Goal: Task Accomplishment & Management: Complete application form

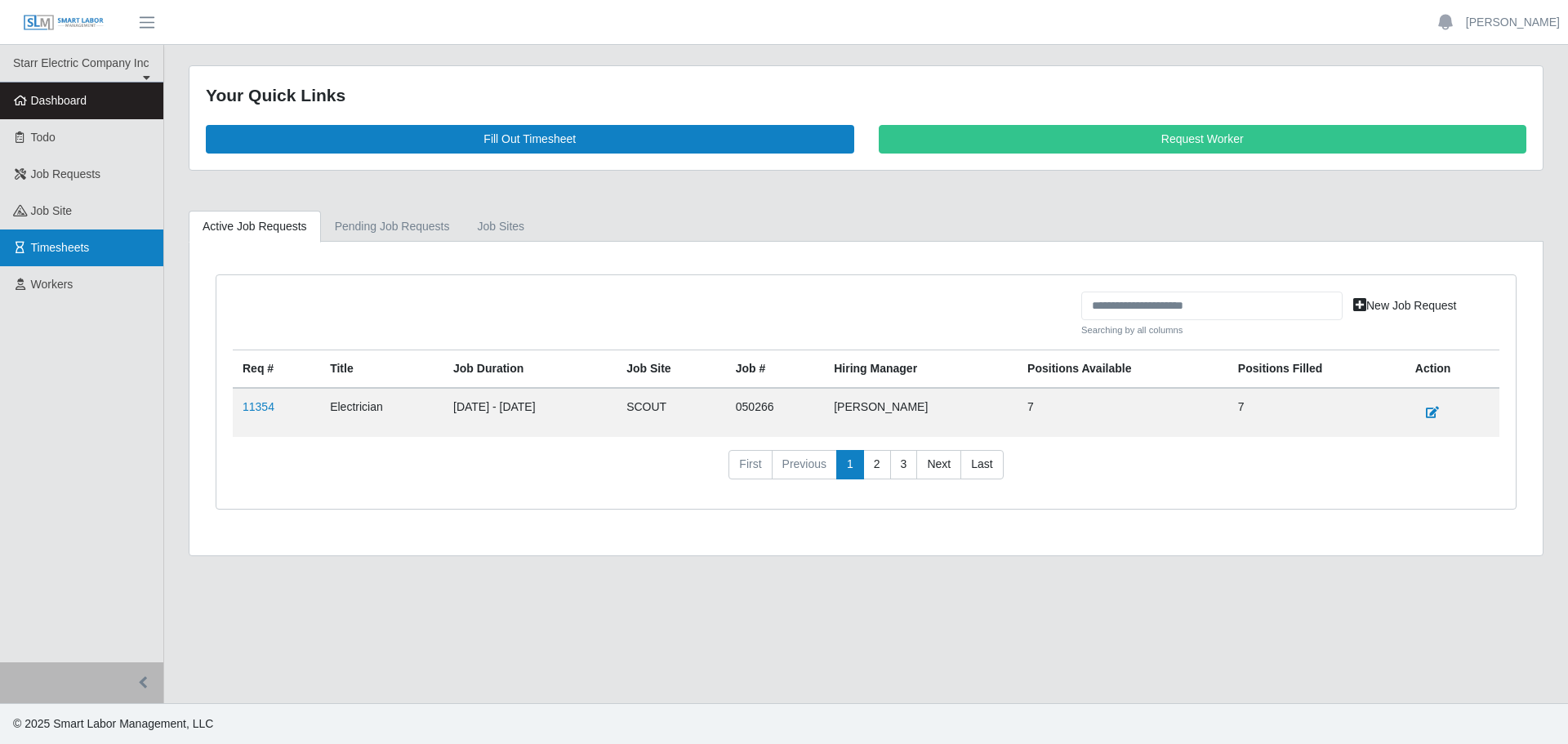
click at [84, 246] on span "Timesheets" at bounding box center [60, 247] width 59 height 13
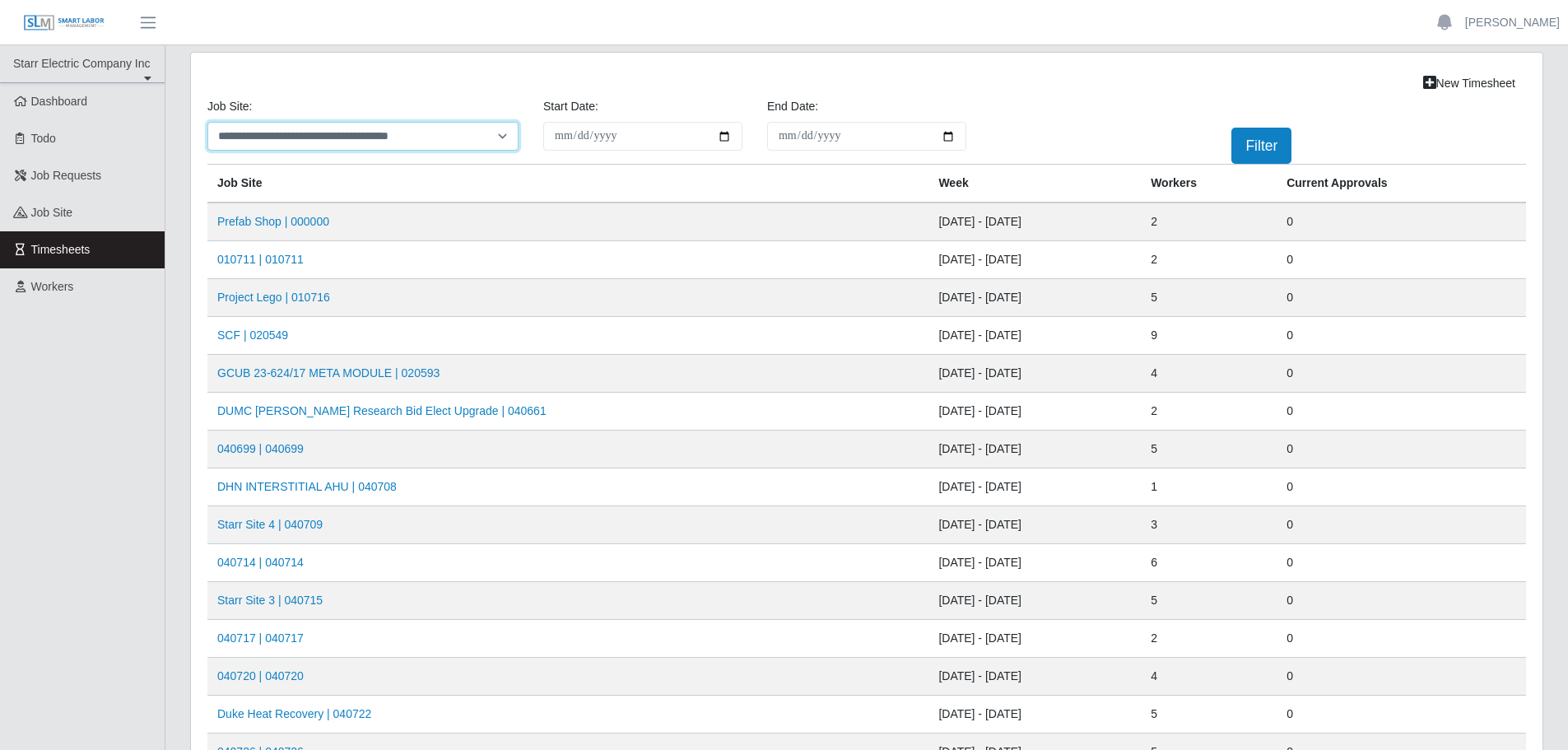
click at [306, 132] on select "**********" at bounding box center [363, 136] width 311 height 28
select select "****"
click at [207, 121] on select "**********" at bounding box center [363, 136] width 311 height 28
click at [1287, 139] on button "Filter" at bounding box center [1261, 145] width 60 height 36
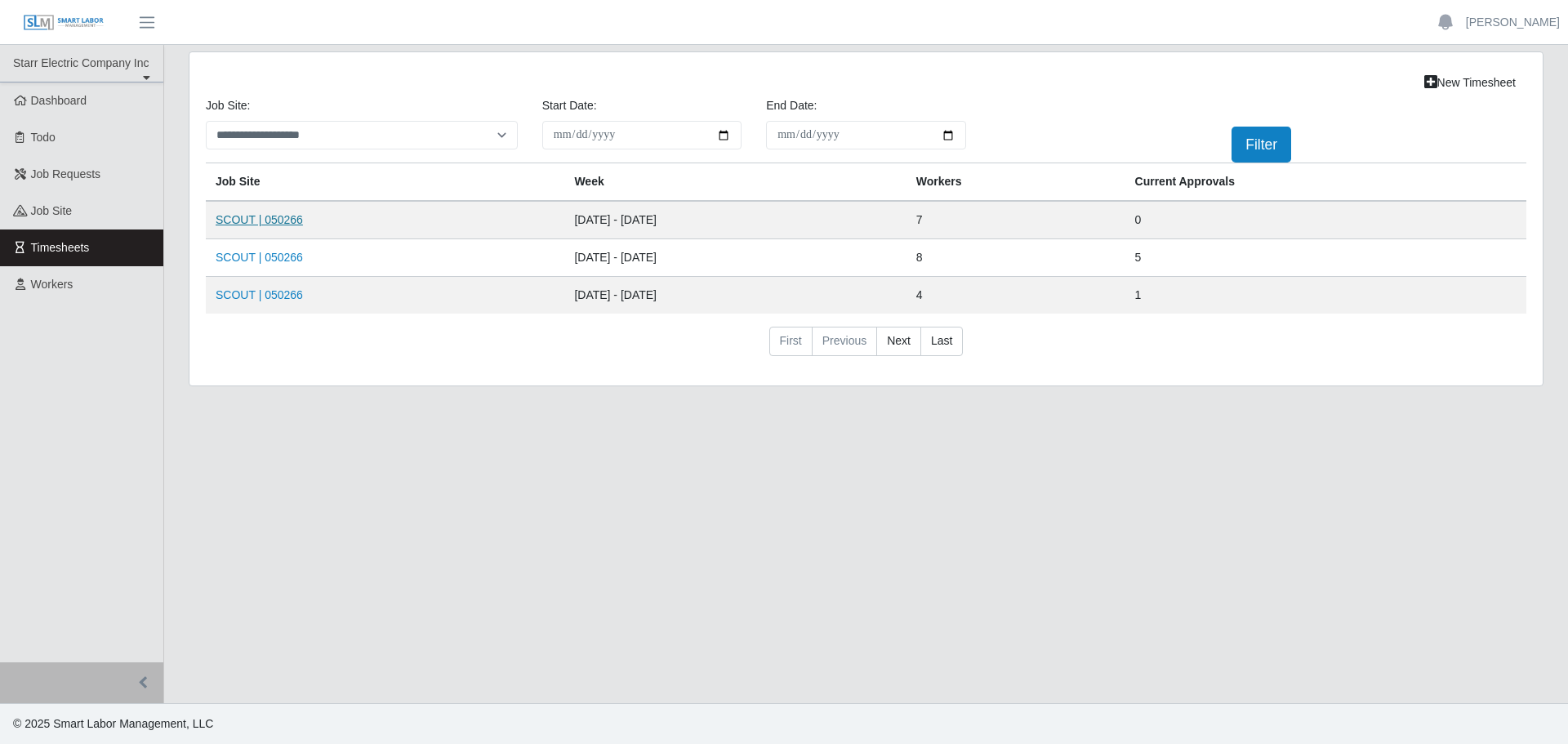
click at [291, 222] on link "SCOUT | 050266" at bounding box center [259, 219] width 87 height 13
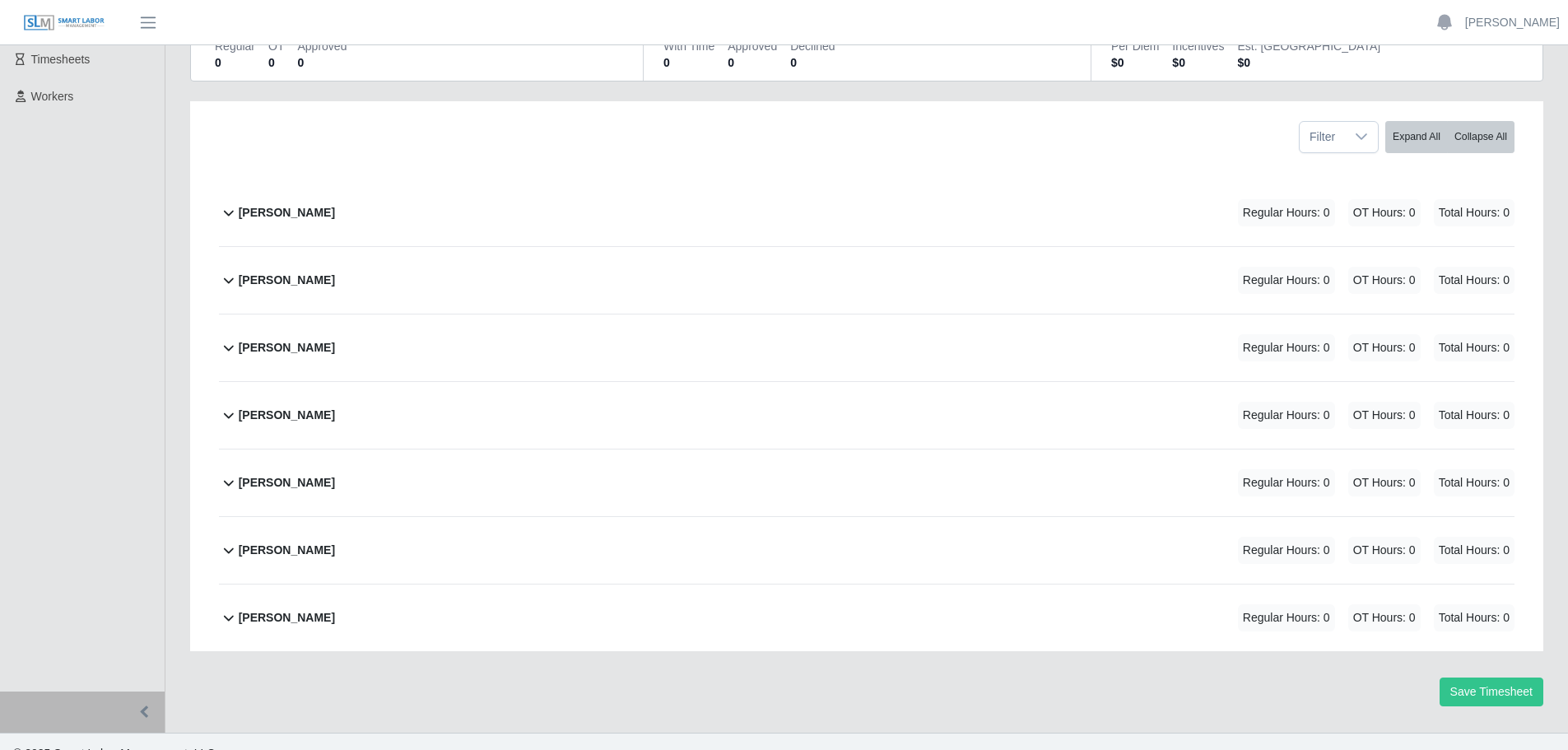
scroll to position [214, 0]
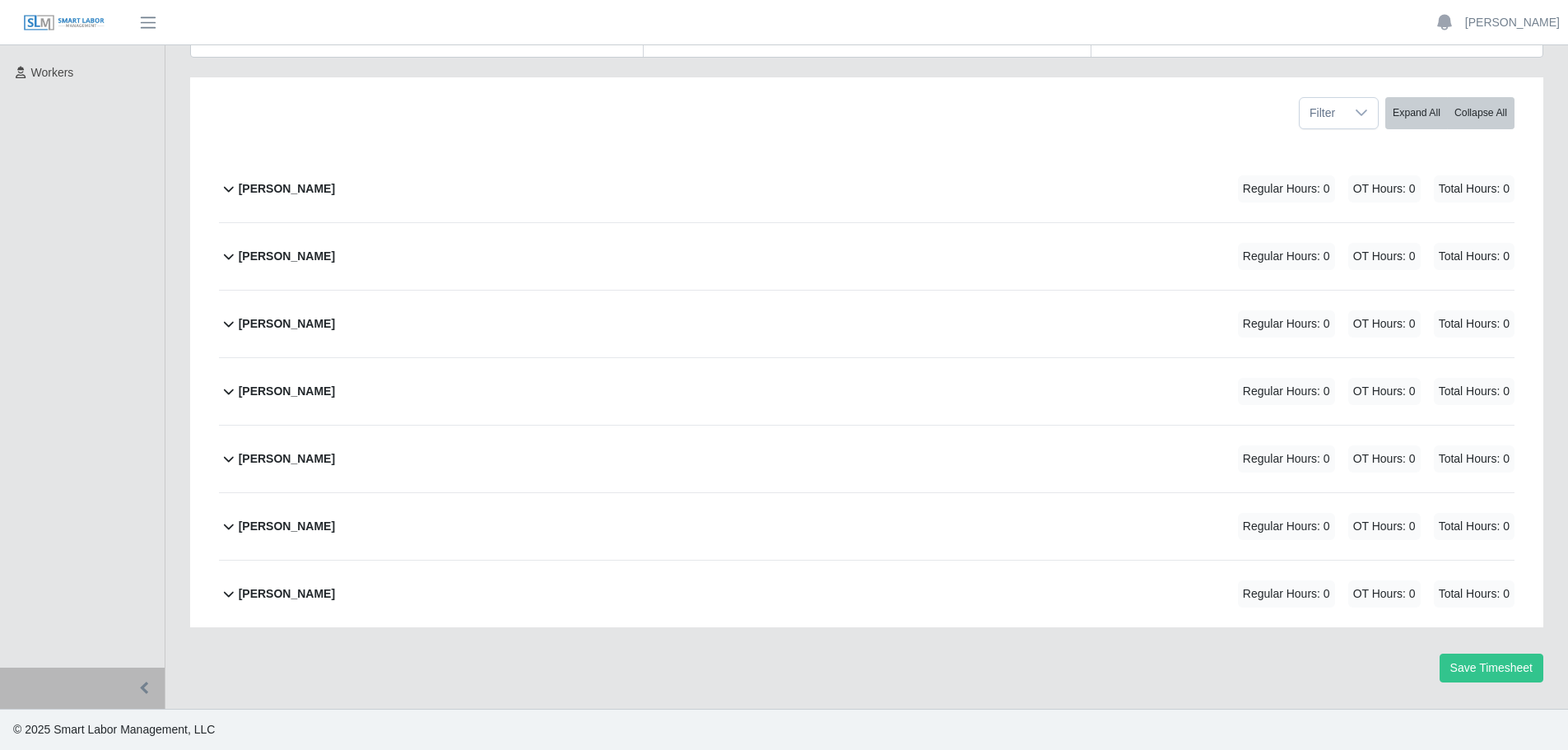
click at [293, 190] on b "Beymar Zambrano" at bounding box center [286, 188] width 97 height 17
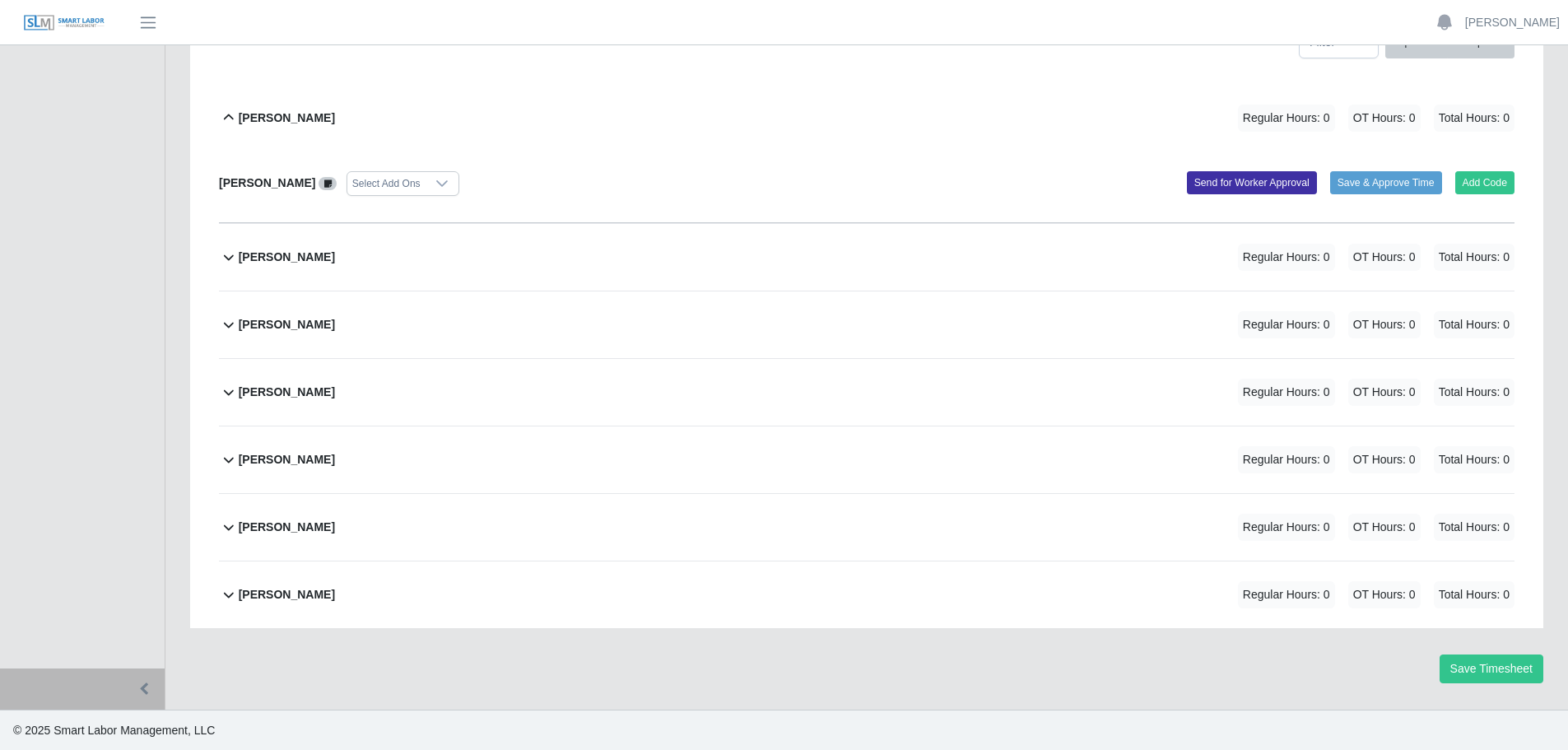
scroll to position [285, 0]
click at [438, 190] on div at bounding box center [441, 183] width 33 height 23
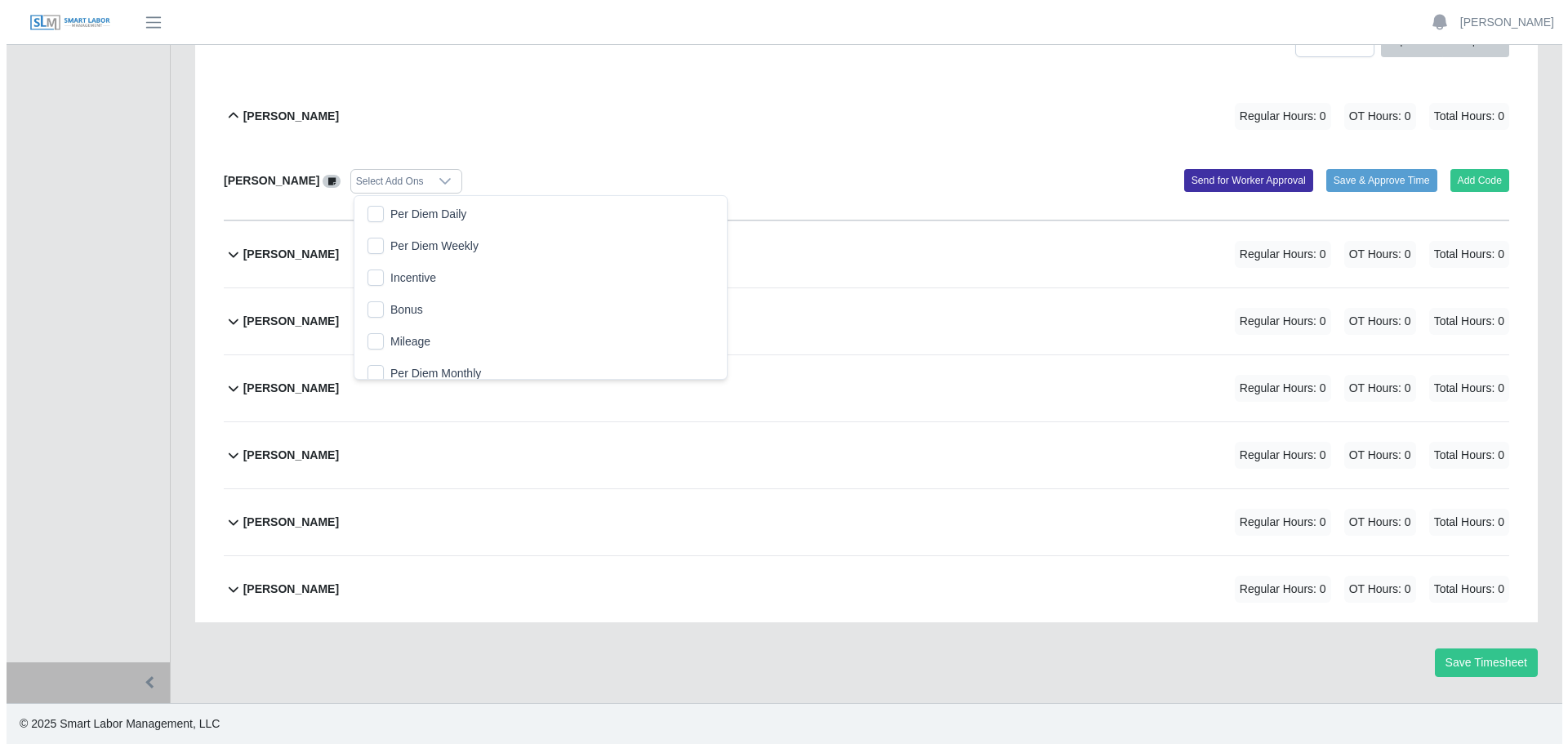
scroll to position [17, 11]
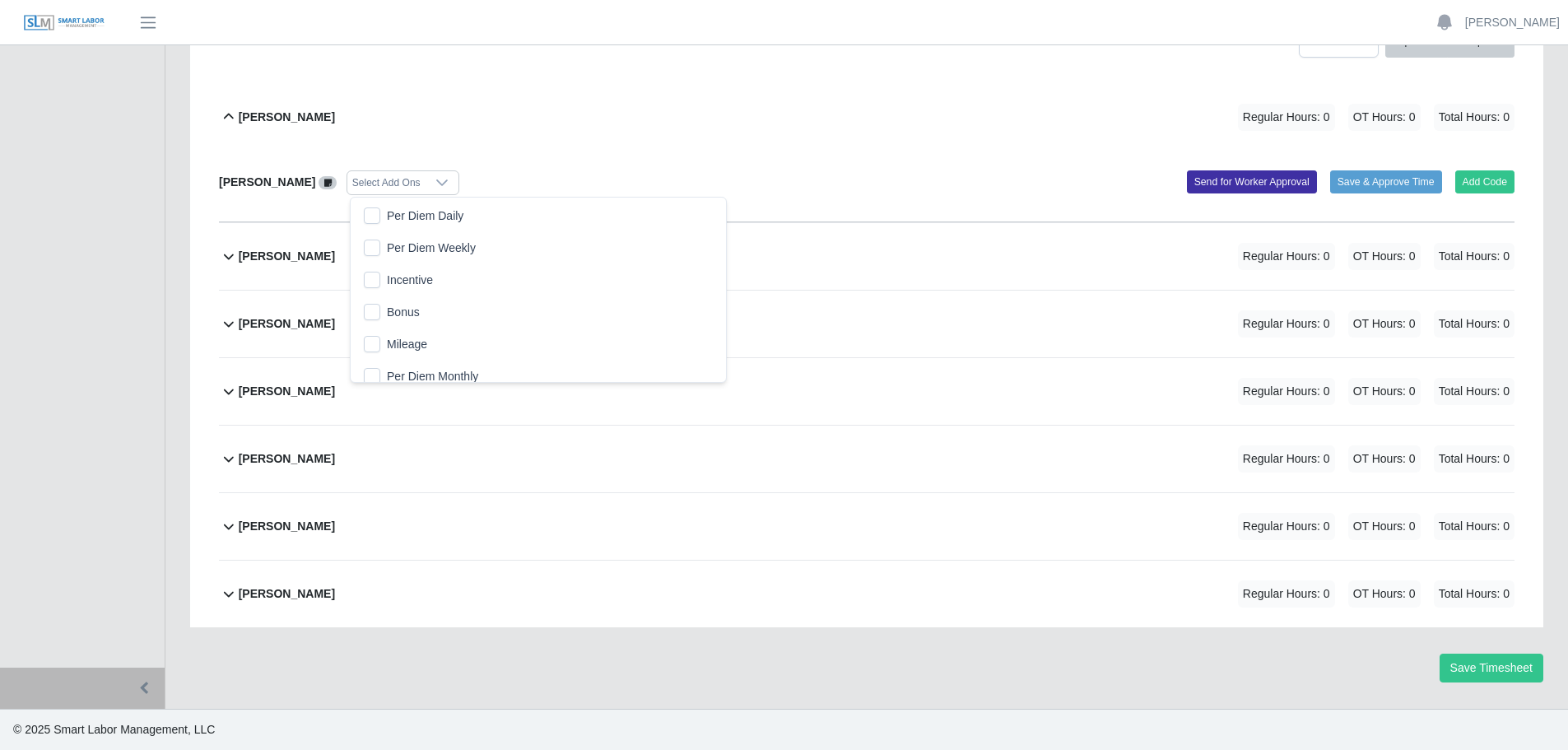
click at [438, 190] on div at bounding box center [441, 183] width 33 height 23
click at [1486, 191] on button "Add Code" at bounding box center [1486, 182] width 60 height 23
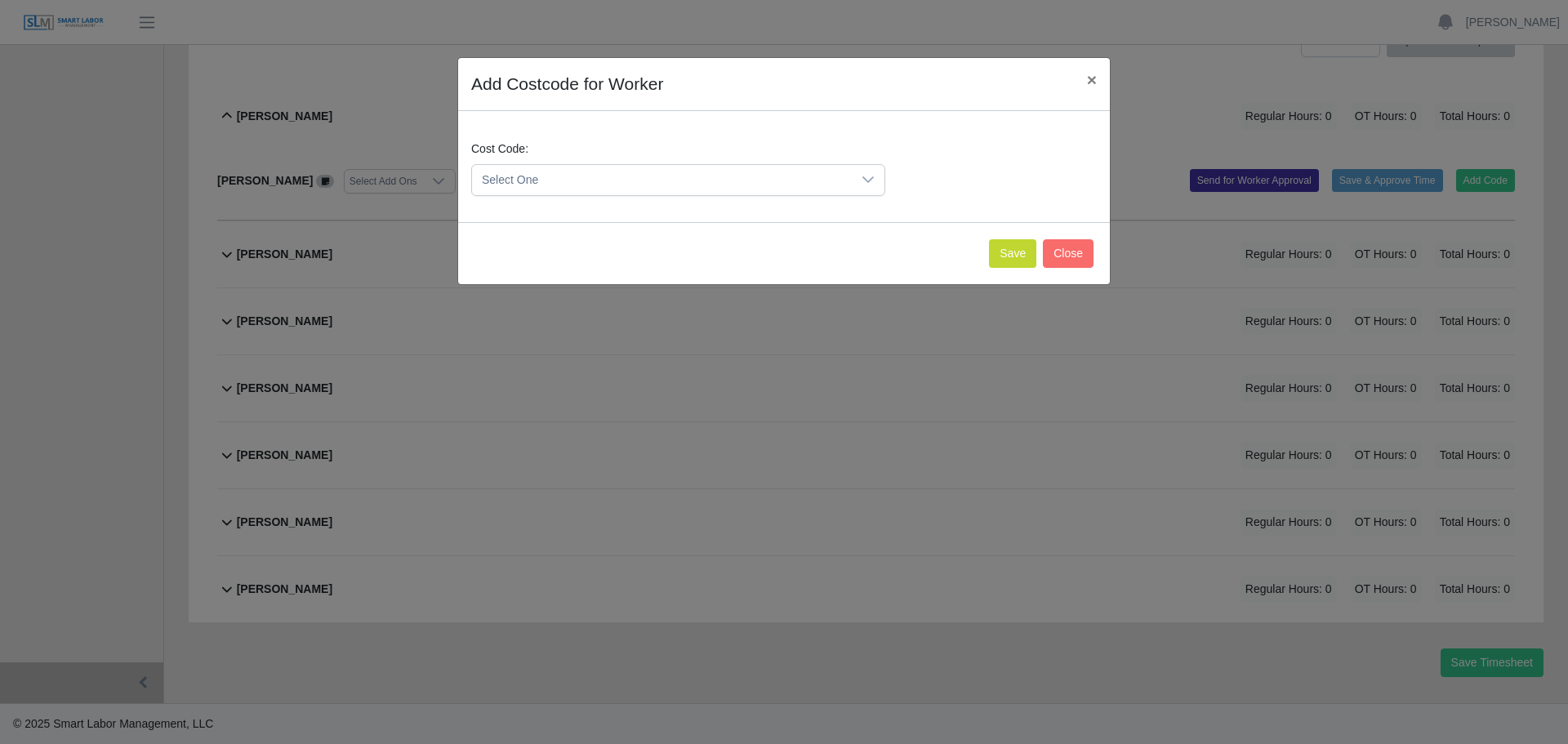
click at [765, 191] on span "Select One" at bounding box center [662, 180] width 380 height 30
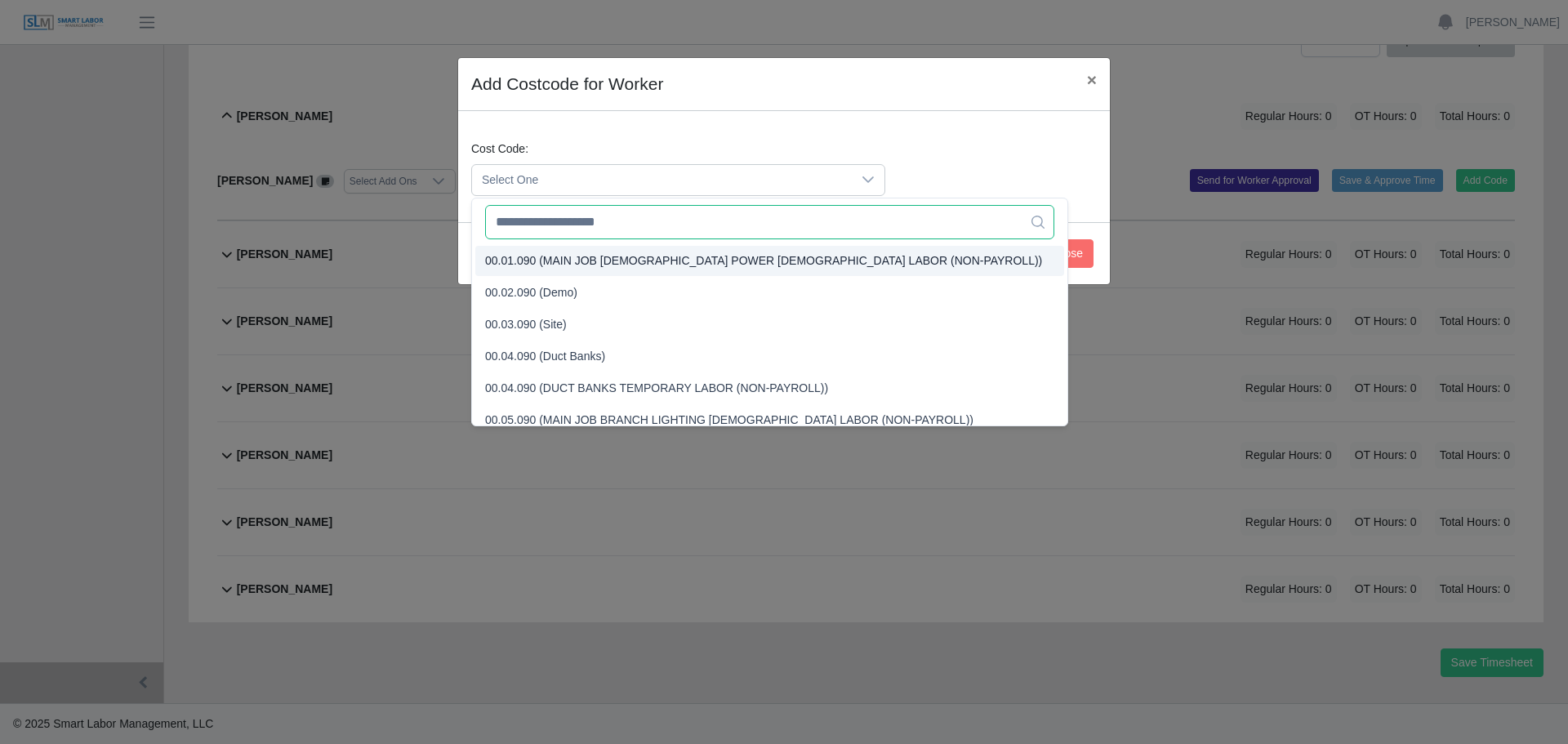
click at [655, 223] on input "text" at bounding box center [769, 222] width 569 height 34
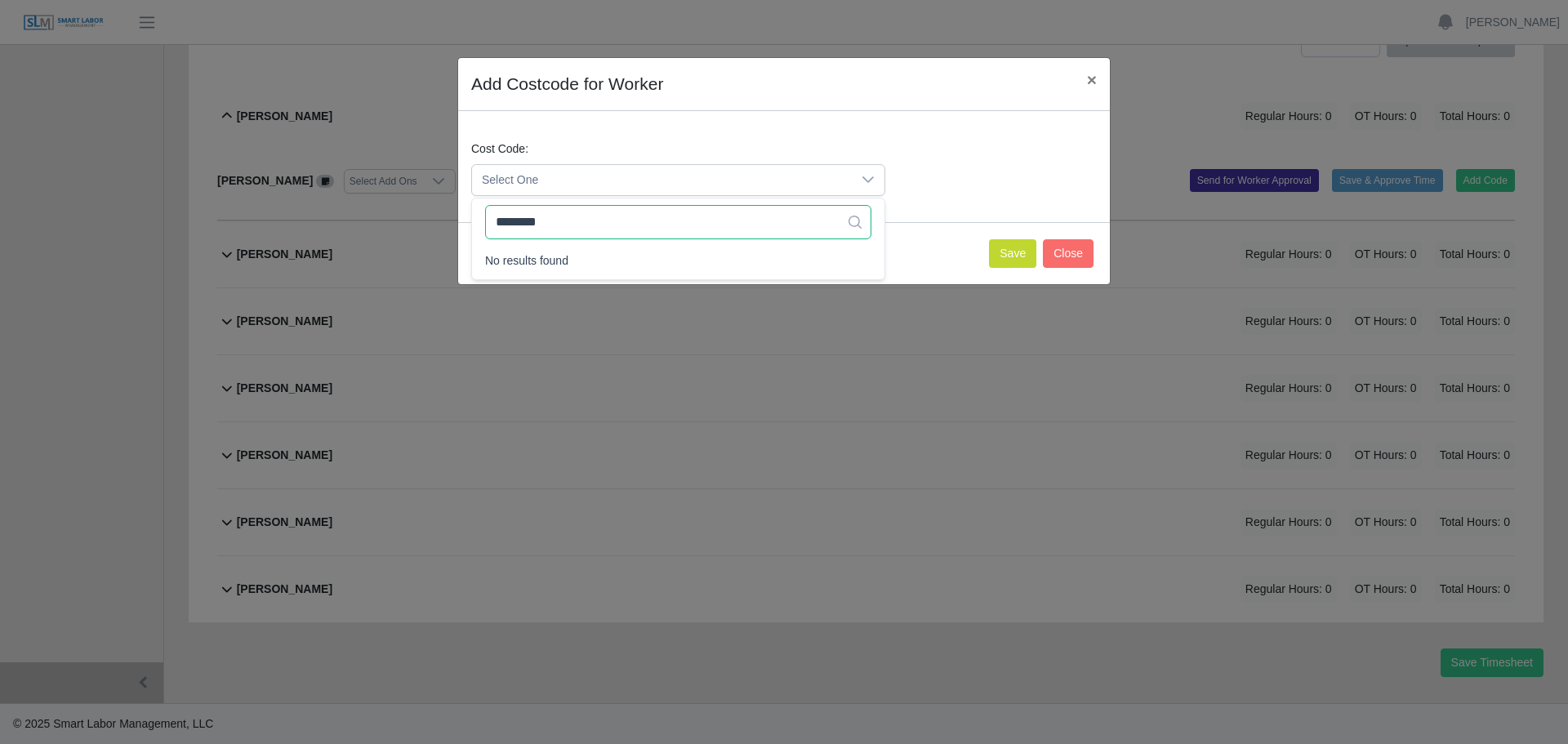
type input "*********"
click at [699, 186] on span "Select One" at bounding box center [662, 180] width 380 height 30
drag, startPoint x: 794, startPoint y: 215, endPoint x: 257, endPoint y: 238, distance: 537.5
click at [257, 238] on body "Jonathan Schuler Account Settings Logout Starr Electric Company Inc Starr Elect…" at bounding box center [784, 230] width 1568 height 1027
click at [857, 171] on div at bounding box center [867, 180] width 33 height 30
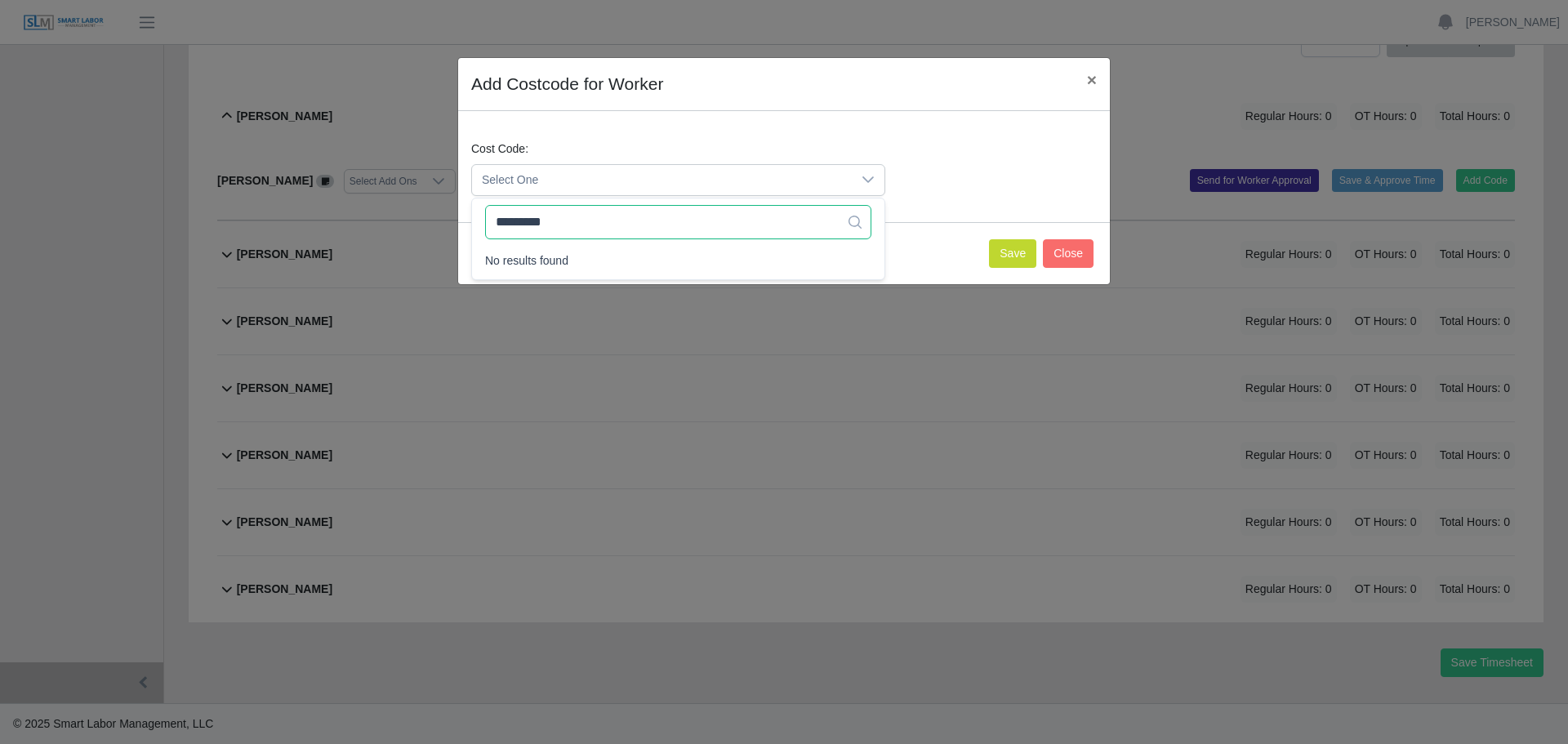
drag, startPoint x: 704, startPoint y: 233, endPoint x: 28, endPoint y: 270, distance: 677.0
click at [28, 270] on body "Jonathan Schuler Account Settings Logout Starr Electric Company Inc Starr Elect…" at bounding box center [784, 230] width 1568 height 1027
click at [904, 186] on div "Cost Code: Select One" at bounding box center [784, 175] width 633 height 69
click at [1076, 249] on button "Close" at bounding box center [1068, 253] width 51 height 28
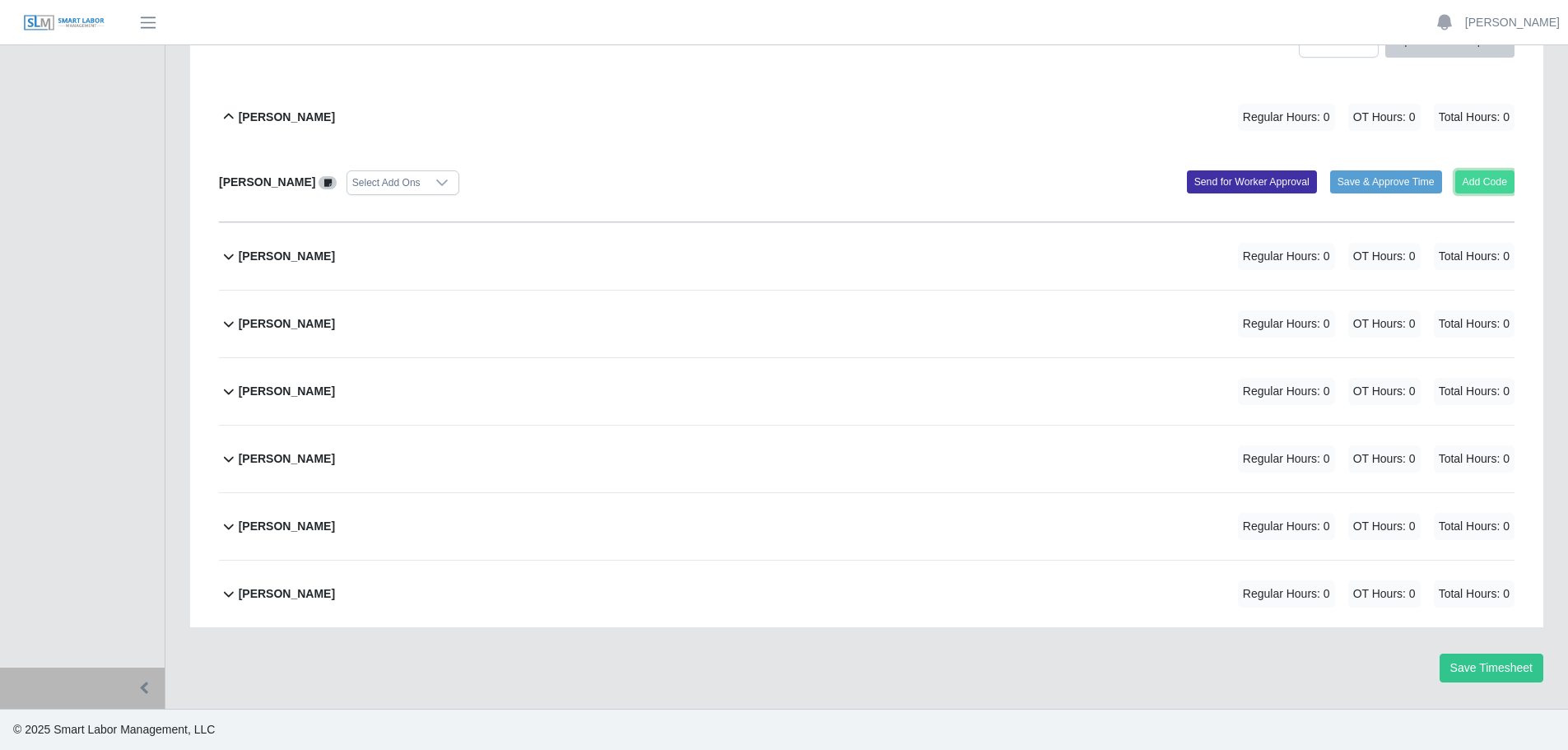
click at [1481, 185] on button "Add Code" at bounding box center [1486, 182] width 60 height 23
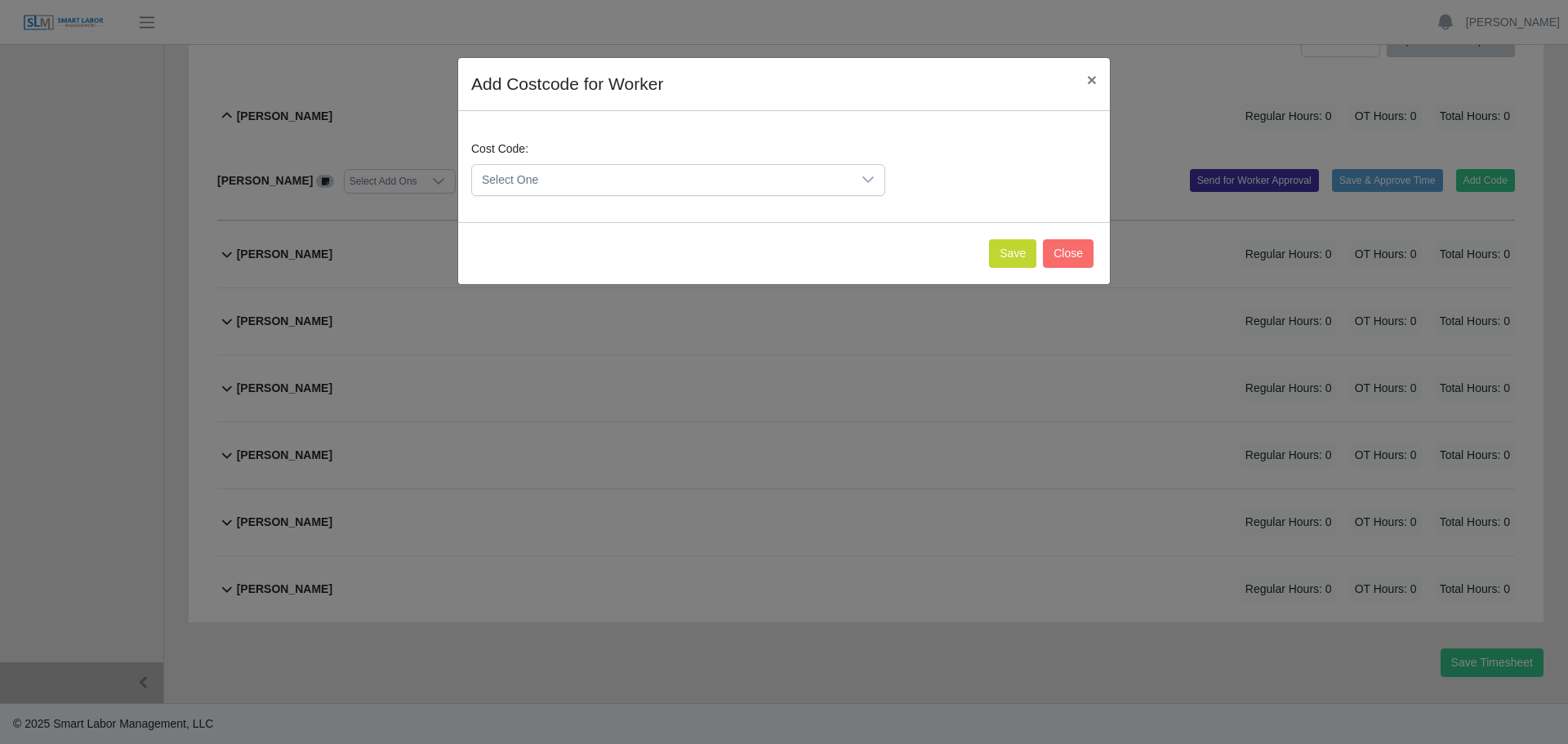
click at [864, 186] on div at bounding box center [867, 180] width 33 height 30
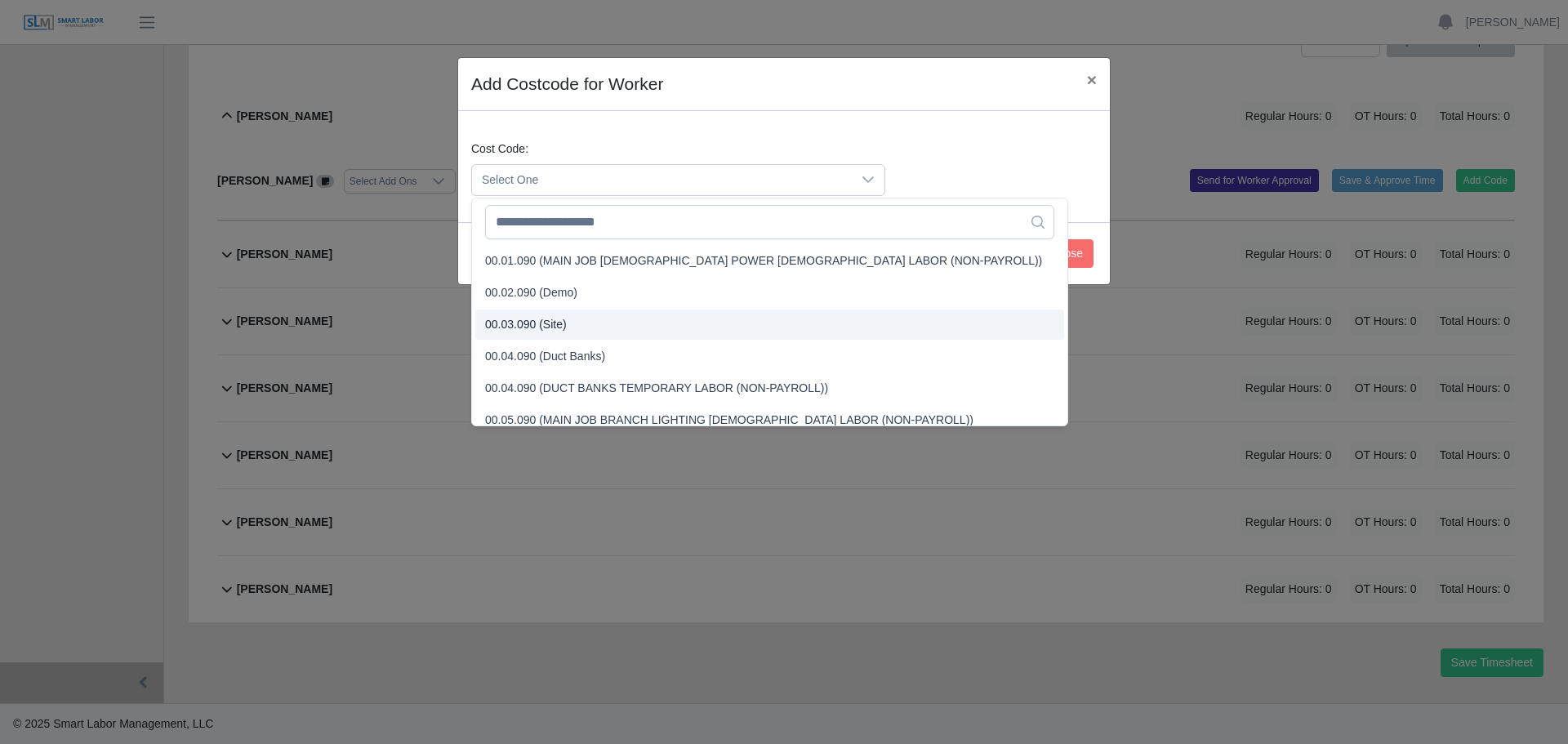
scroll to position [82, 0]
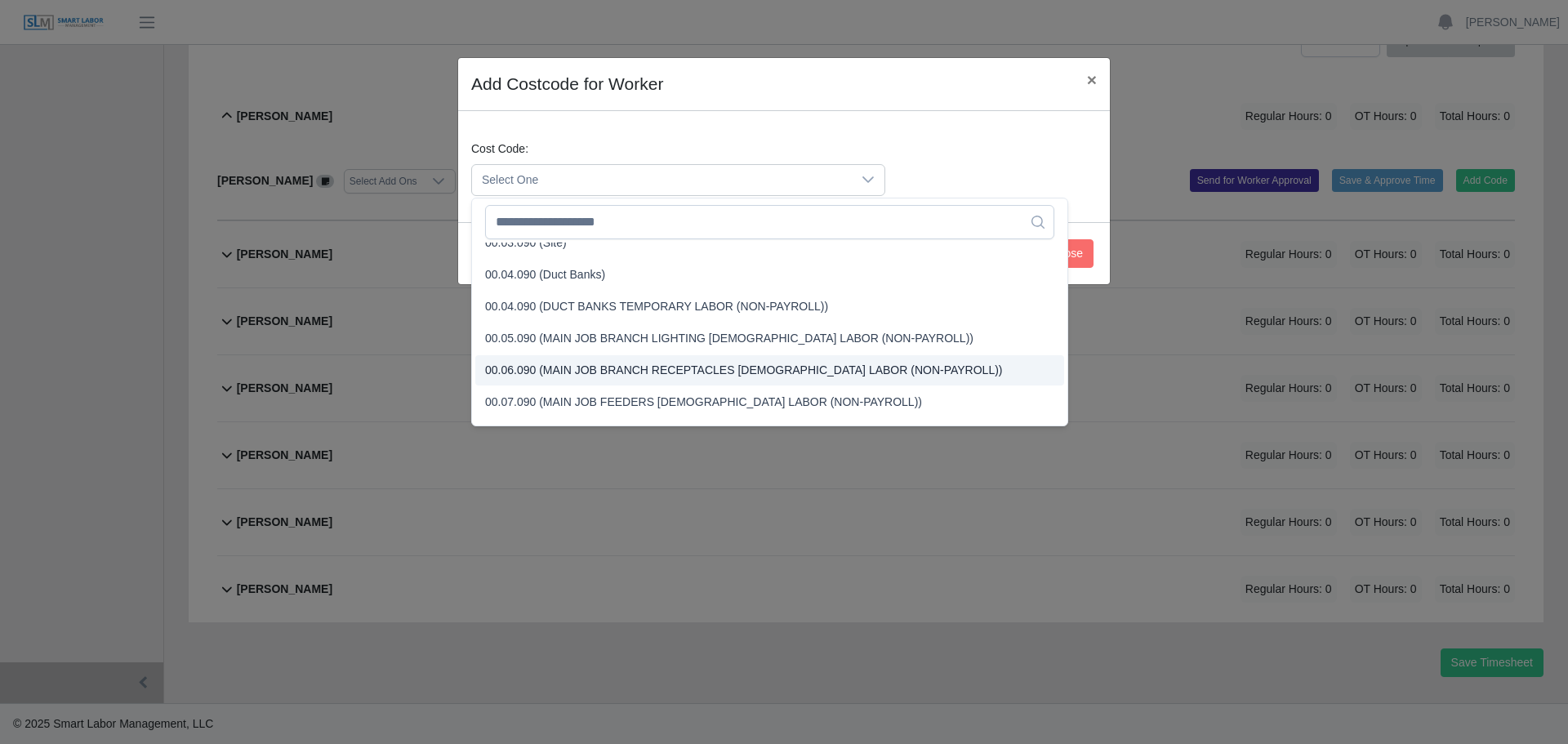
click at [589, 376] on span "00.06.090 (MAIN JOB BRANCH RECEPTACLES TEMPORARY LABOR (NON-PAYROLL))" at bounding box center [744, 369] width 518 height 17
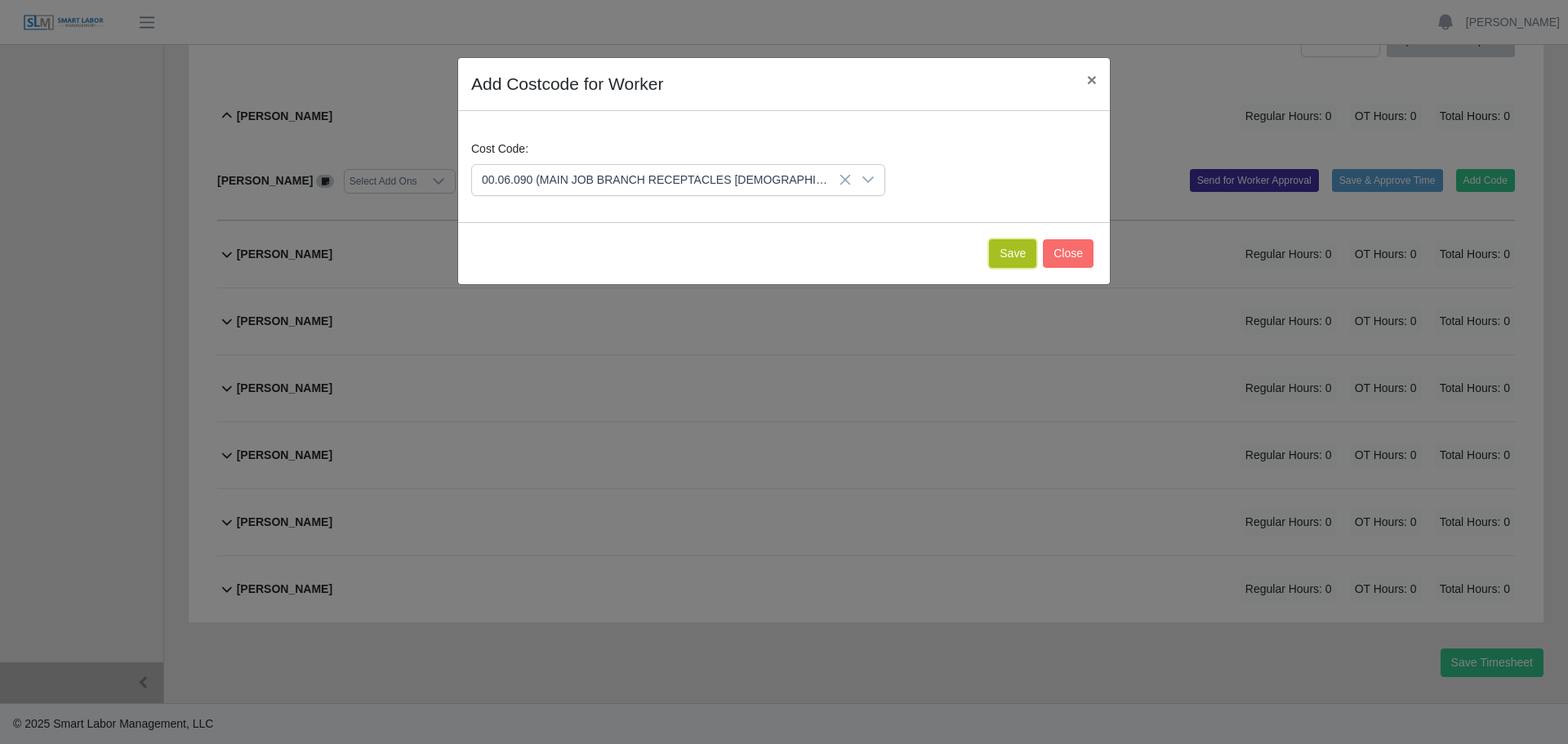
click at [1010, 260] on button "Save" at bounding box center [1012, 253] width 47 height 28
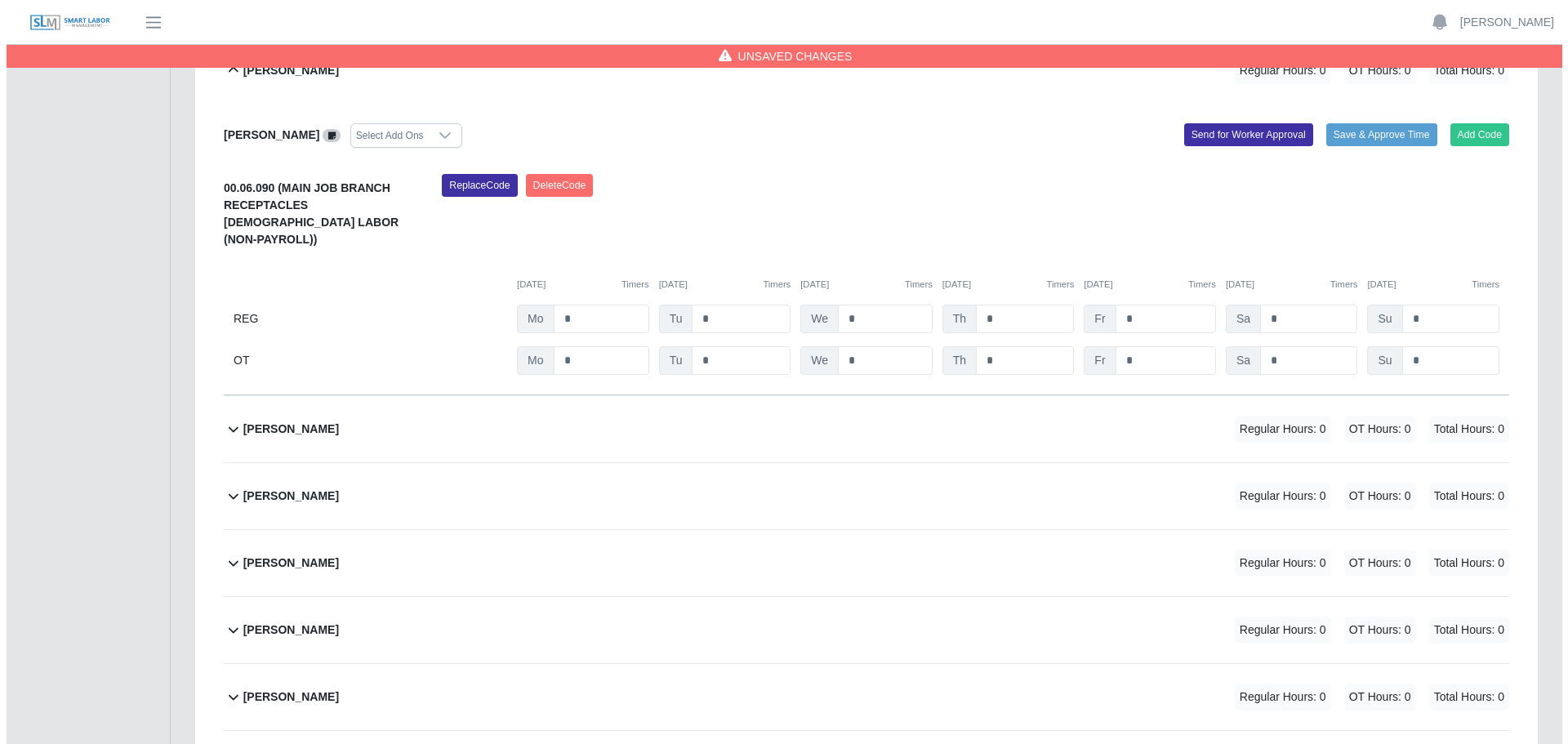
scroll to position [324, 0]
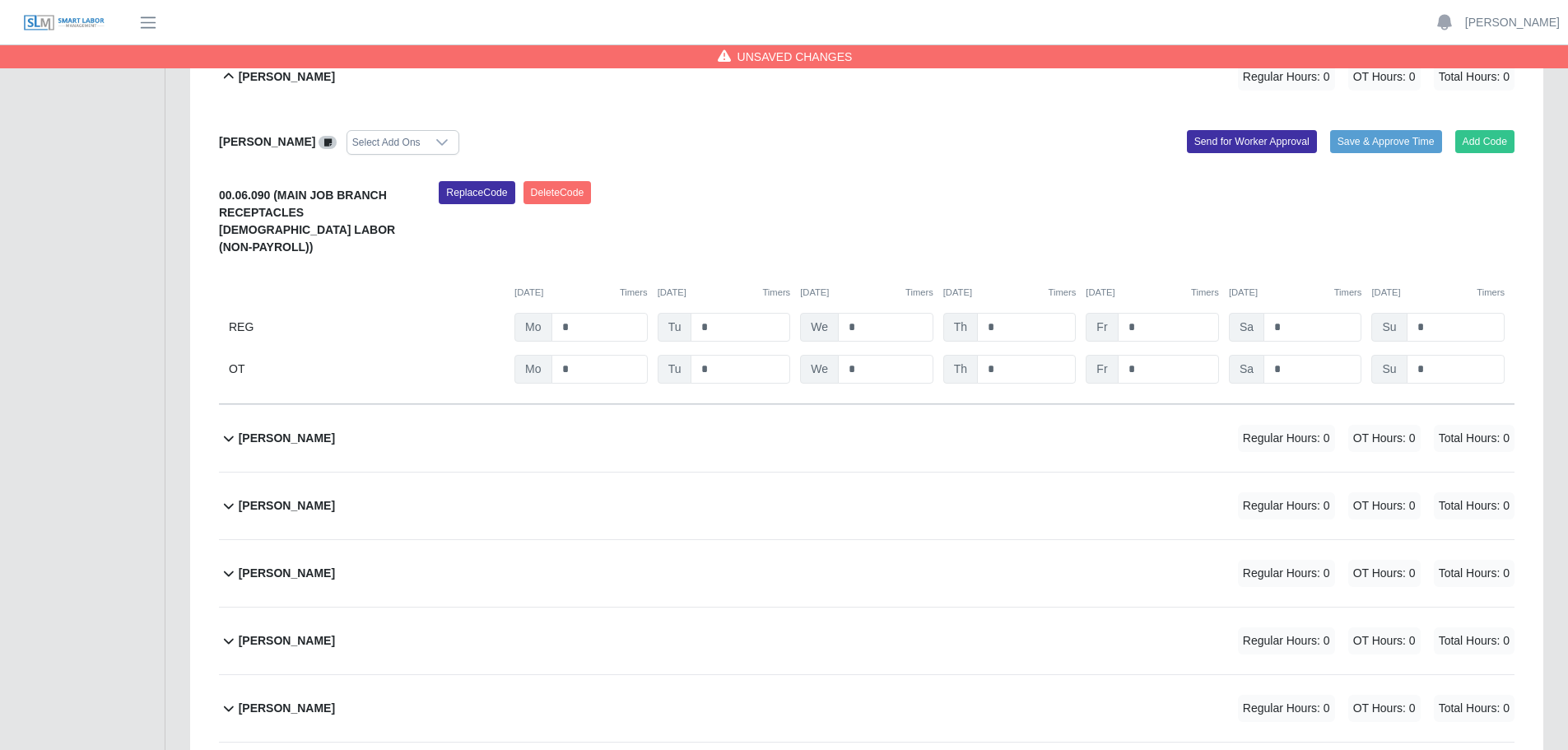
click at [1439, 425] on span "Total Hours: 0" at bounding box center [1473, 438] width 81 height 27
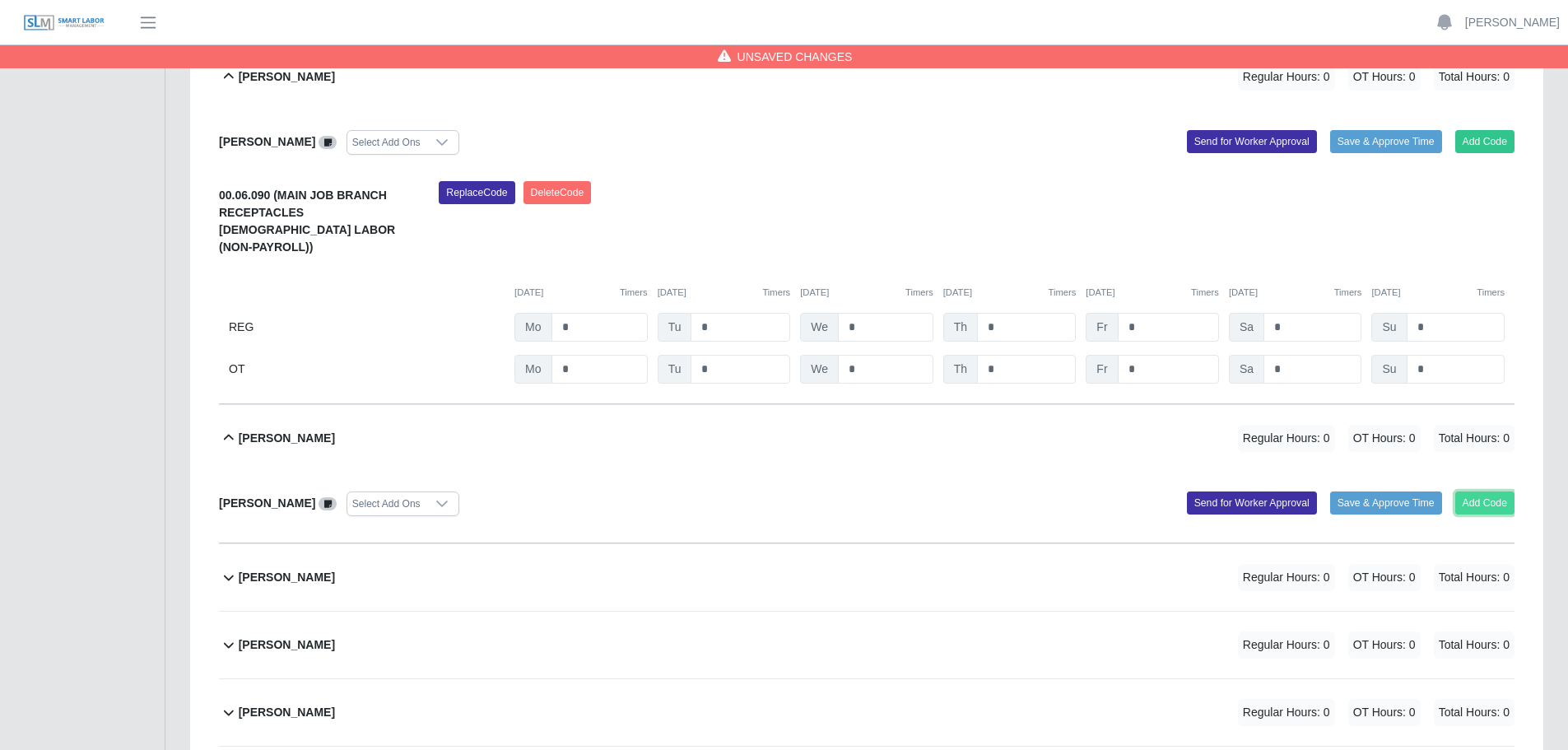
click at [1463, 491] on button "Add Code" at bounding box center [1486, 503] width 60 height 23
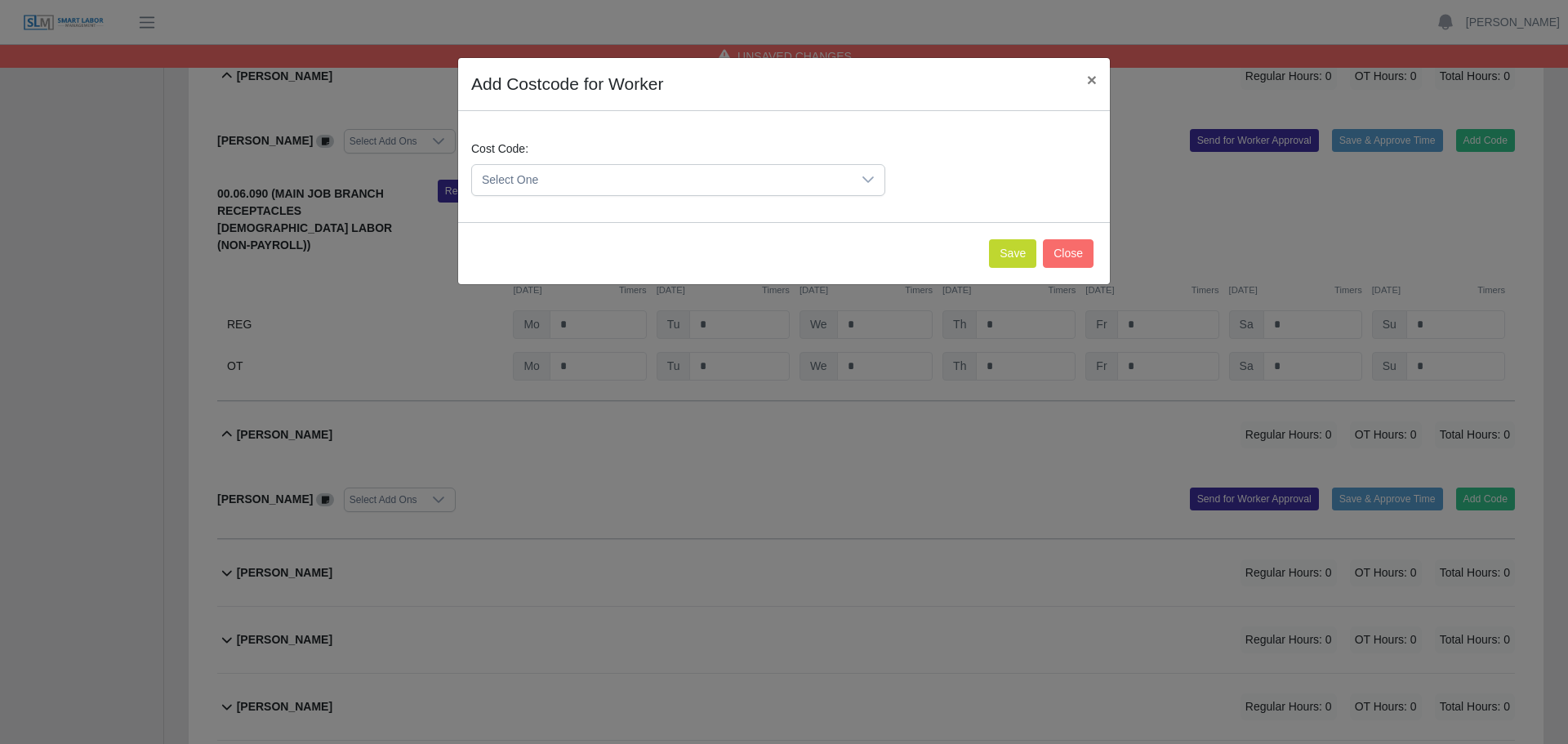
click at [753, 181] on span "Select One" at bounding box center [662, 180] width 380 height 30
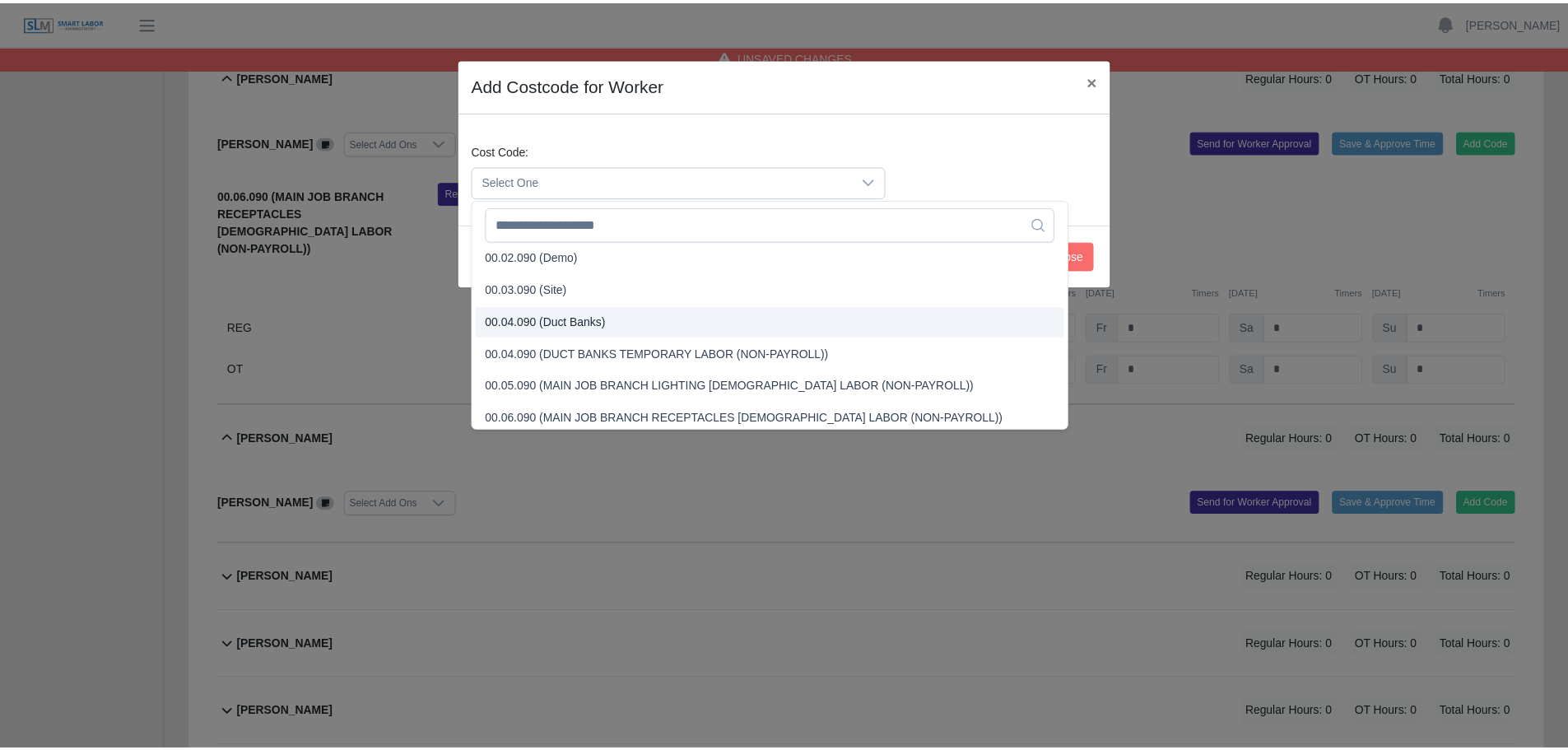
scroll to position [82, 0]
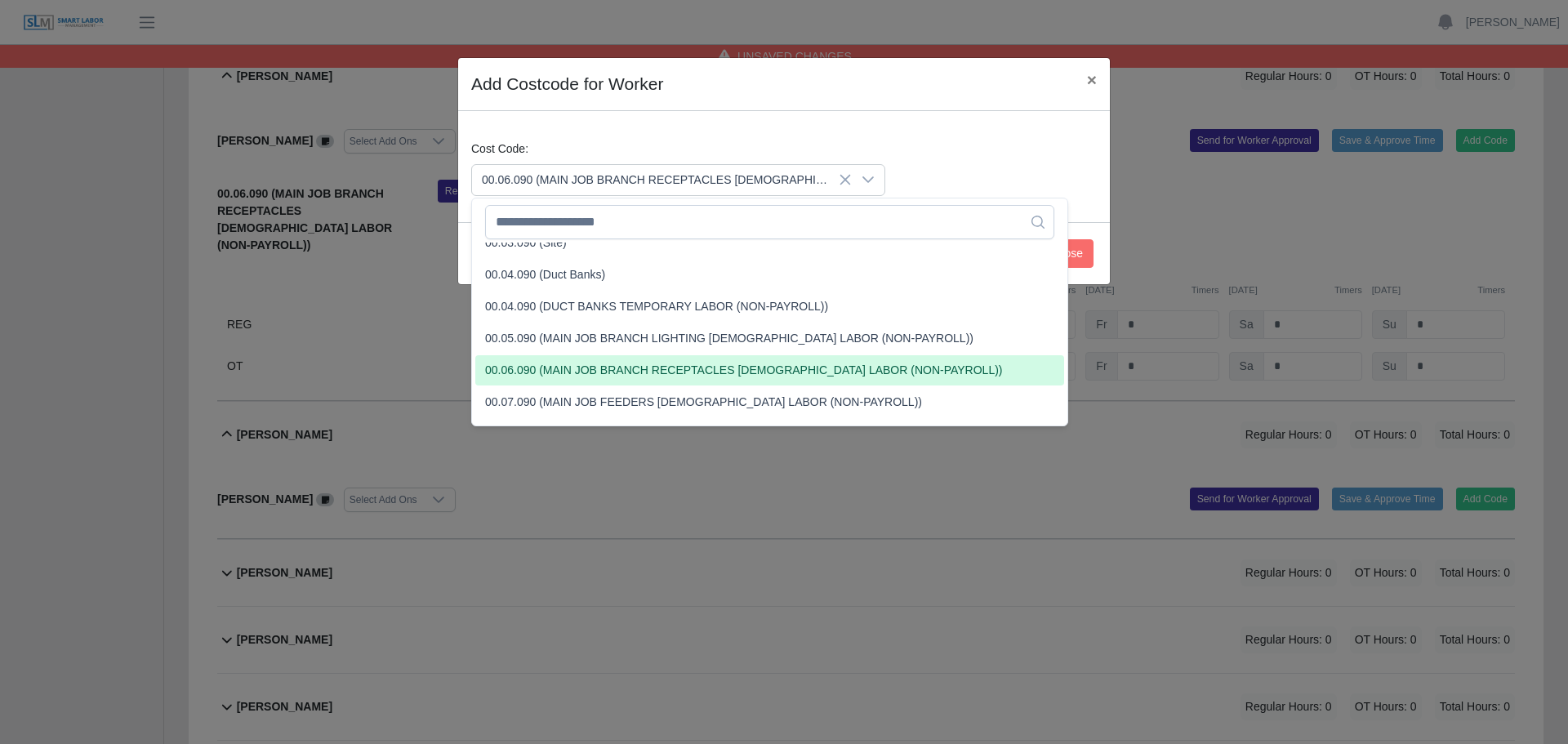
click at [625, 369] on span "00.06.090 (MAIN JOB BRANCH RECEPTACLES TEMPORARY LABOR (NON-PAYROLL))" at bounding box center [744, 369] width 518 height 17
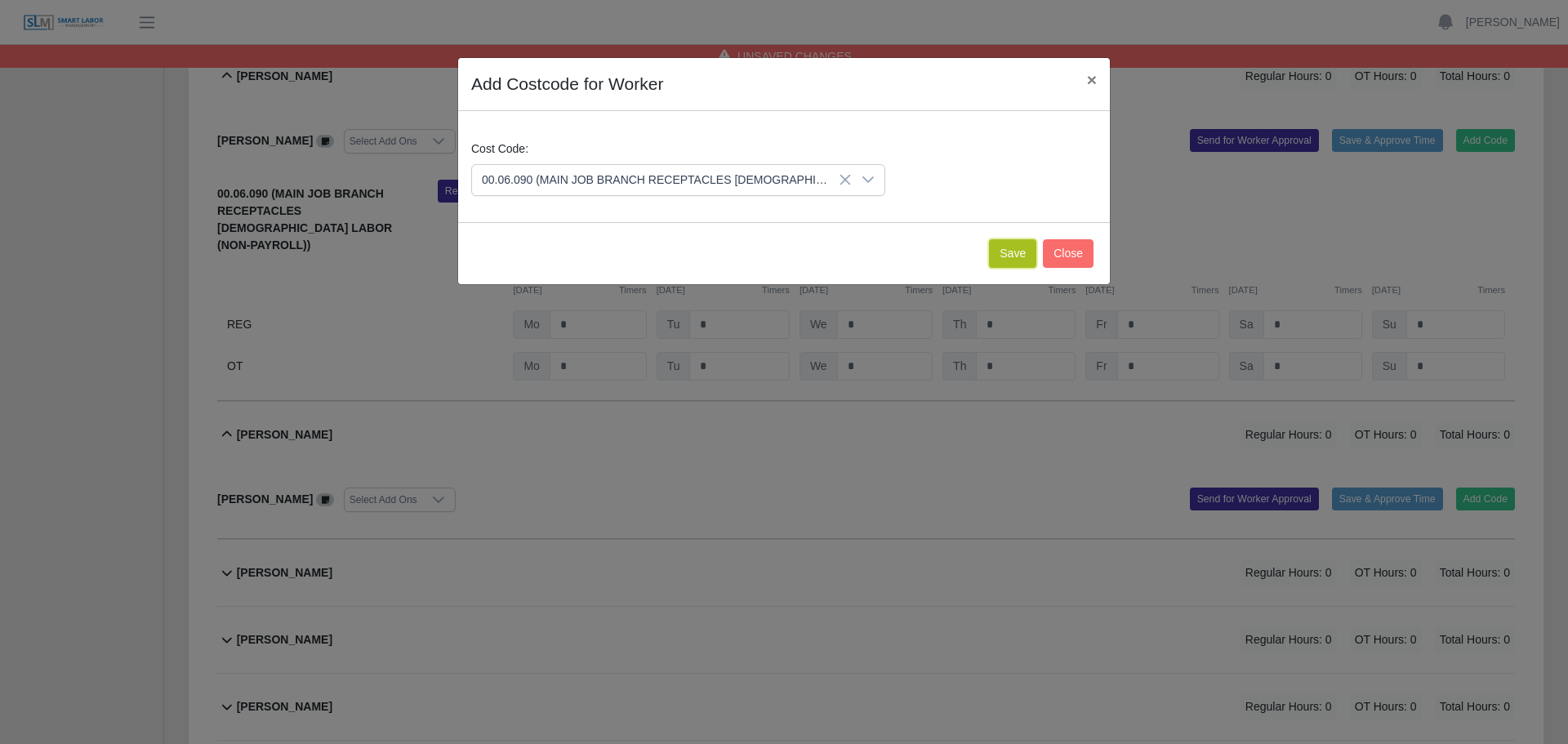
click at [1032, 242] on button "Save" at bounding box center [1012, 253] width 47 height 28
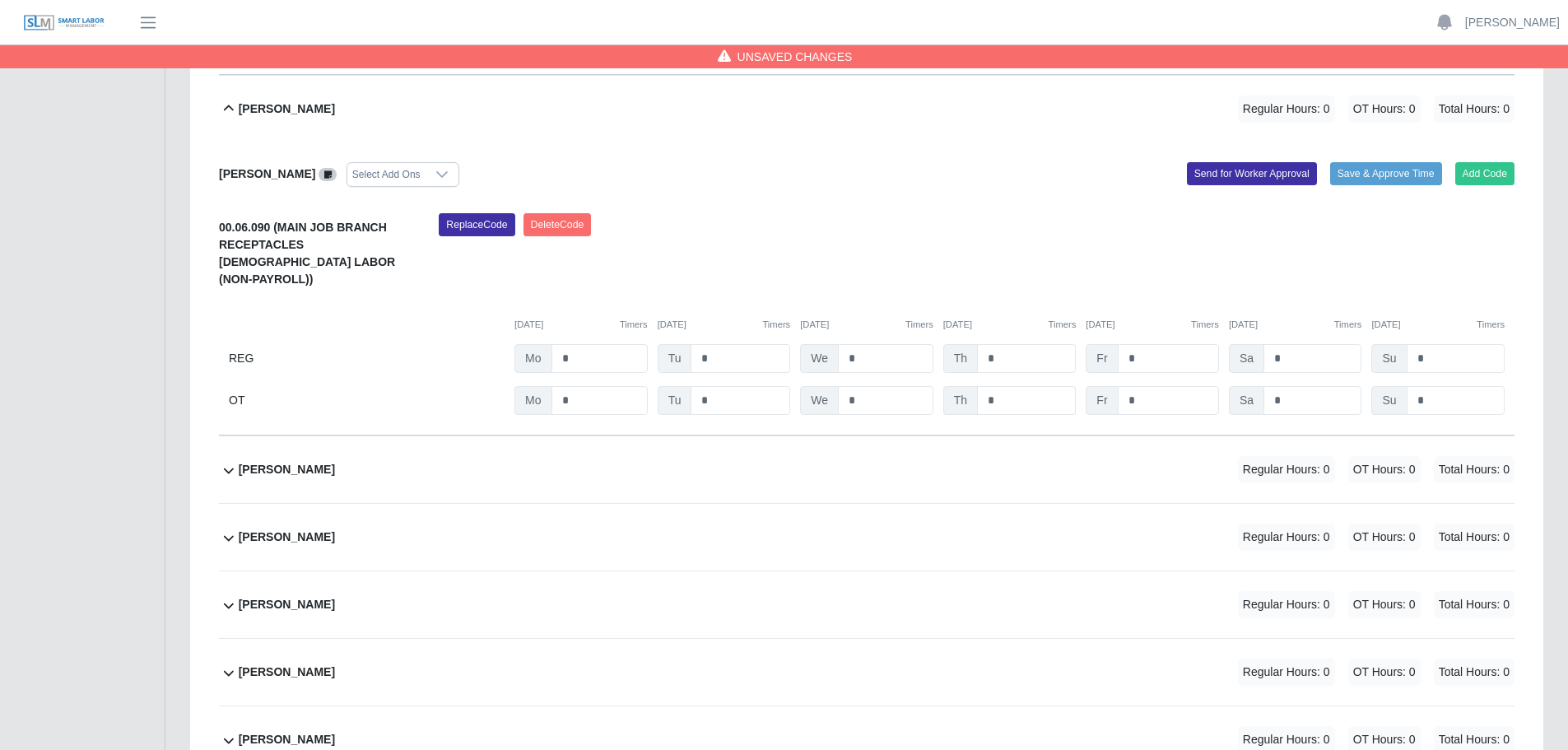
scroll to position [738, 0]
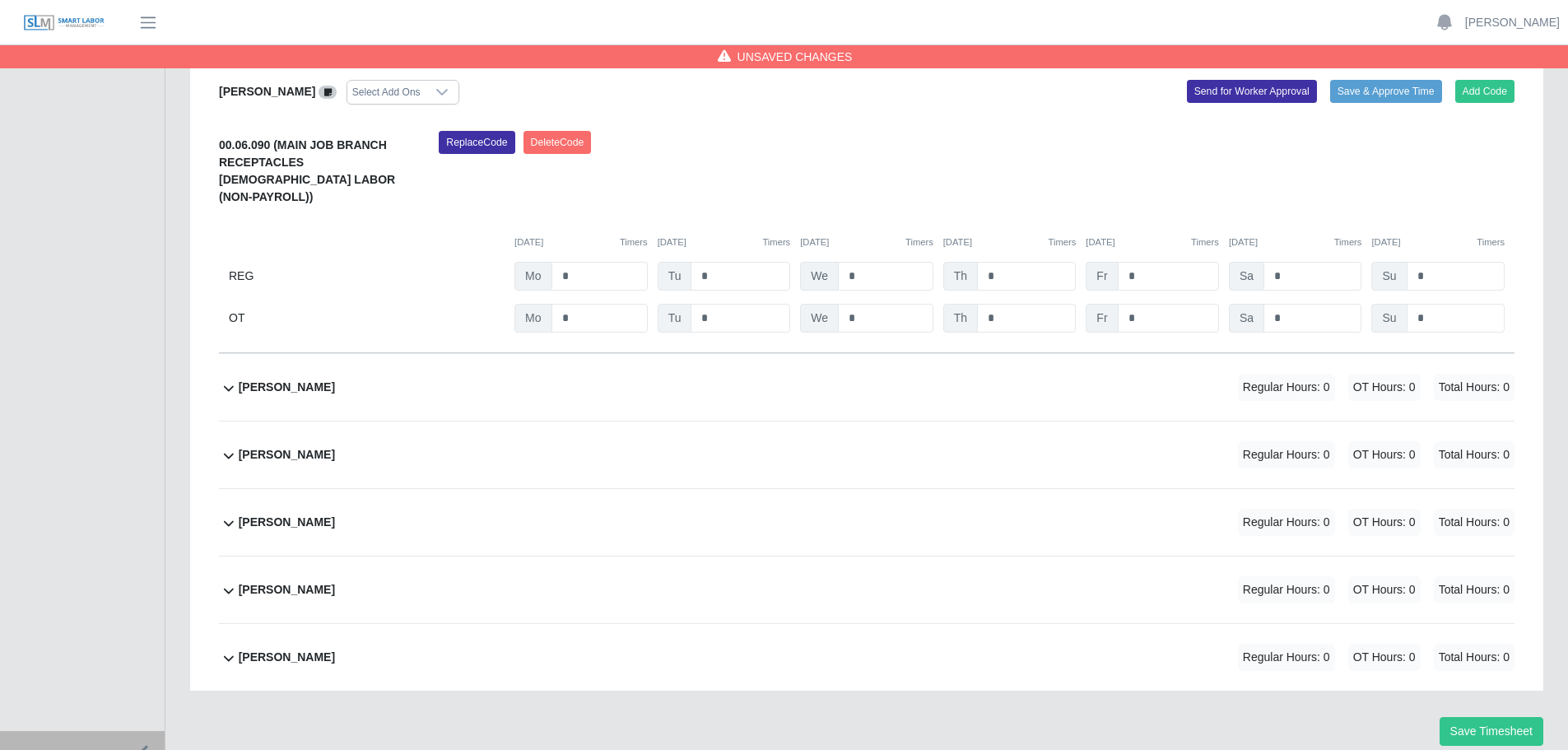
click at [1161, 428] on div "Carlos Adanaque Regular Hours: 0 OT Hours: 0 Total Hours: 0" at bounding box center [876, 454] width 1275 height 66
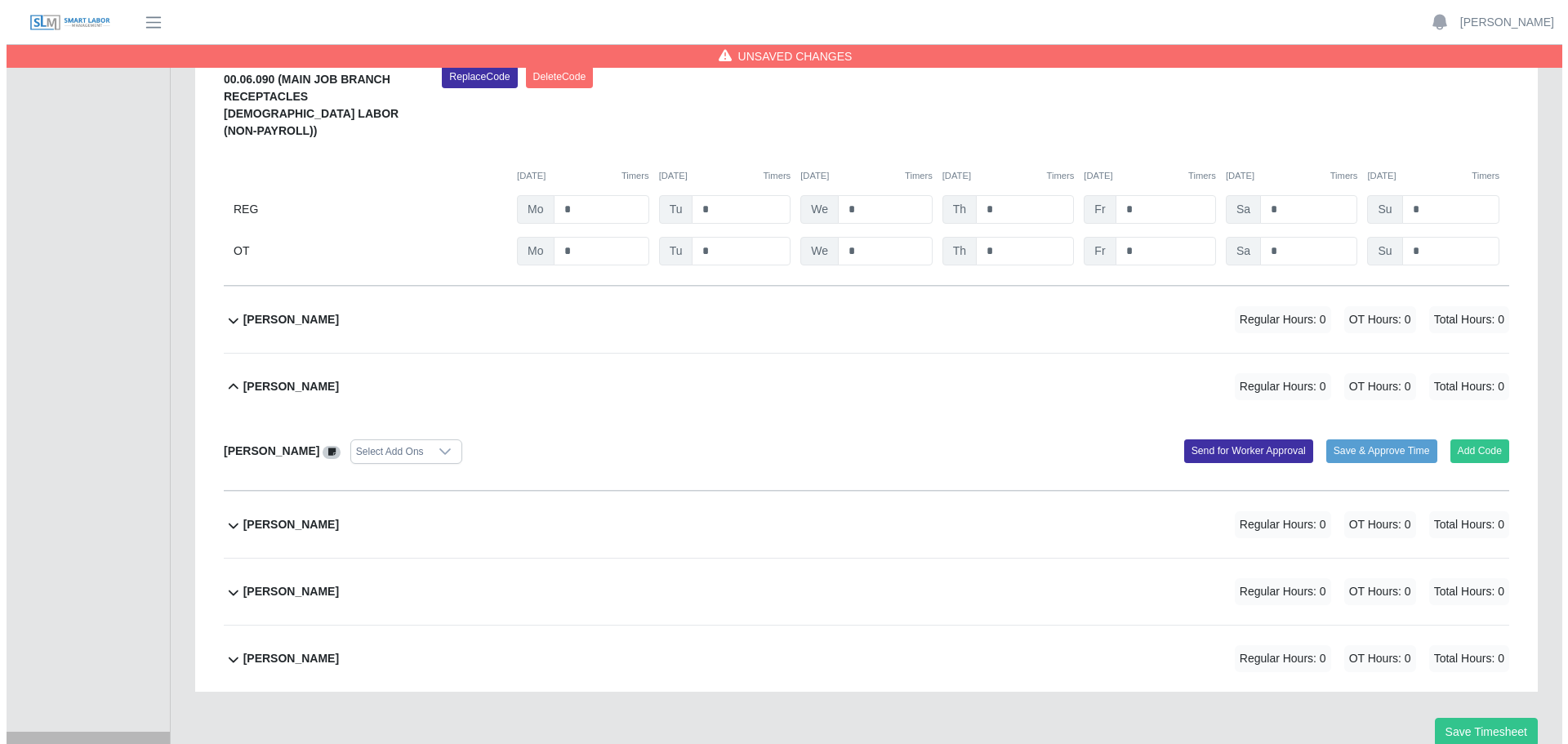
scroll to position [803, 0]
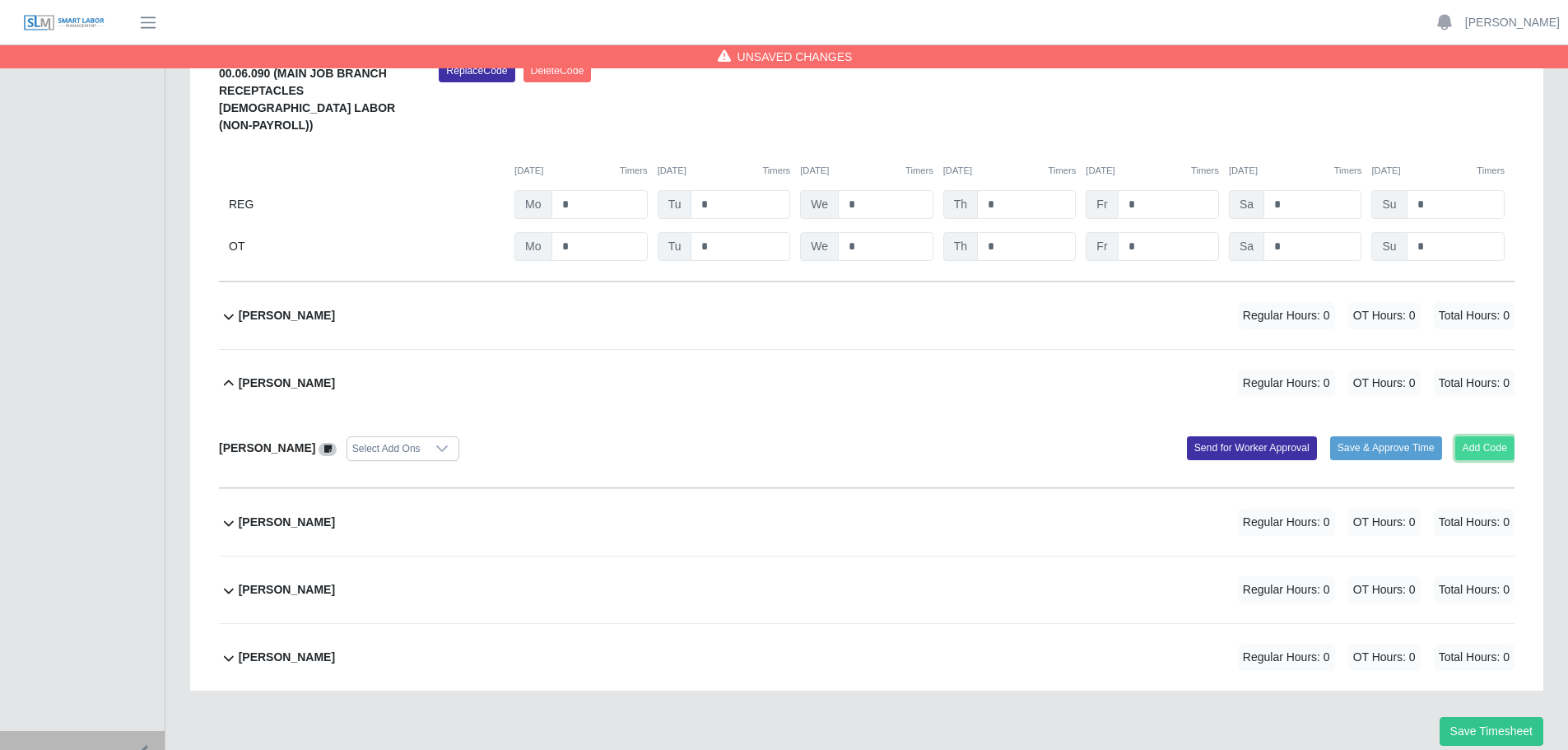
click at [1478, 436] on button "Add Code" at bounding box center [1486, 448] width 60 height 23
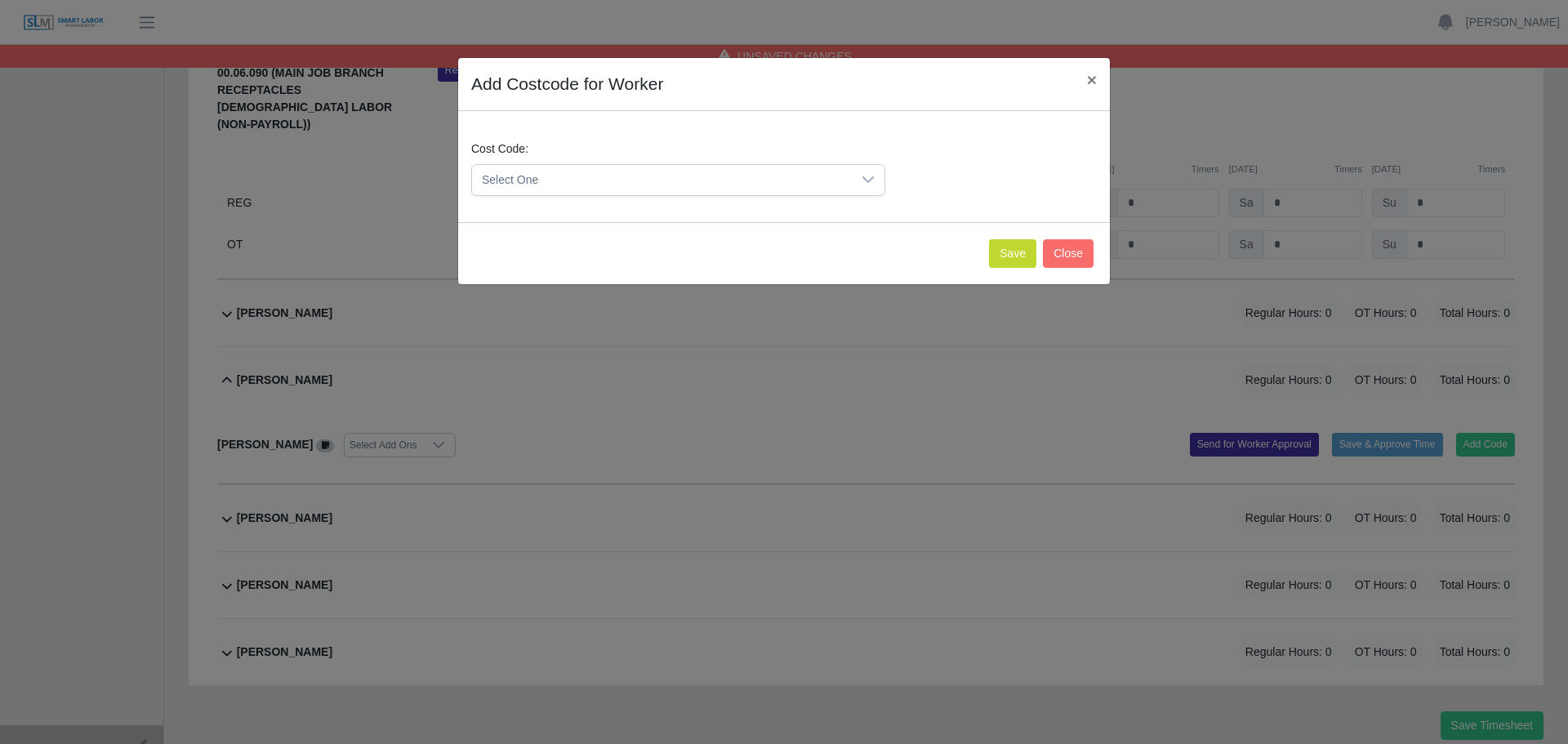
click at [742, 185] on span "Select One" at bounding box center [662, 180] width 380 height 30
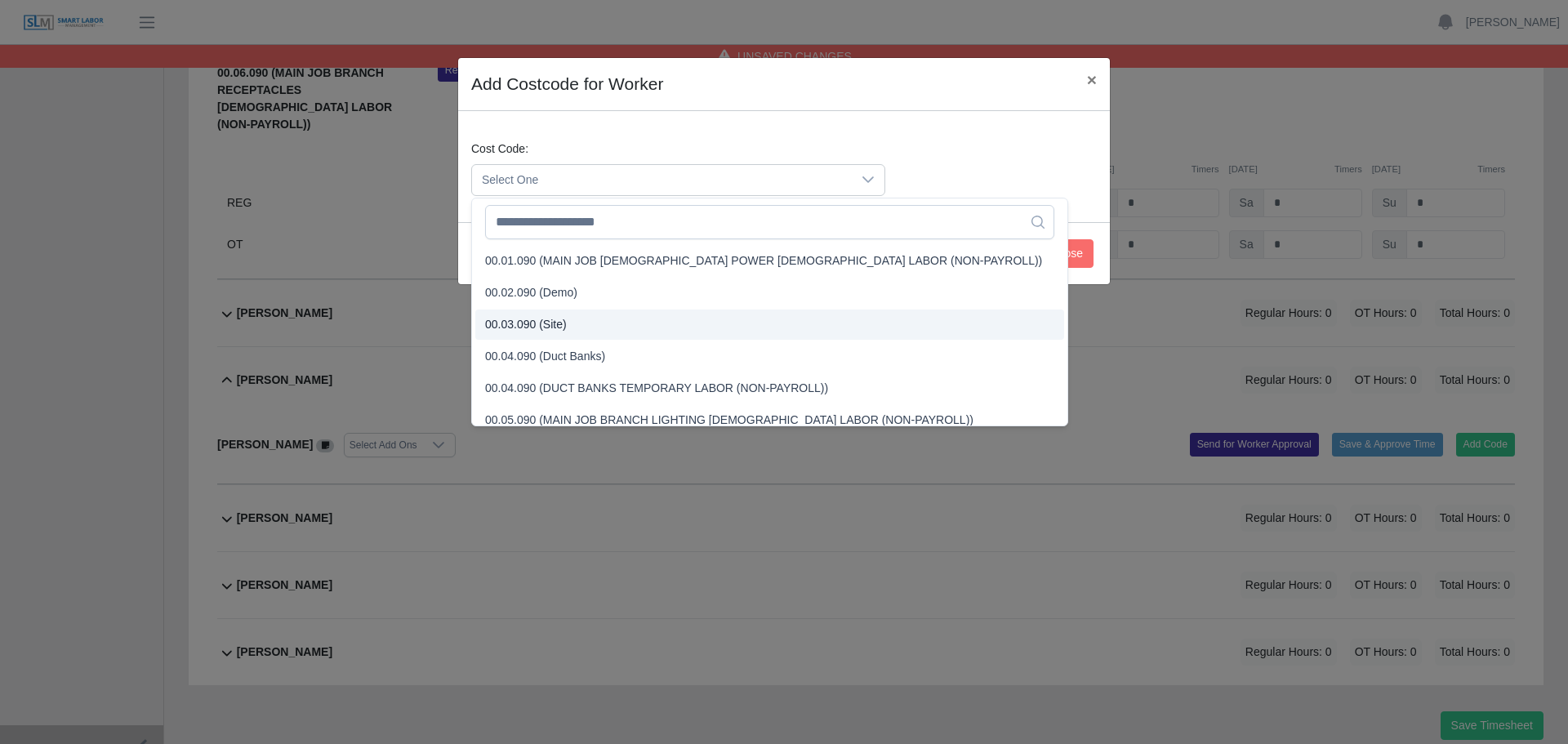
scroll to position [82, 0]
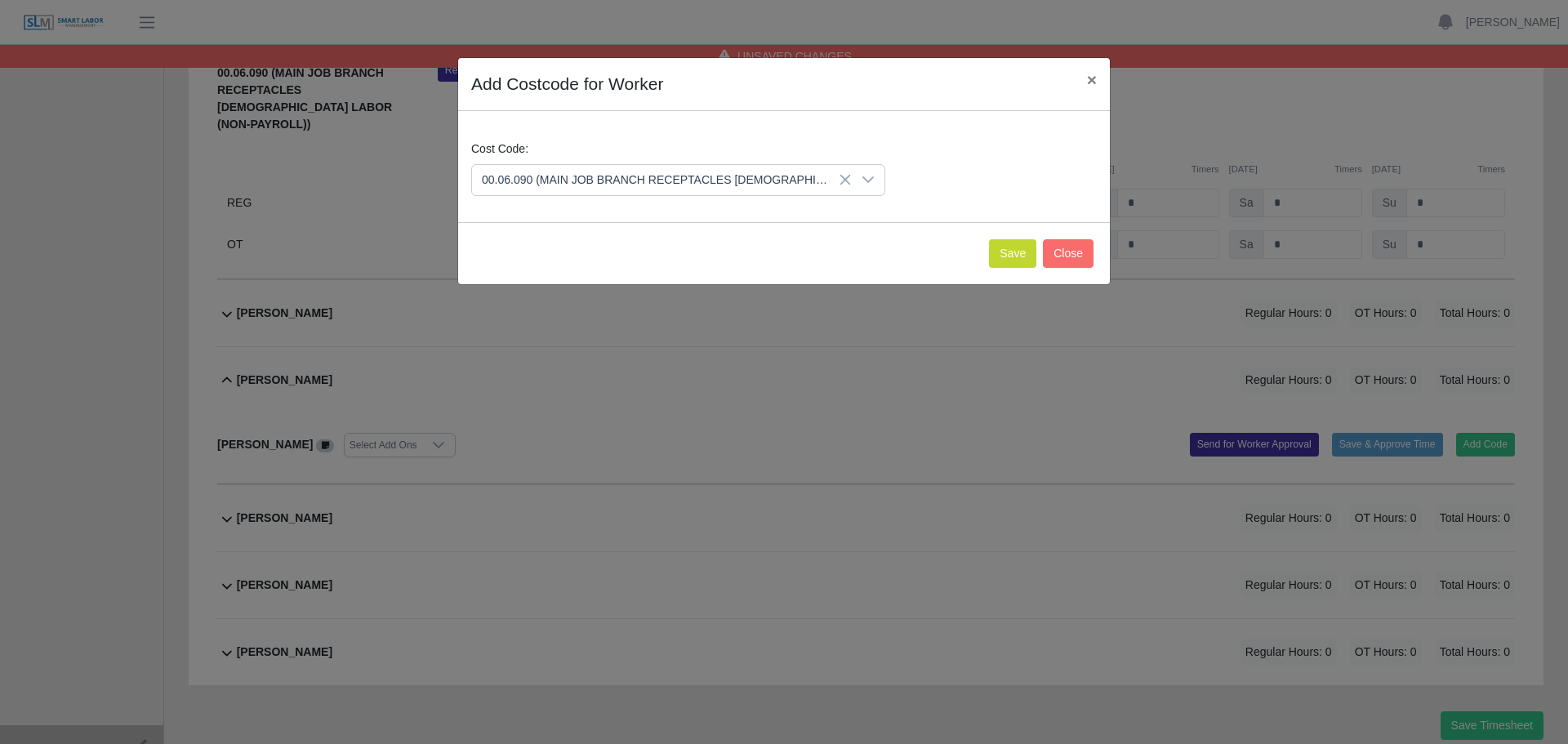
click at [582, 381] on li "00.06.090 (MAIN JOB BRANCH RECEPTACLES TEMPORARY LABOR (NON-PAYROLL))" at bounding box center [769, 370] width 588 height 30
click at [1000, 249] on button "Save" at bounding box center [1012, 253] width 47 height 28
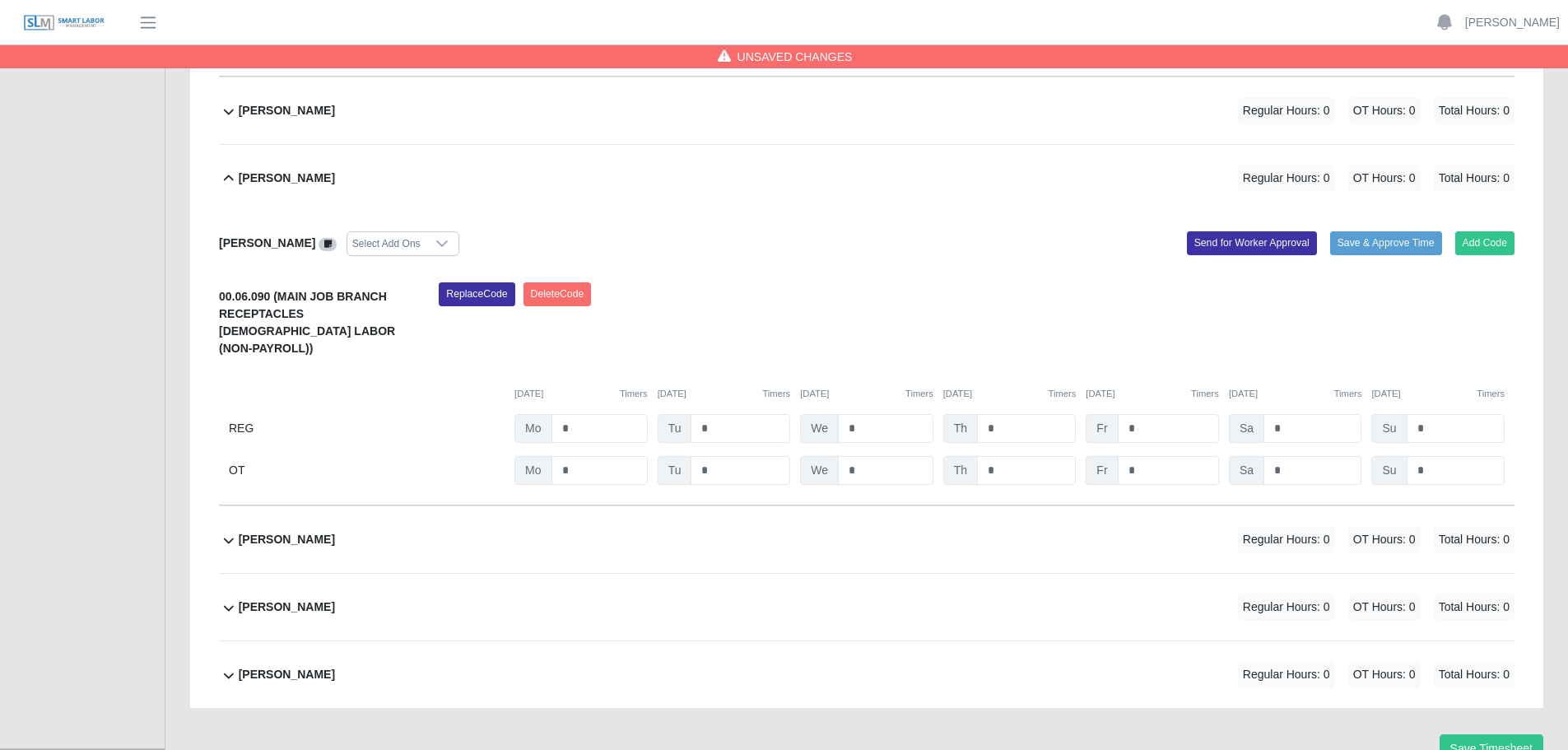
scroll to position [1043, 0]
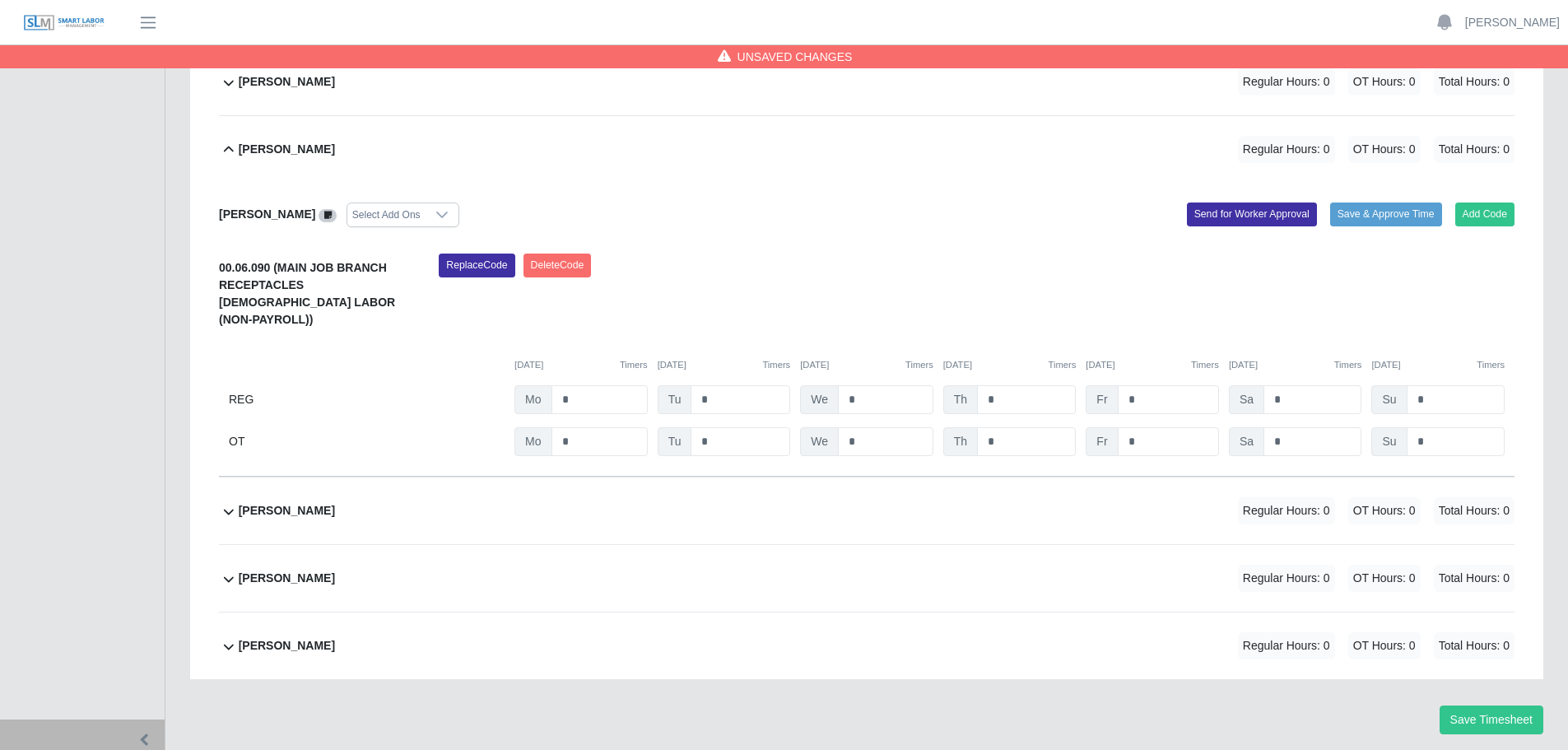
click at [360, 545] on div "Misael Rosas Regular Hours: 0 OT Hours: 0 Total Hours: 0" at bounding box center [876, 578] width 1275 height 66
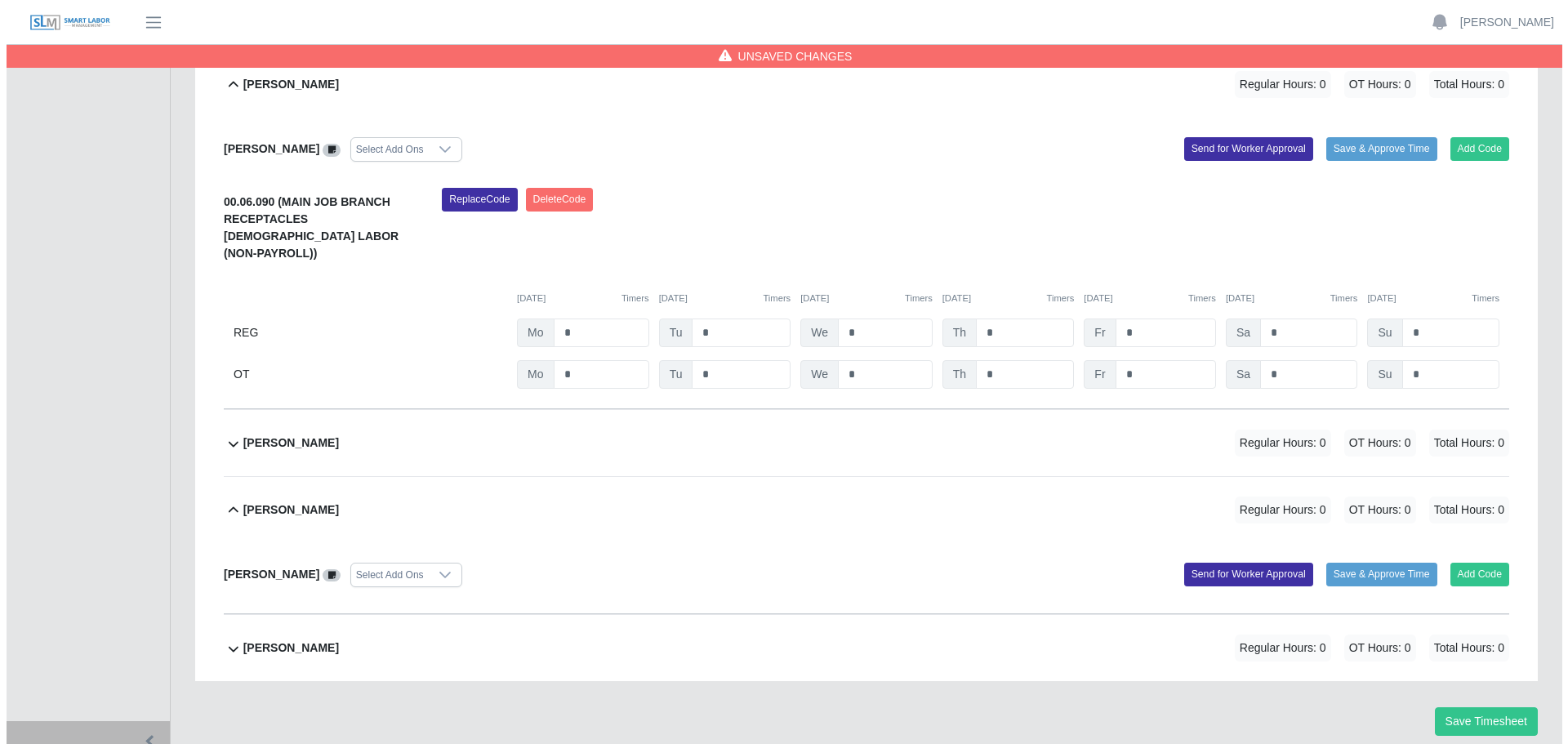
scroll to position [1105, 0]
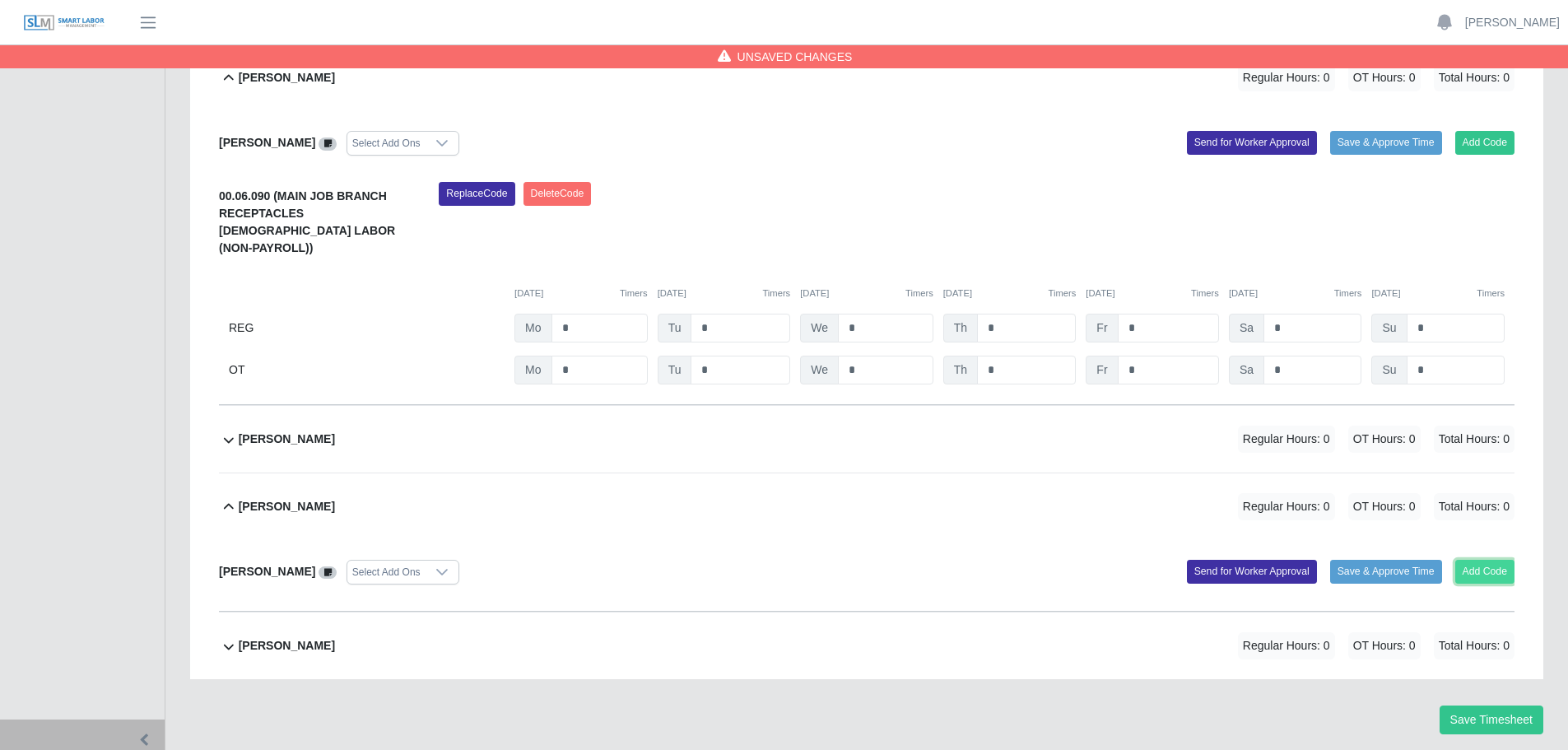
click at [1485, 559] on button "Add Code" at bounding box center [1486, 571] width 60 height 23
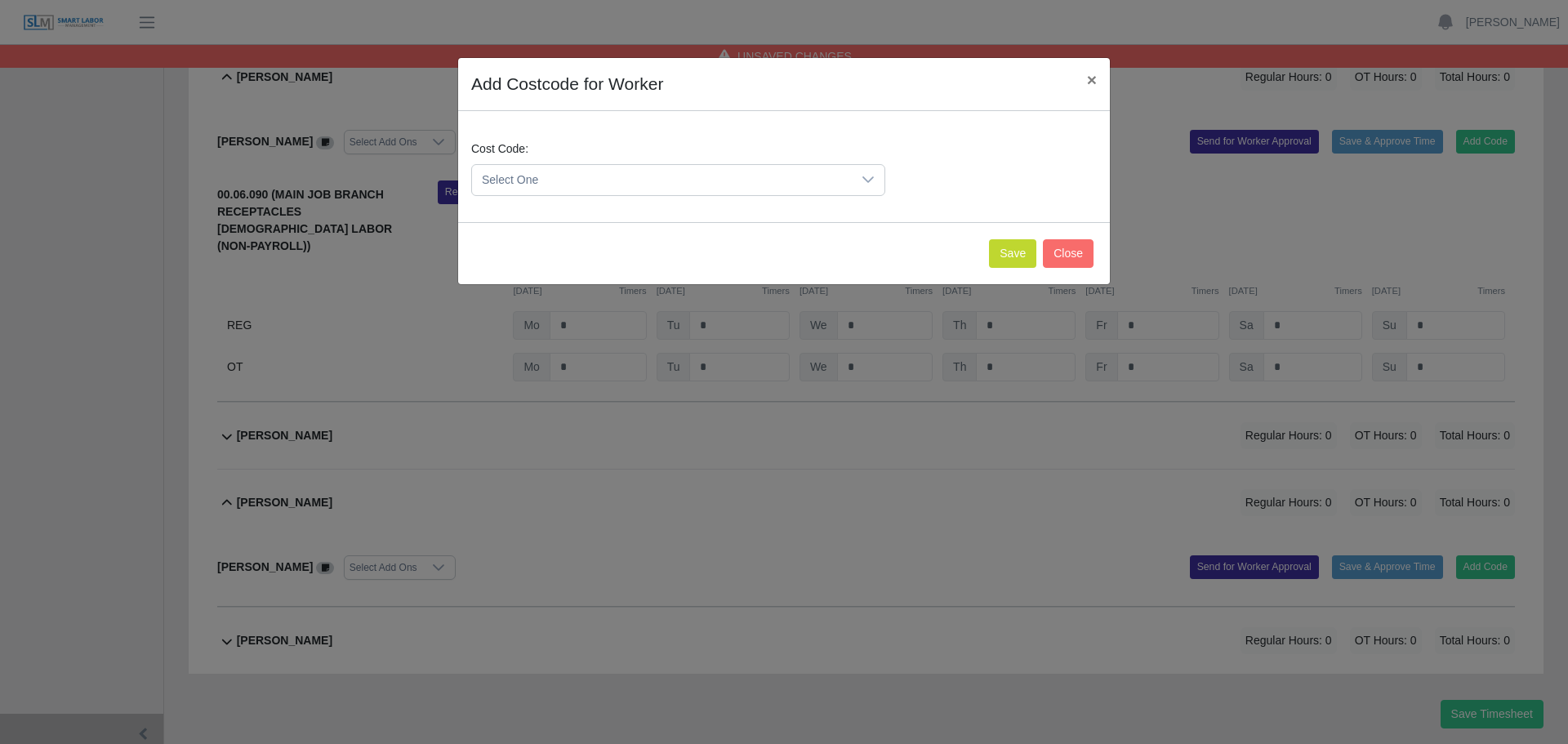
click at [596, 188] on span "Select One" at bounding box center [662, 180] width 380 height 30
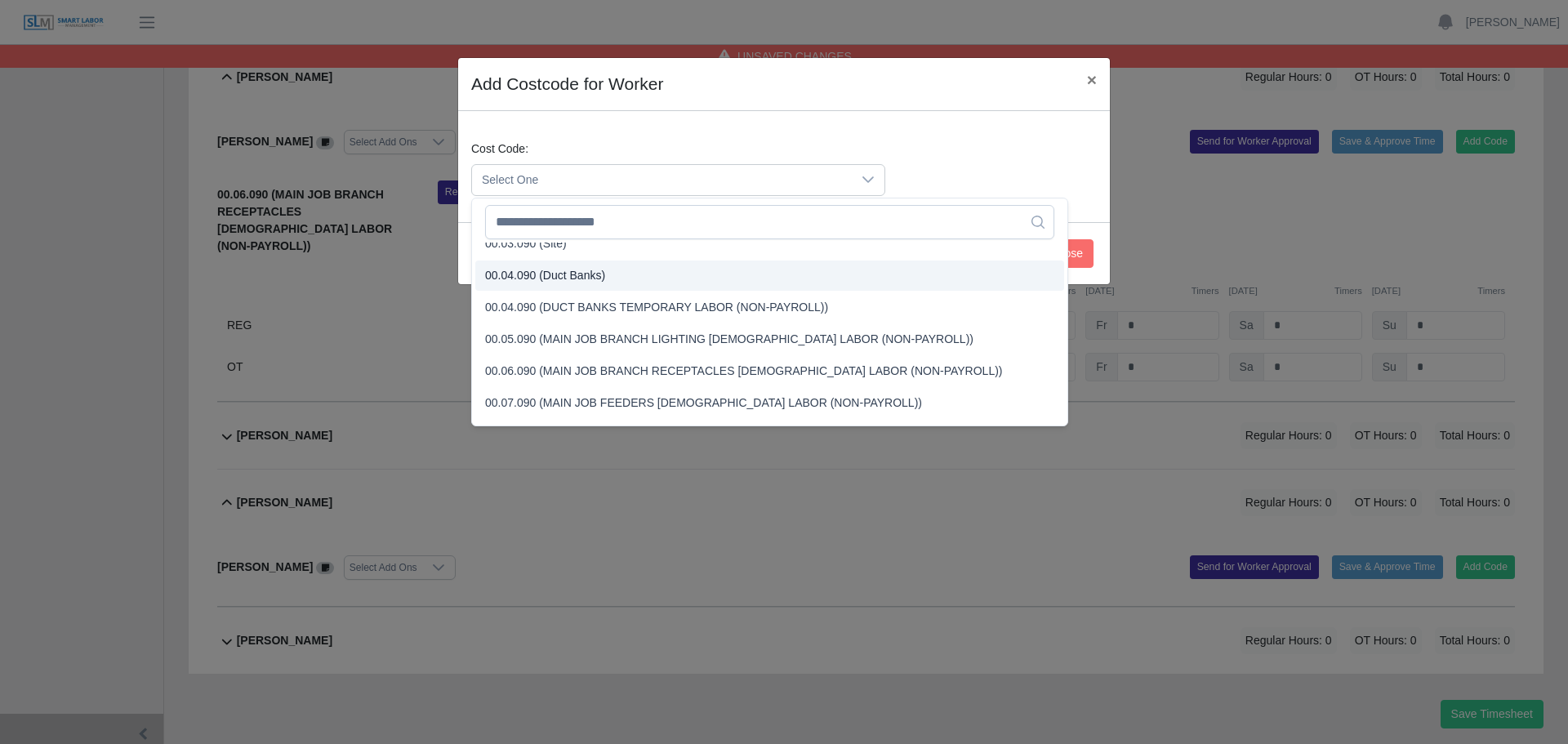
scroll to position [82, 0]
click at [573, 362] on span "00.06.090 (MAIN JOB BRANCH RECEPTACLES TEMPORARY LABOR (NON-PAYROLL))" at bounding box center [744, 369] width 518 height 17
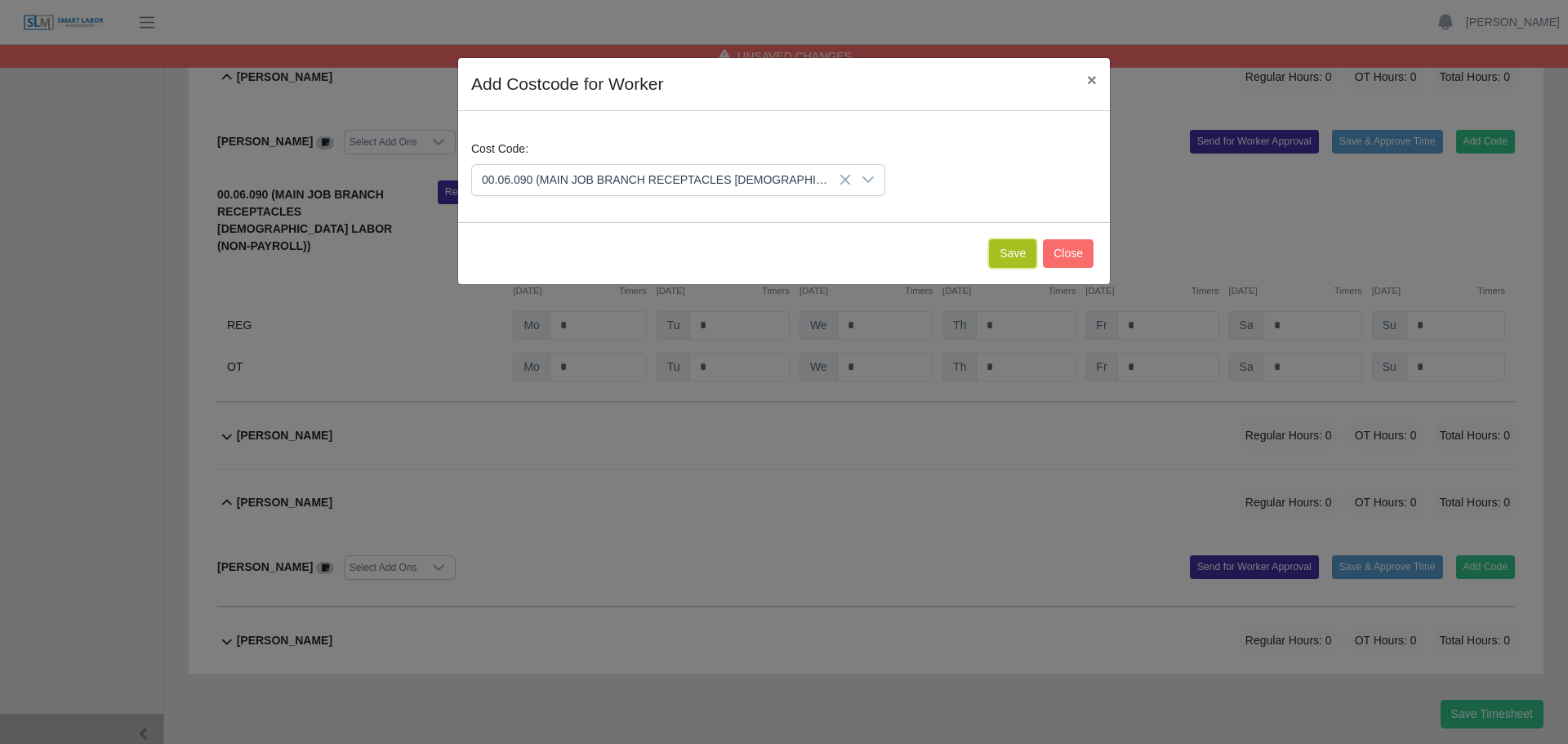
click at [995, 248] on button "Save" at bounding box center [1012, 253] width 47 height 28
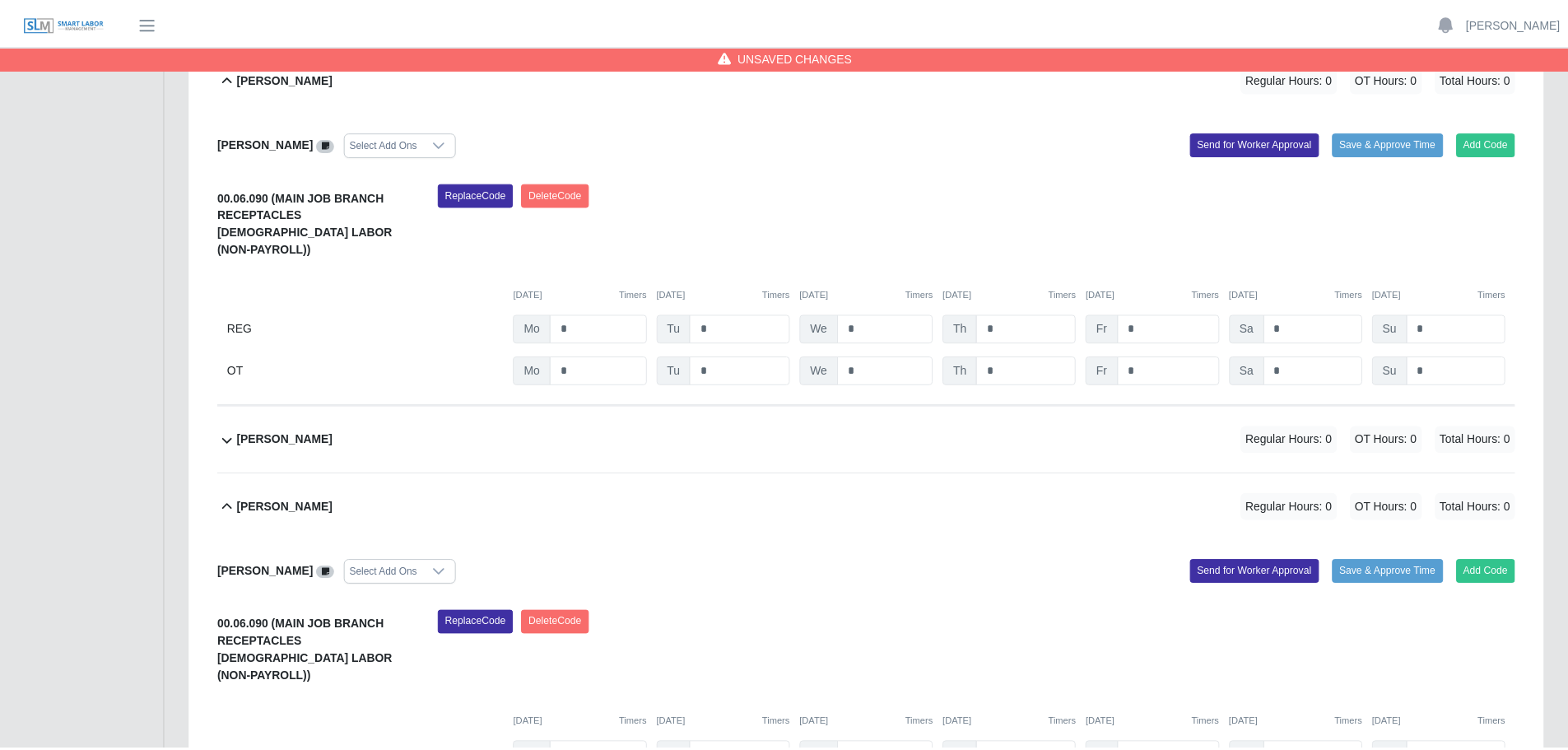
scroll to position [1319, 0]
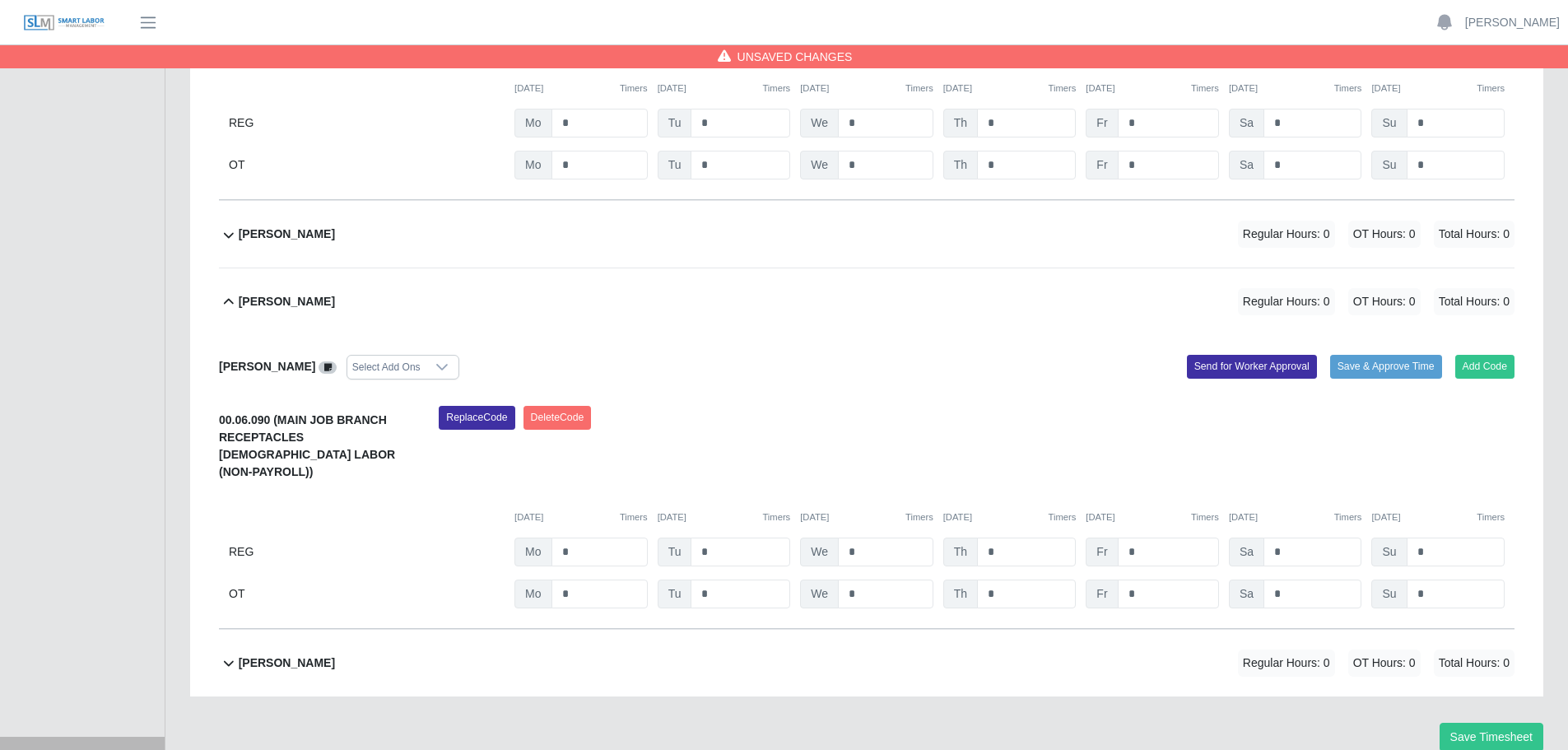
click at [1346, 650] on div "Regular Hours: 0 OT Hours: 0 Total Hours: 0" at bounding box center [1353, 663] width 323 height 27
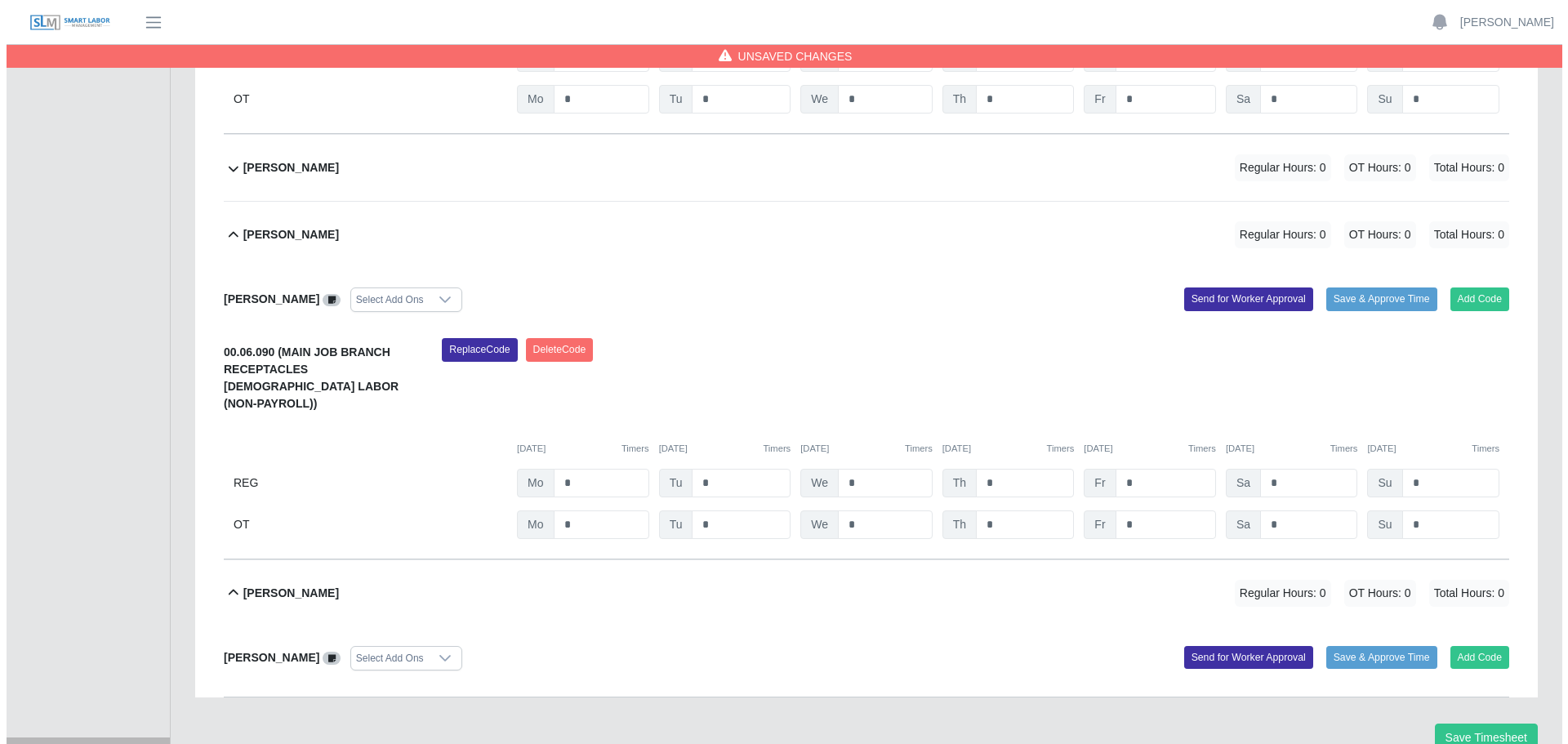
scroll to position [1380, 0]
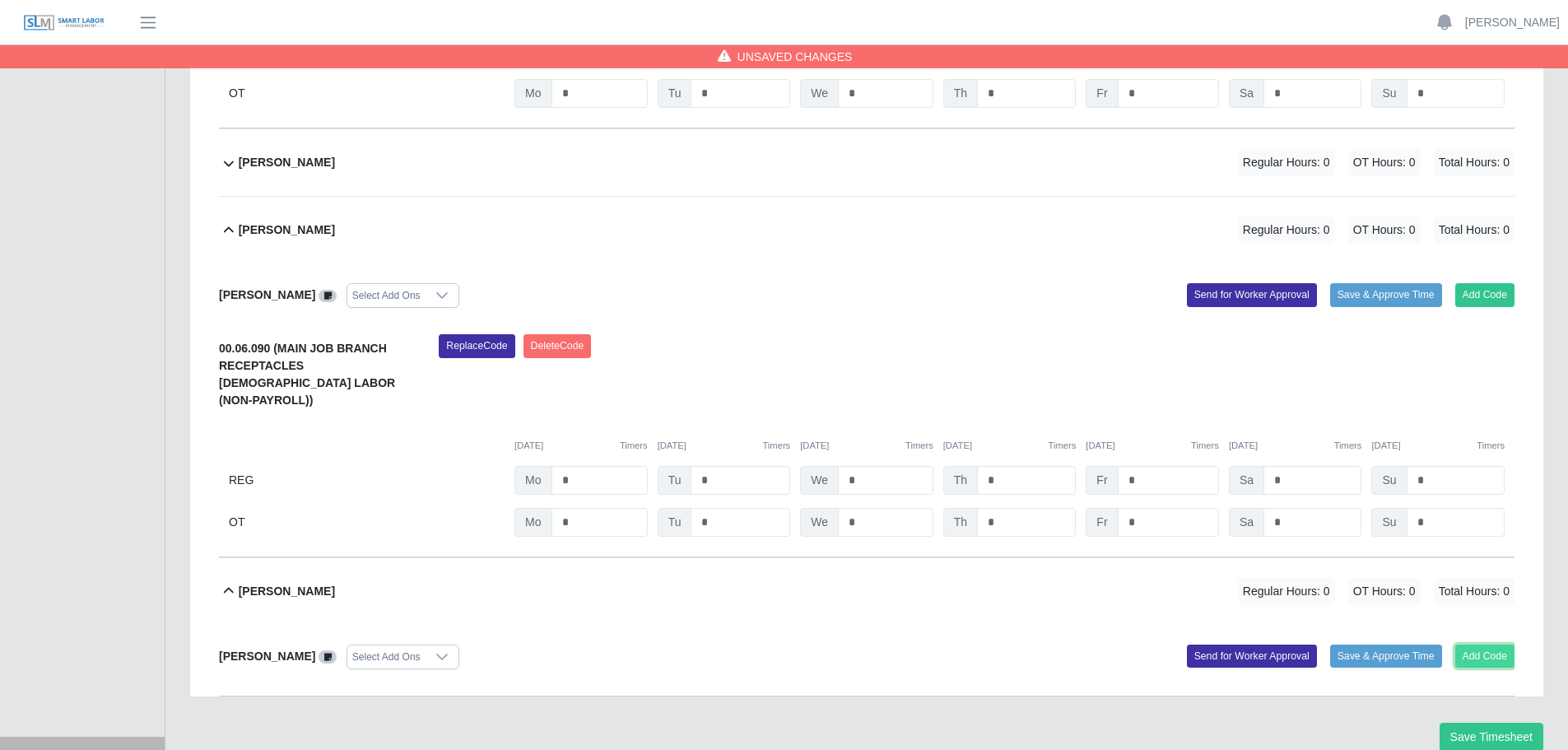
click at [1479, 645] on button "Add Code" at bounding box center [1486, 656] width 60 height 23
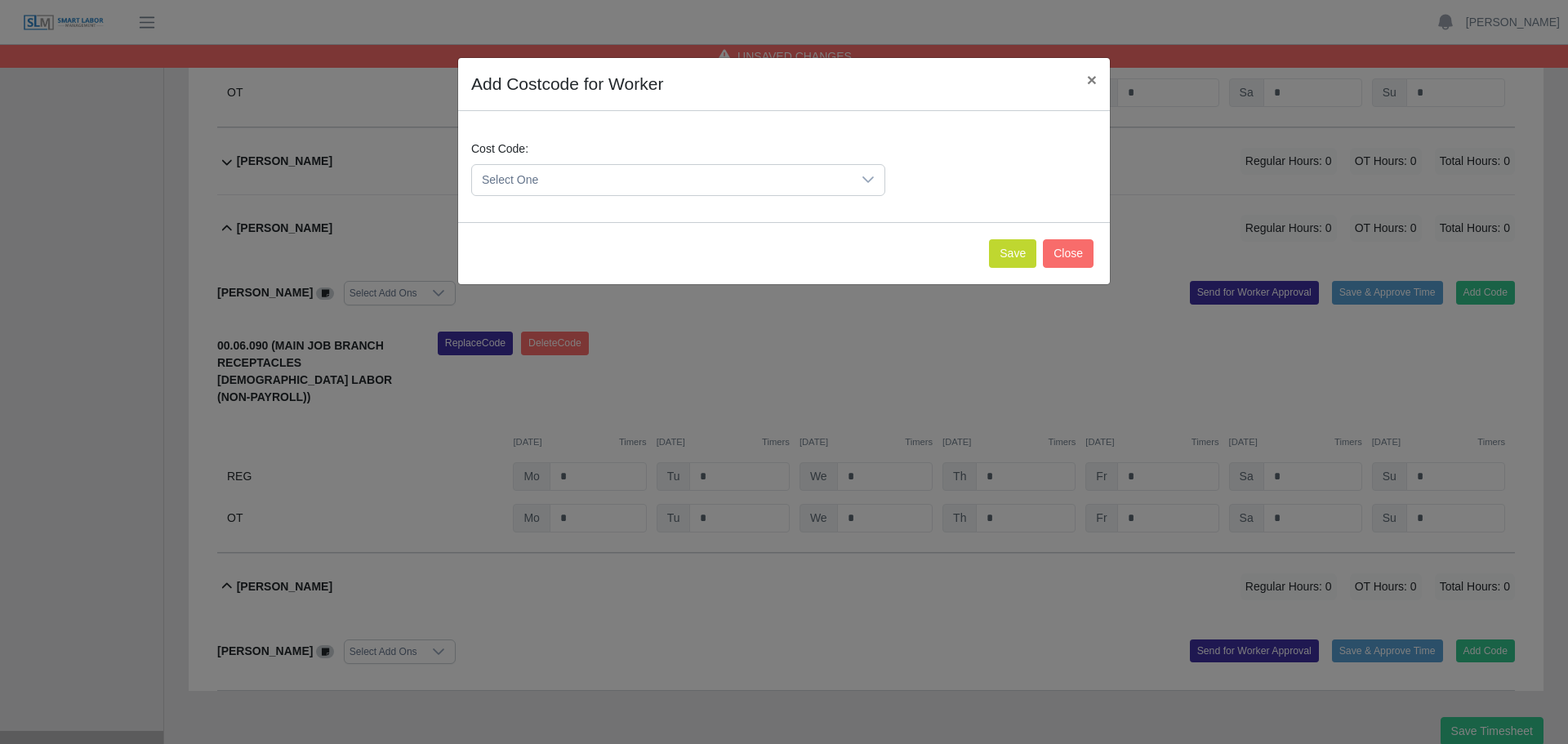
click at [722, 184] on span "Select One" at bounding box center [662, 180] width 380 height 30
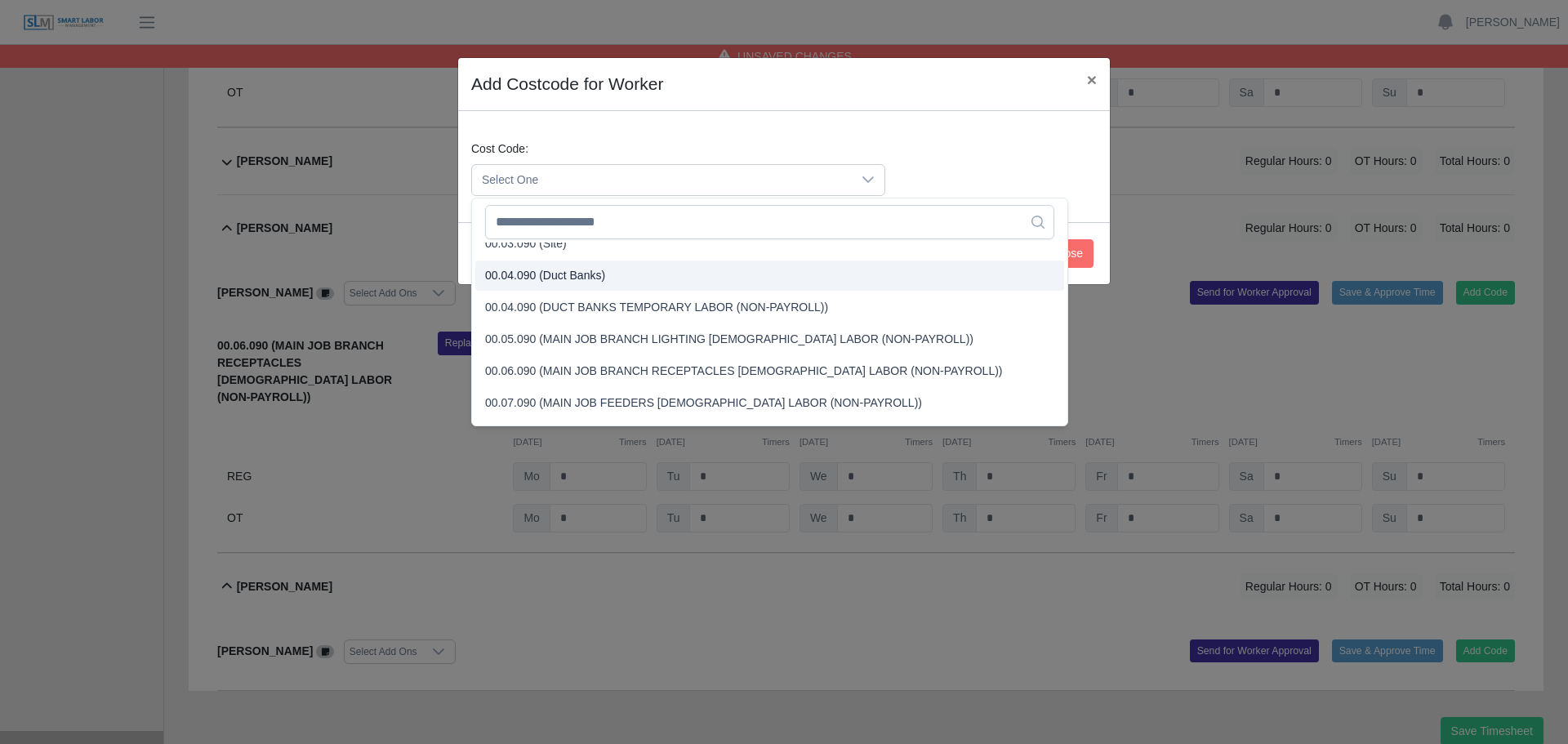
scroll to position [82, 0]
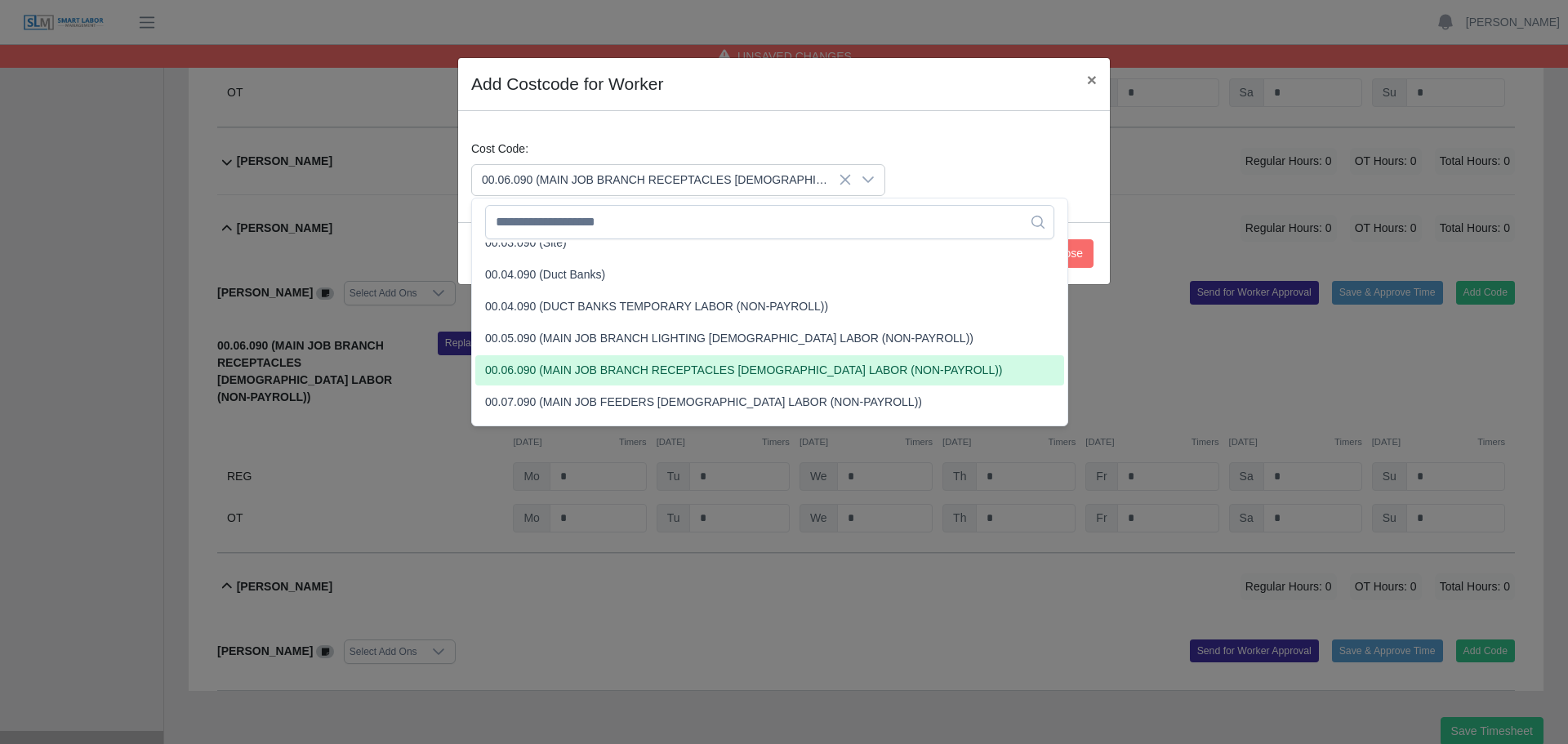
click at [616, 355] on li "00.06.090 (MAIN JOB BRANCH RECEPTACLES TEMPORARY LABOR (NON-PAYROLL))" at bounding box center [769, 370] width 588 height 30
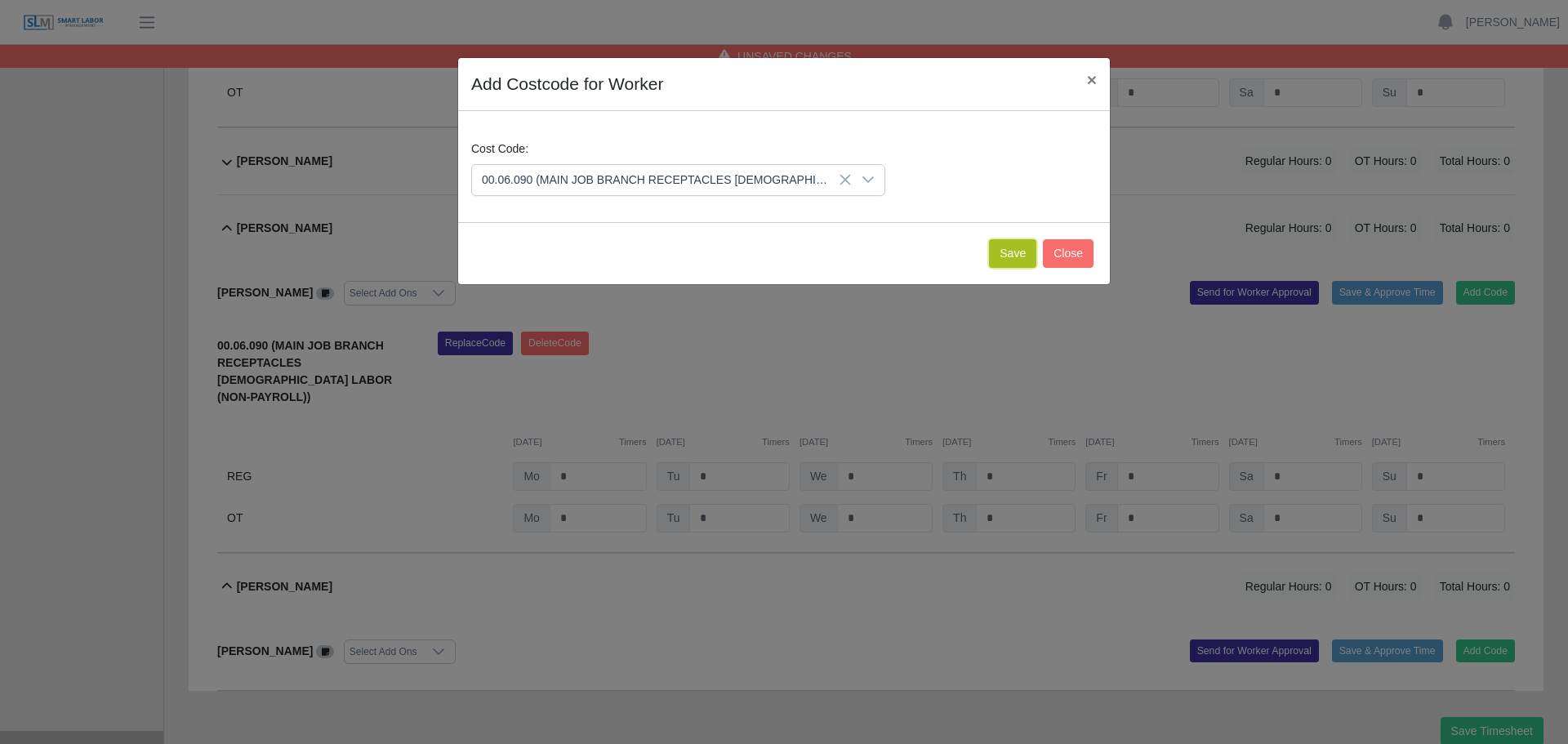
click at [999, 266] on button "Save" at bounding box center [1012, 253] width 47 height 28
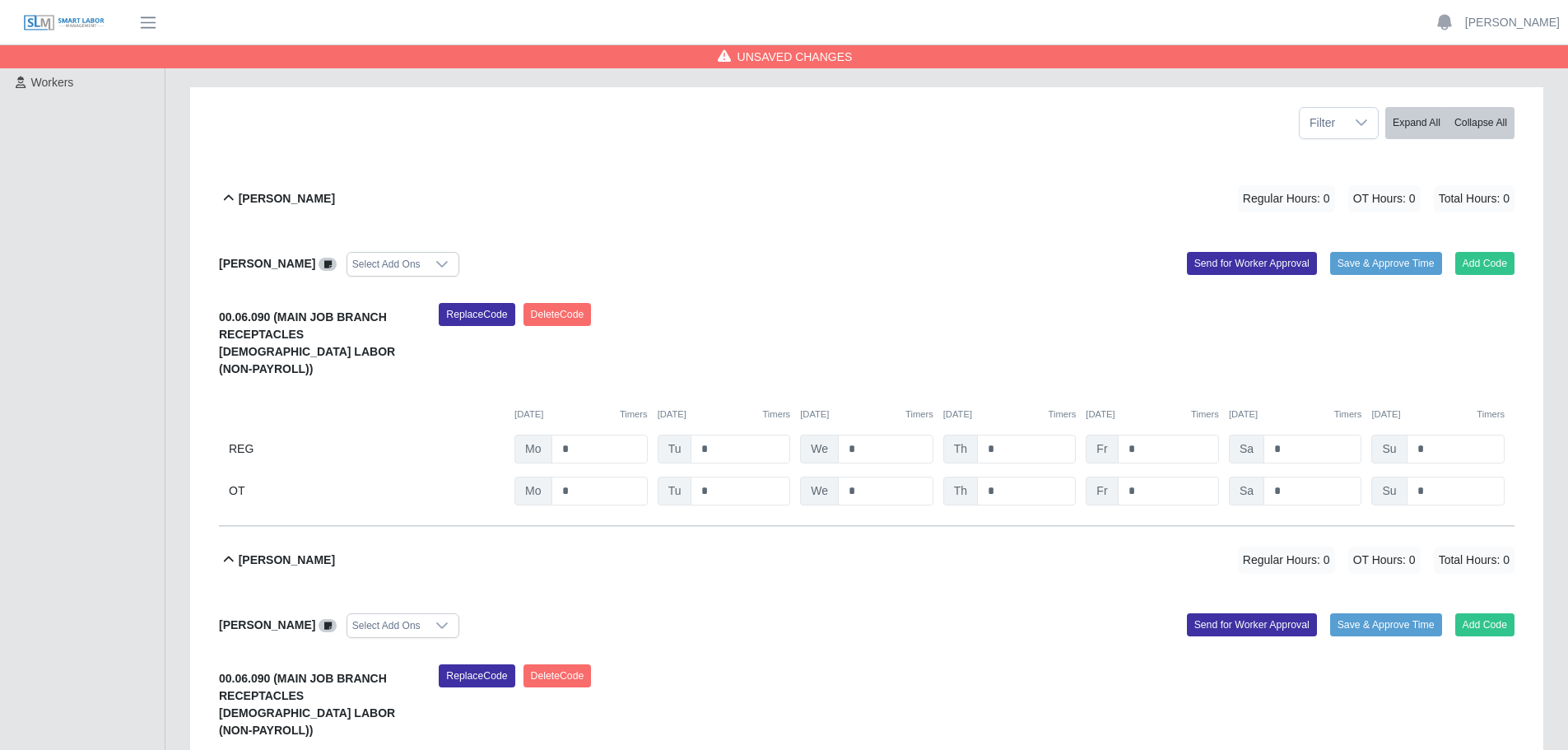
scroll to position [247, 0]
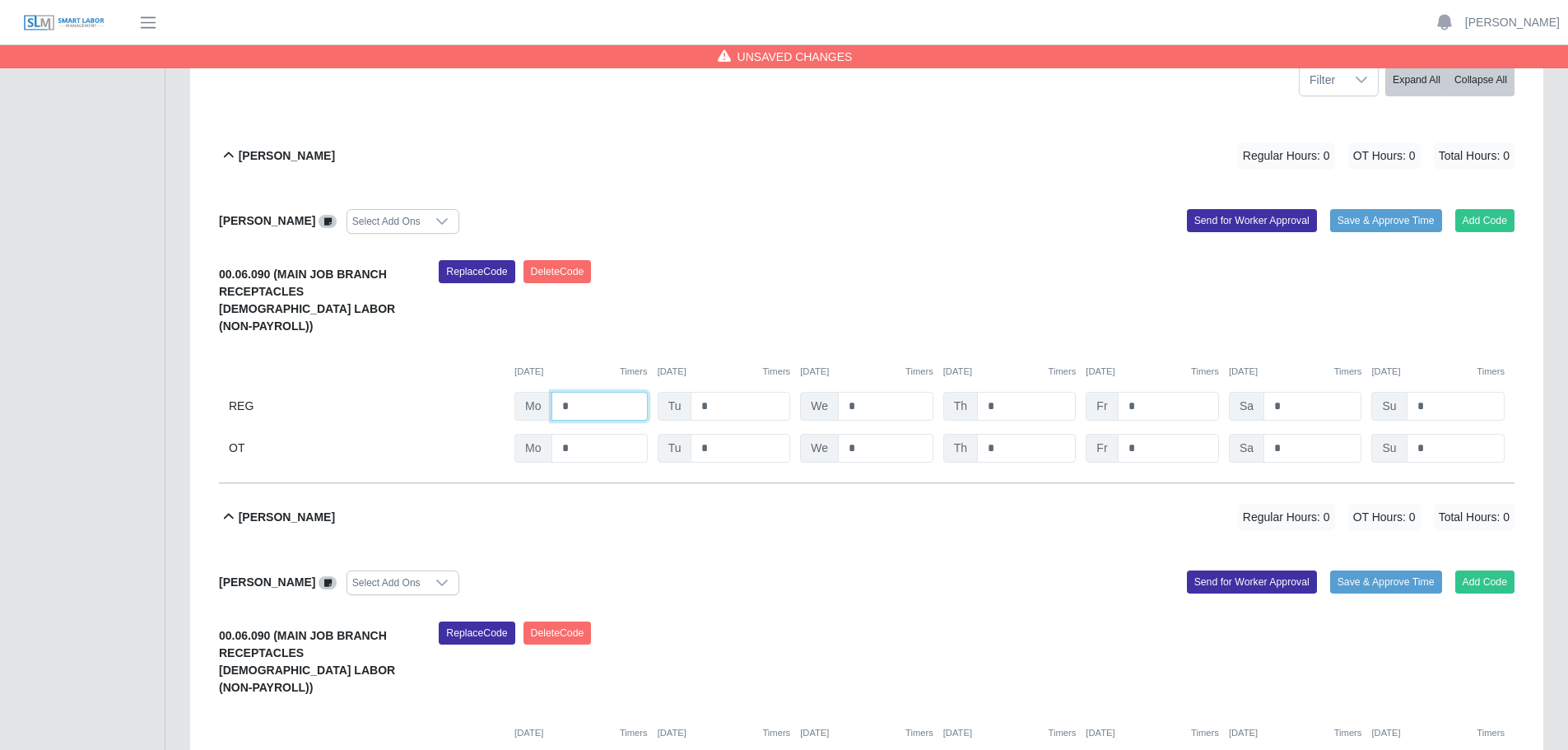
click at [620, 392] on input "*" at bounding box center [599, 406] width 97 height 28
type input "**"
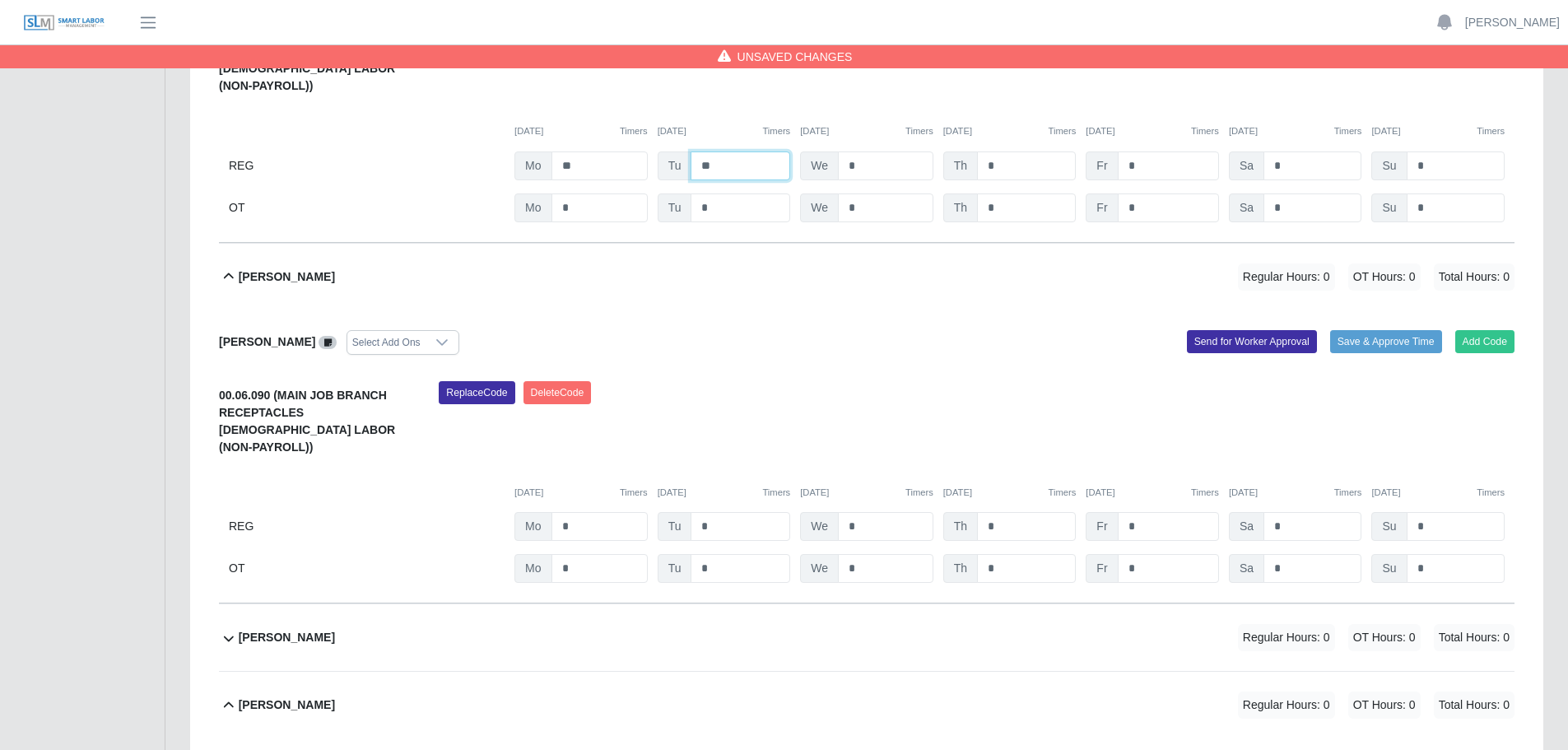
scroll to position [494, 0]
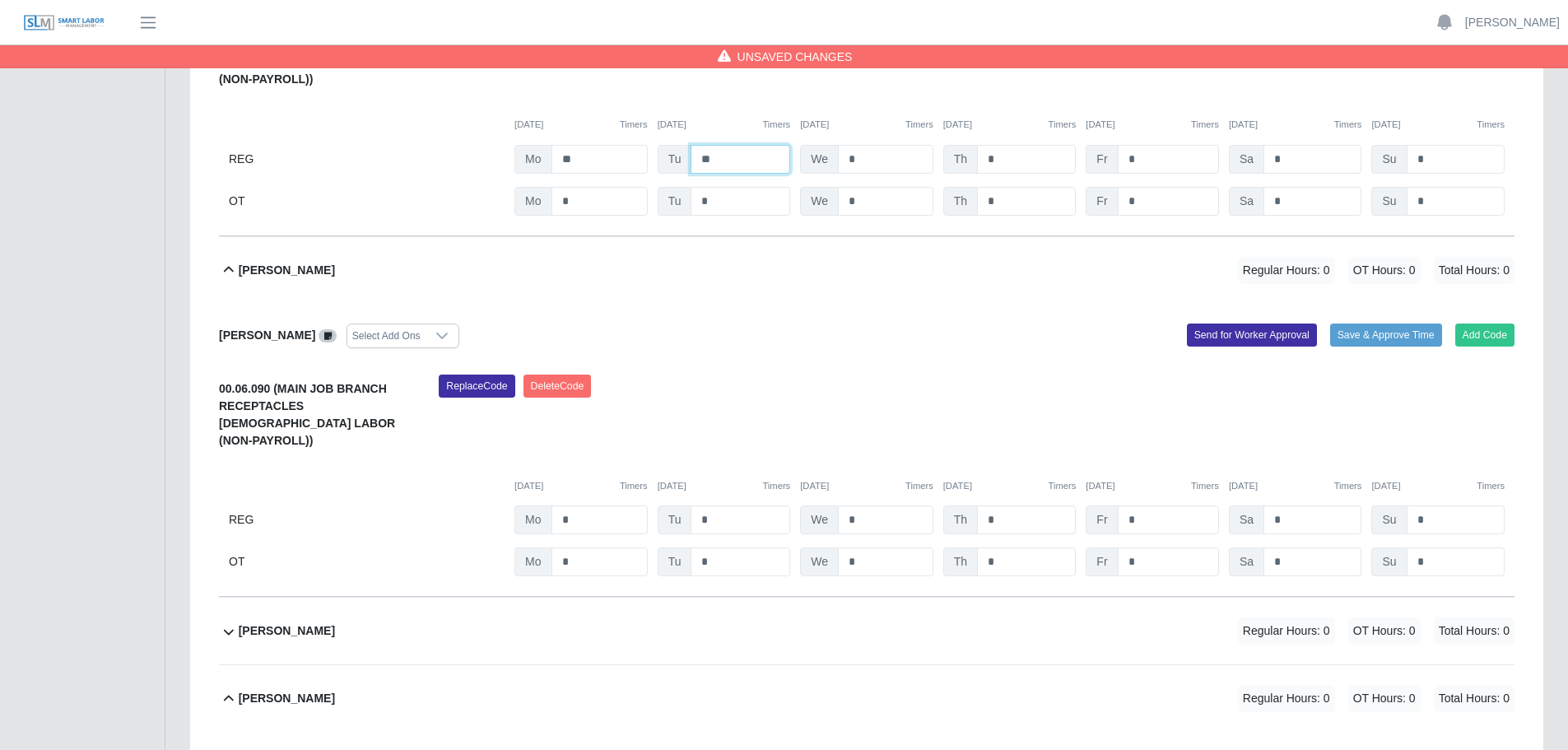
type input "**"
click at [592, 501] on div "00.06.090 (MAIN JOB BRANCH RECEPTACLES TEMPORARY LABOR (NON-PAYROLL)) Replace C…" at bounding box center [866, 475] width 1295 height 202
click at [605, 505] on input "*" at bounding box center [599, 520] width 97 height 28
type input "**"
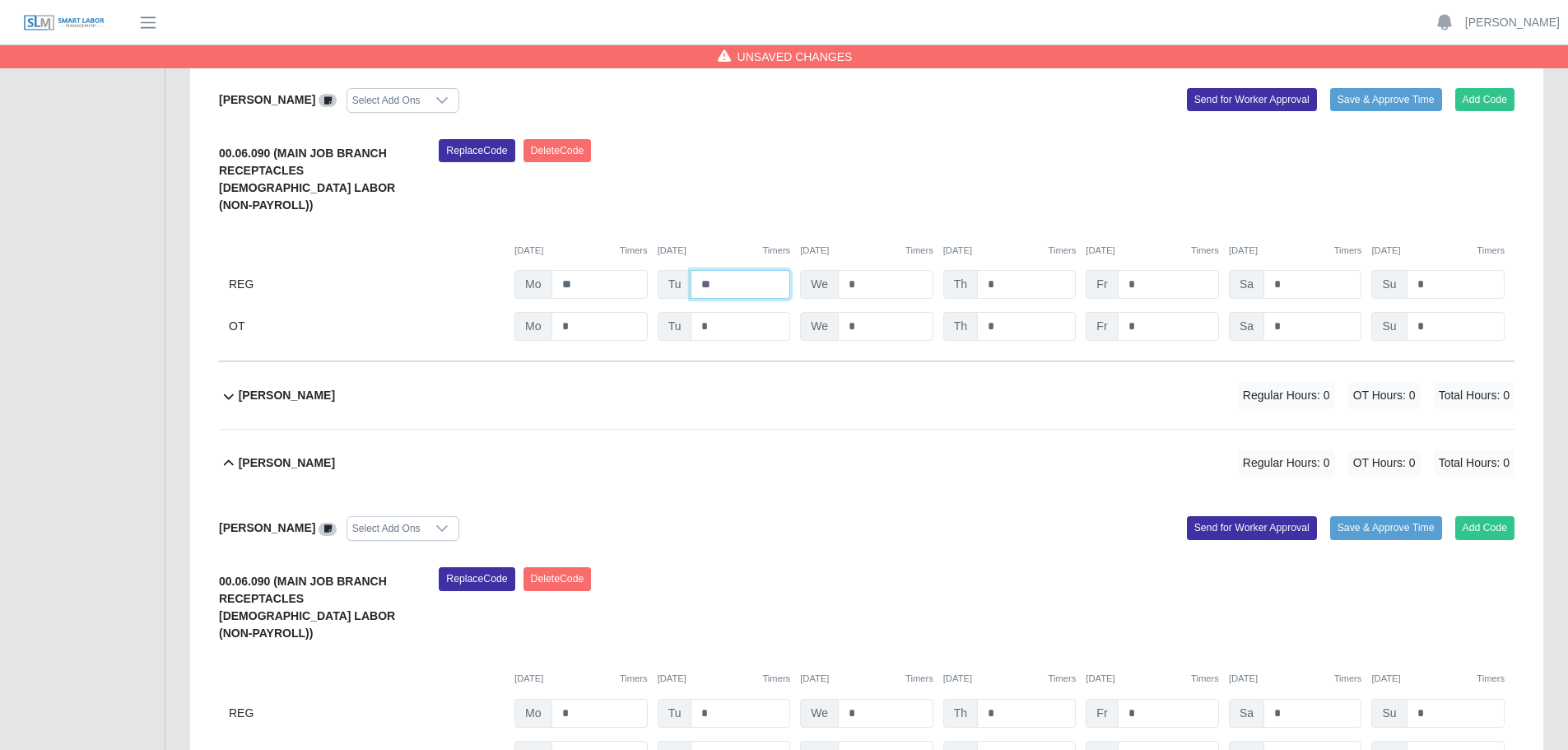
scroll to position [823, 0]
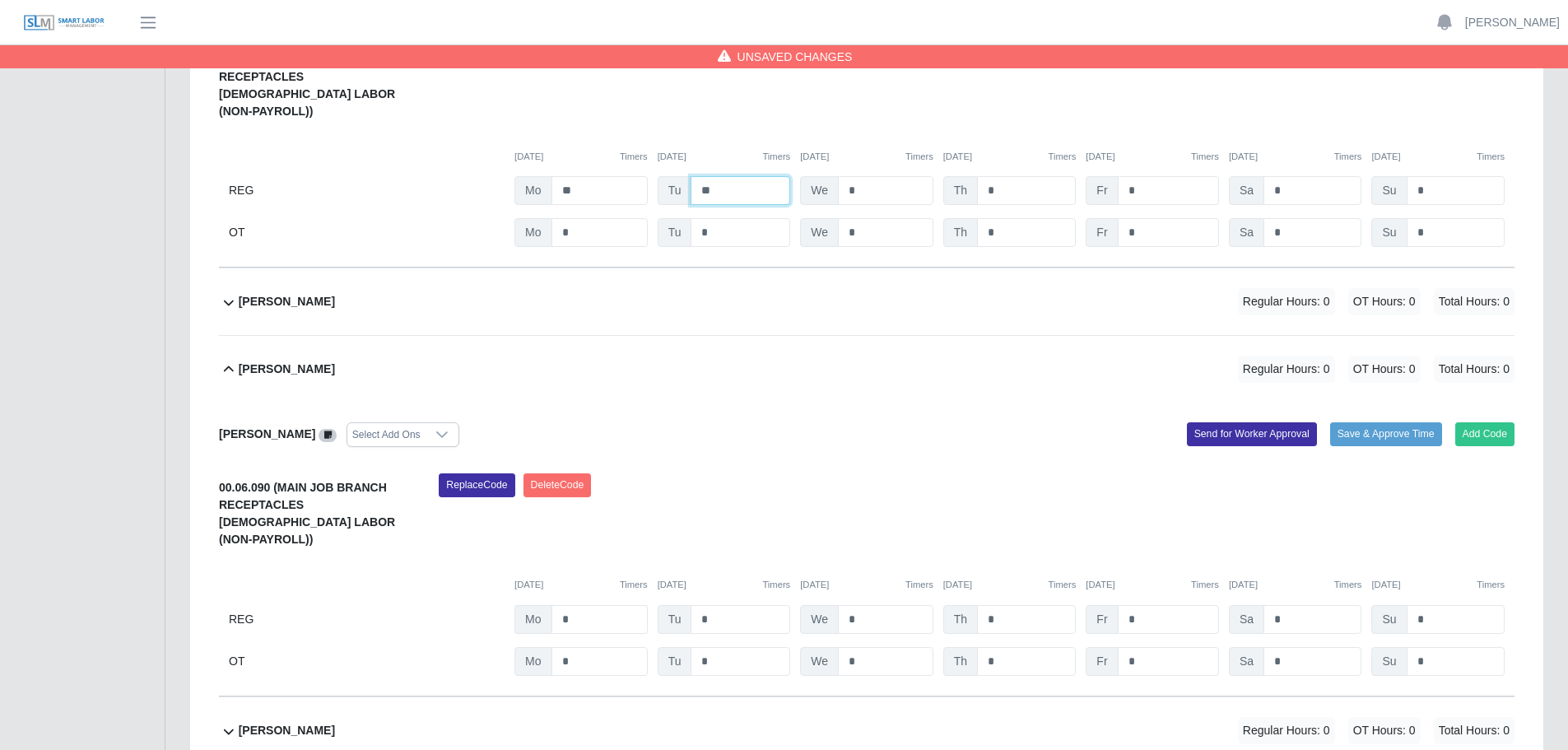
type input "**"
click at [567, 605] on input "*" at bounding box center [599, 619] width 97 height 28
type input "**"
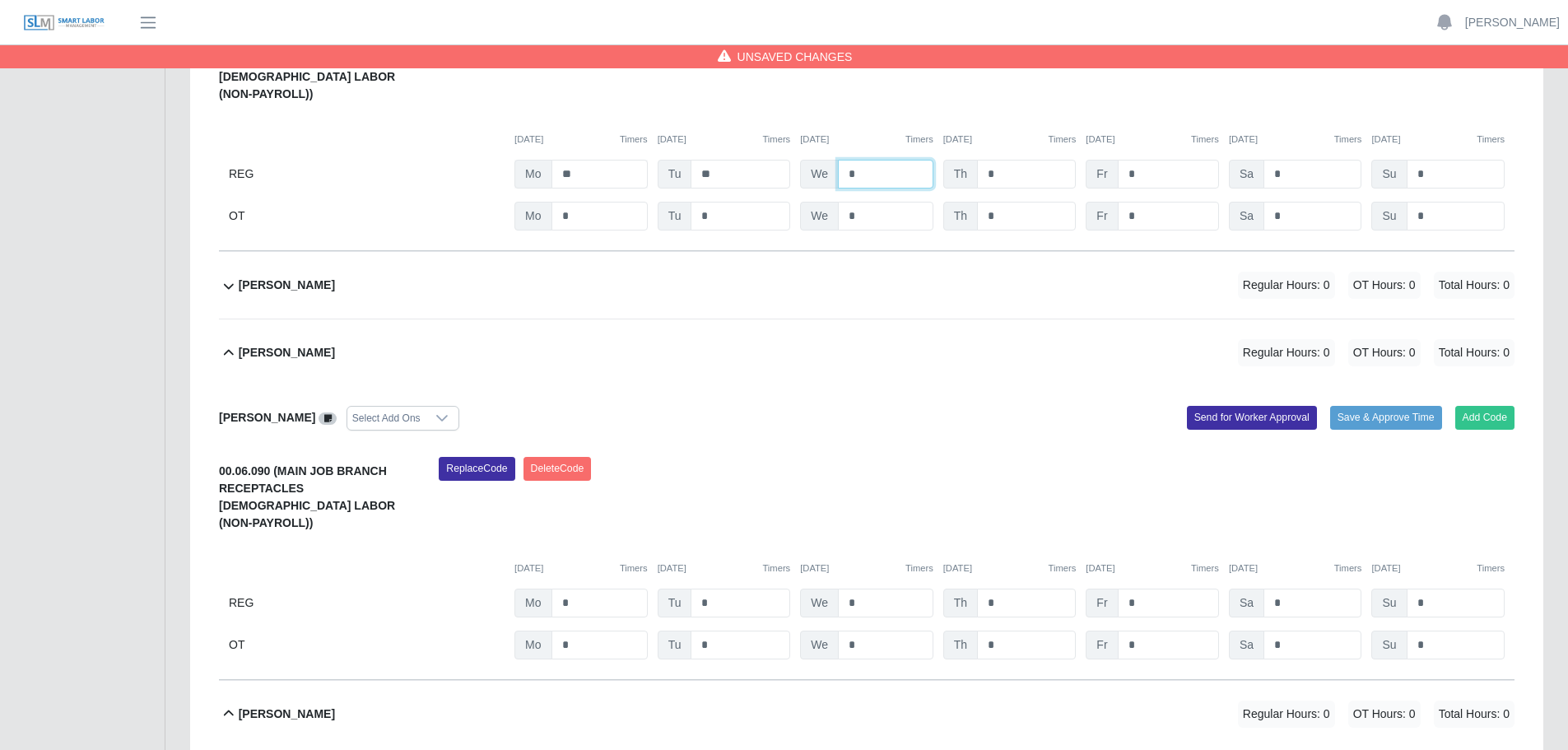
scroll to position [1317, 0]
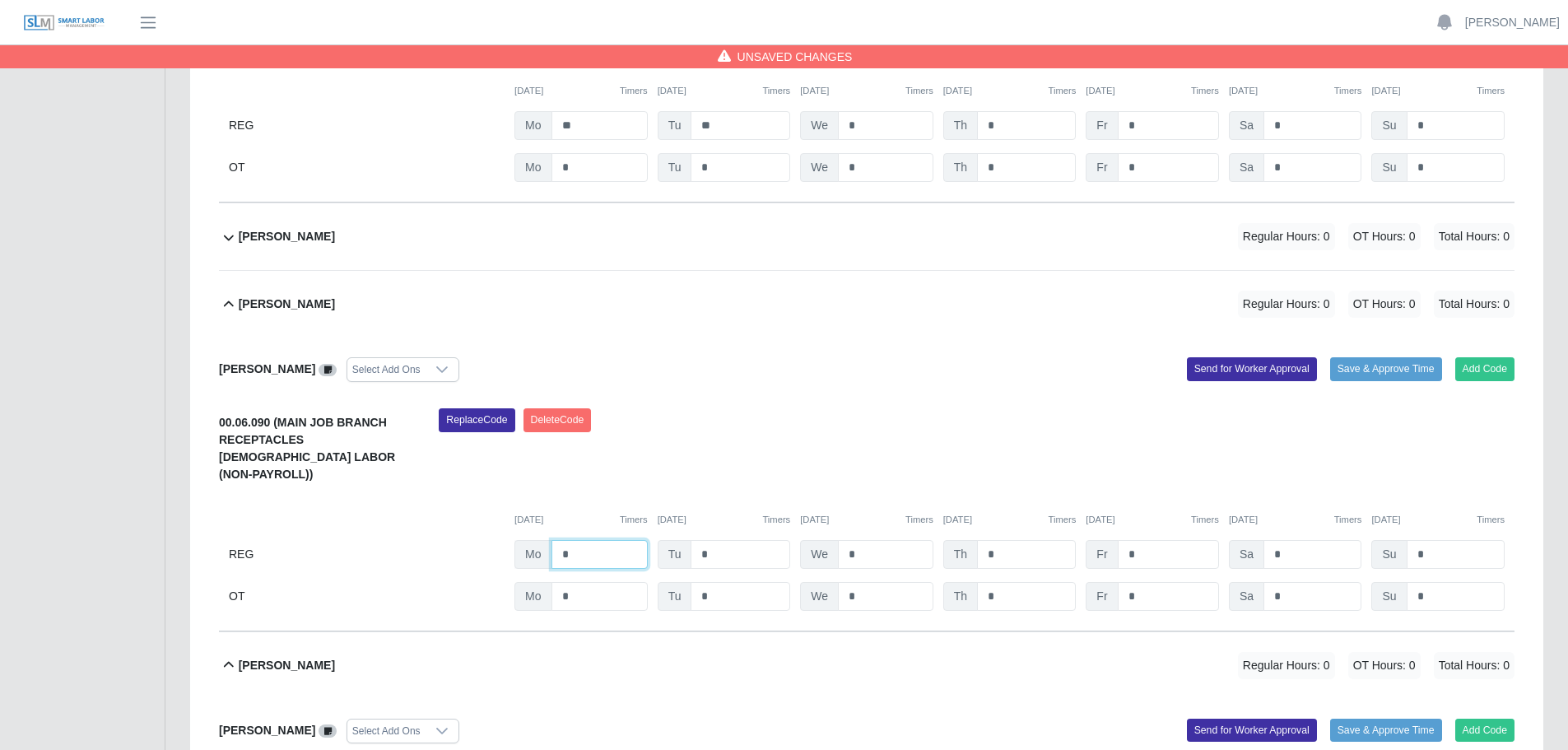
click at [582, 540] on input "*" at bounding box center [599, 554] width 97 height 28
type input "**"
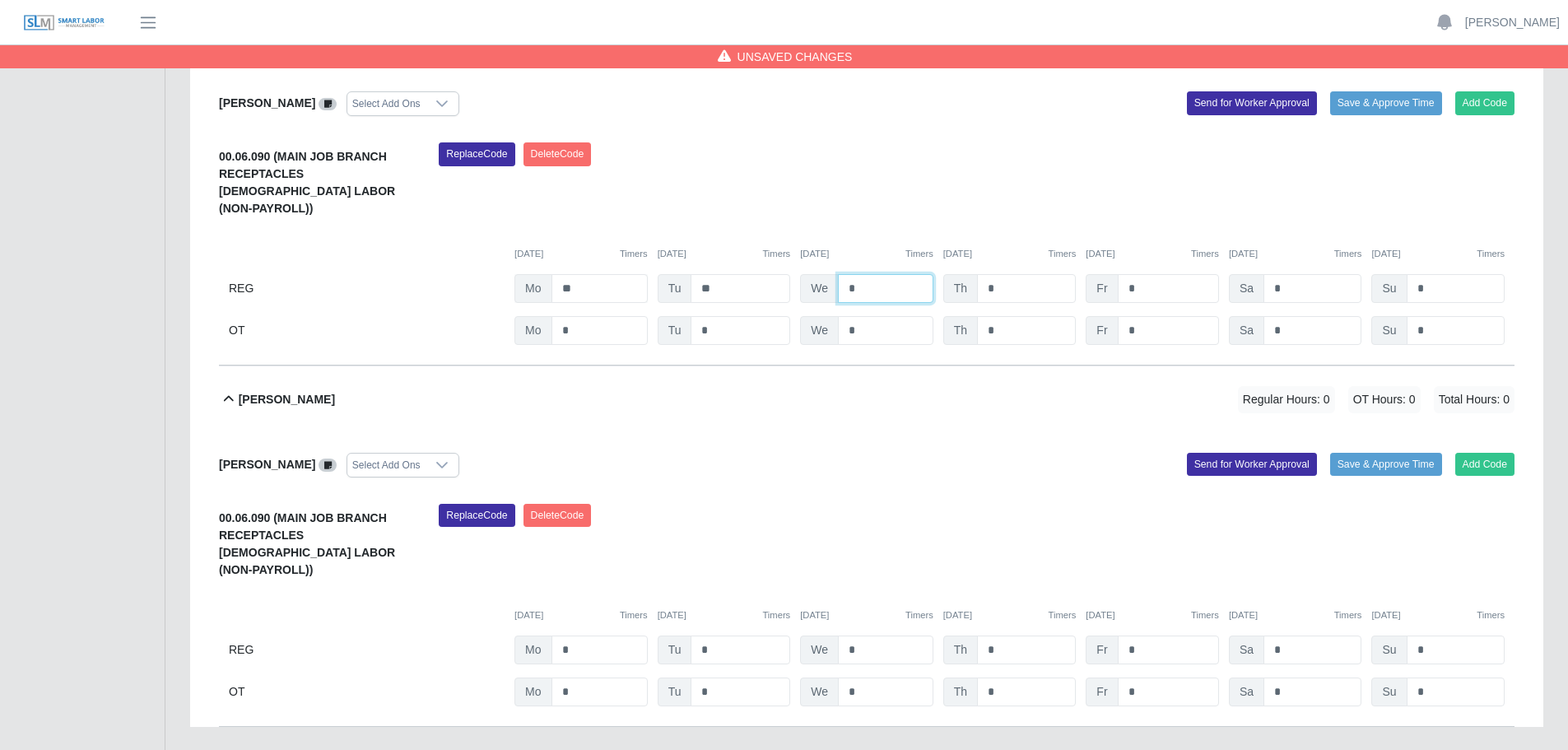
scroll to position [1596, 0]
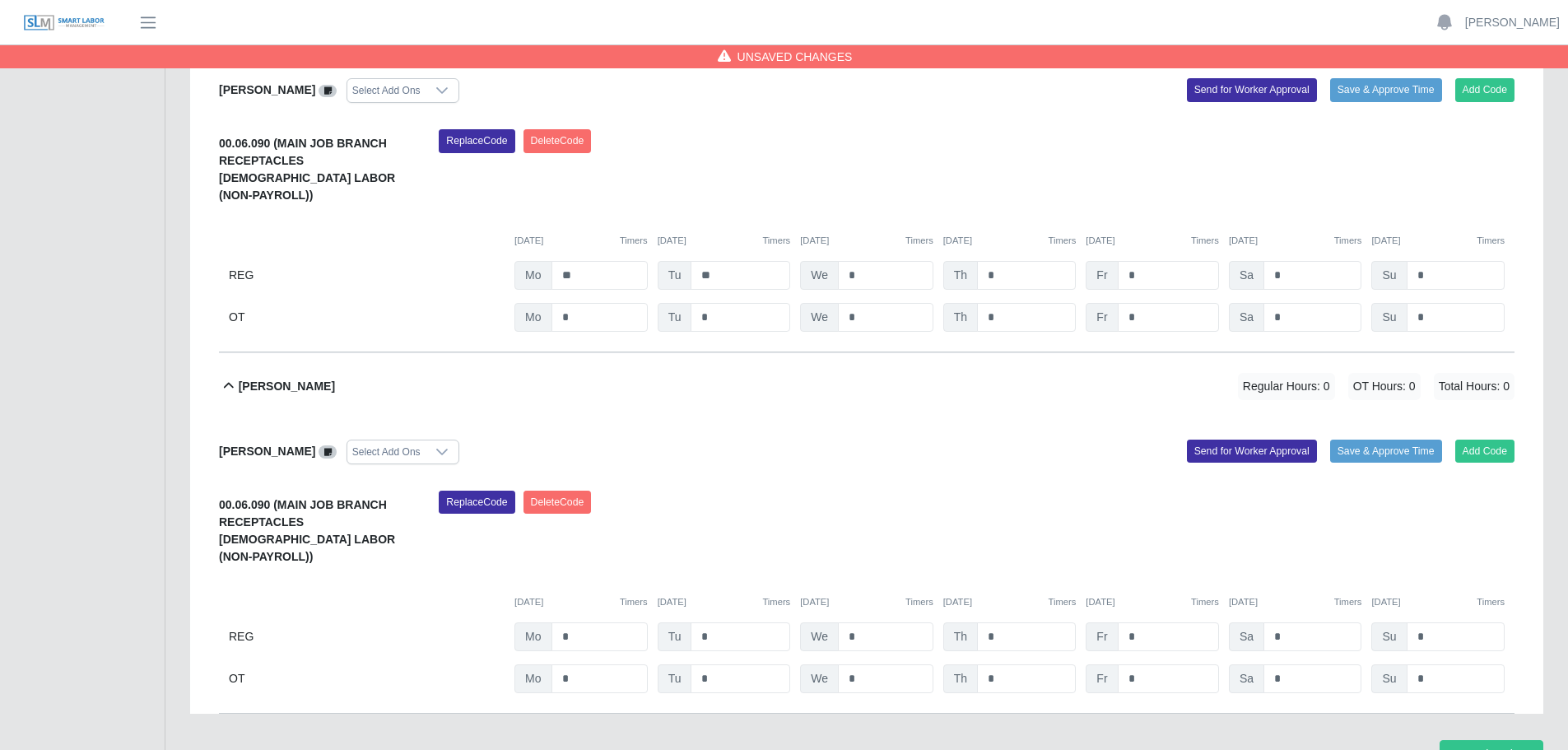
click at [587, 566] on div "00.06.090 (MAIN JOB BRANCH RECEPTACLES TEMPORARY LABOR (NON-PAYROLL)) Replace C…" at bounding box center [866, 591] width 1295 height 202
click at [605, 622] on input "*" at bounding box center [599, 637] width 97 height 28
type input "**"
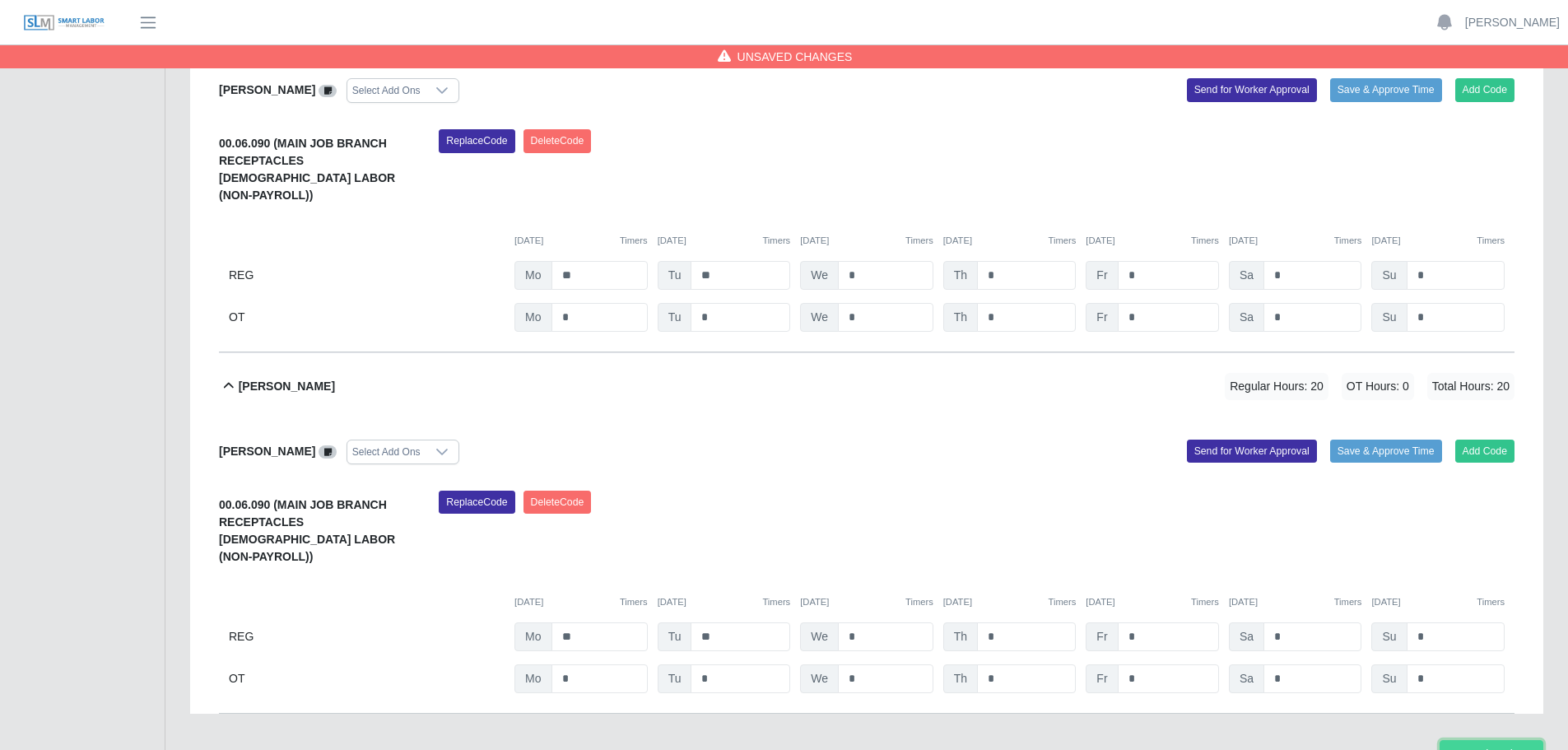
click at [1455, 740] on button "Save Timesheet" at bounding box center [1491, 754] width 104 height 28
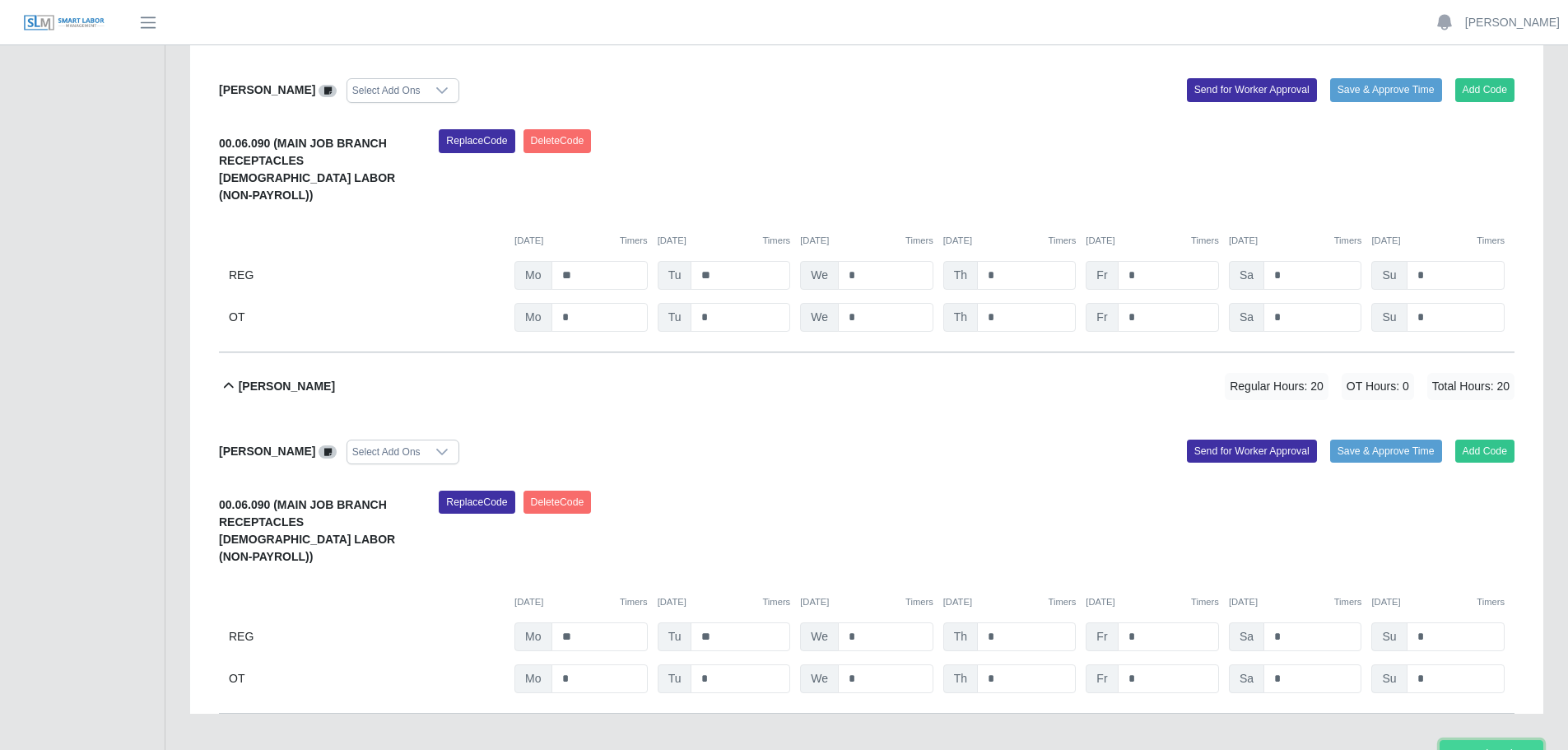
click at [1456, 740] on button "Save Timesheet" at bounding box center [1491, 754] width 104 height 28
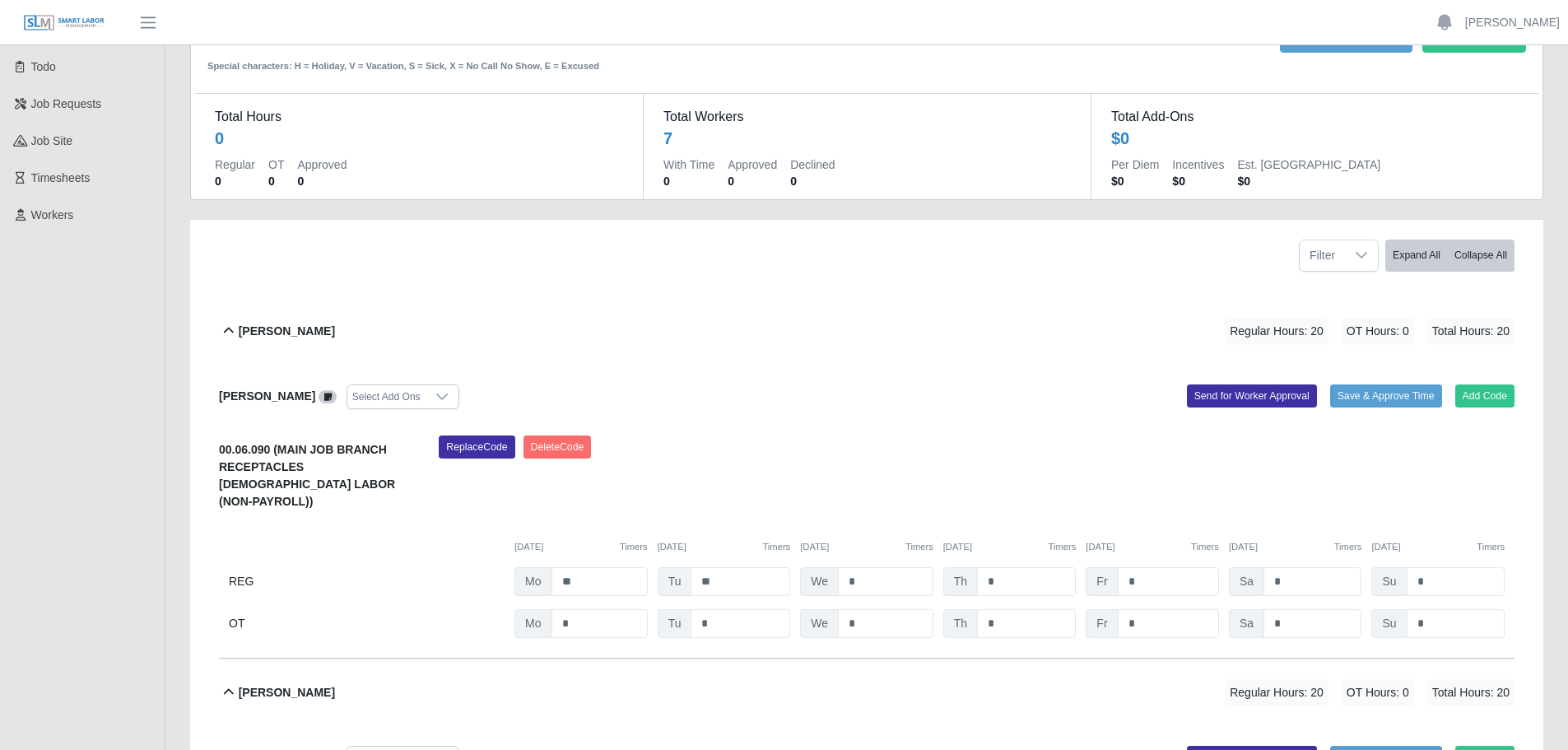
scroll to position [0, 0]
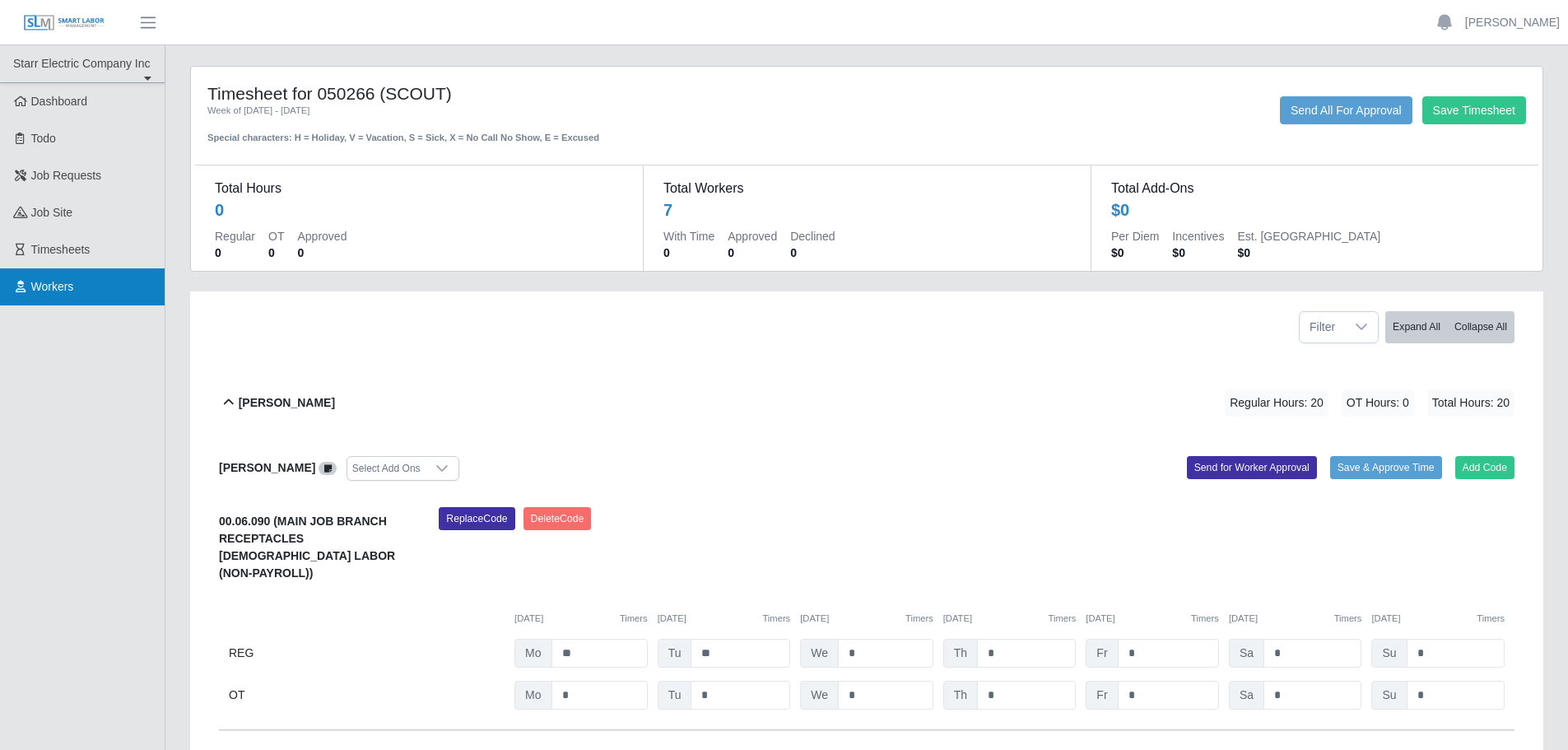
click at [78, 288] on link "Workers" at bounding box center [82, 287] width 165 height 37
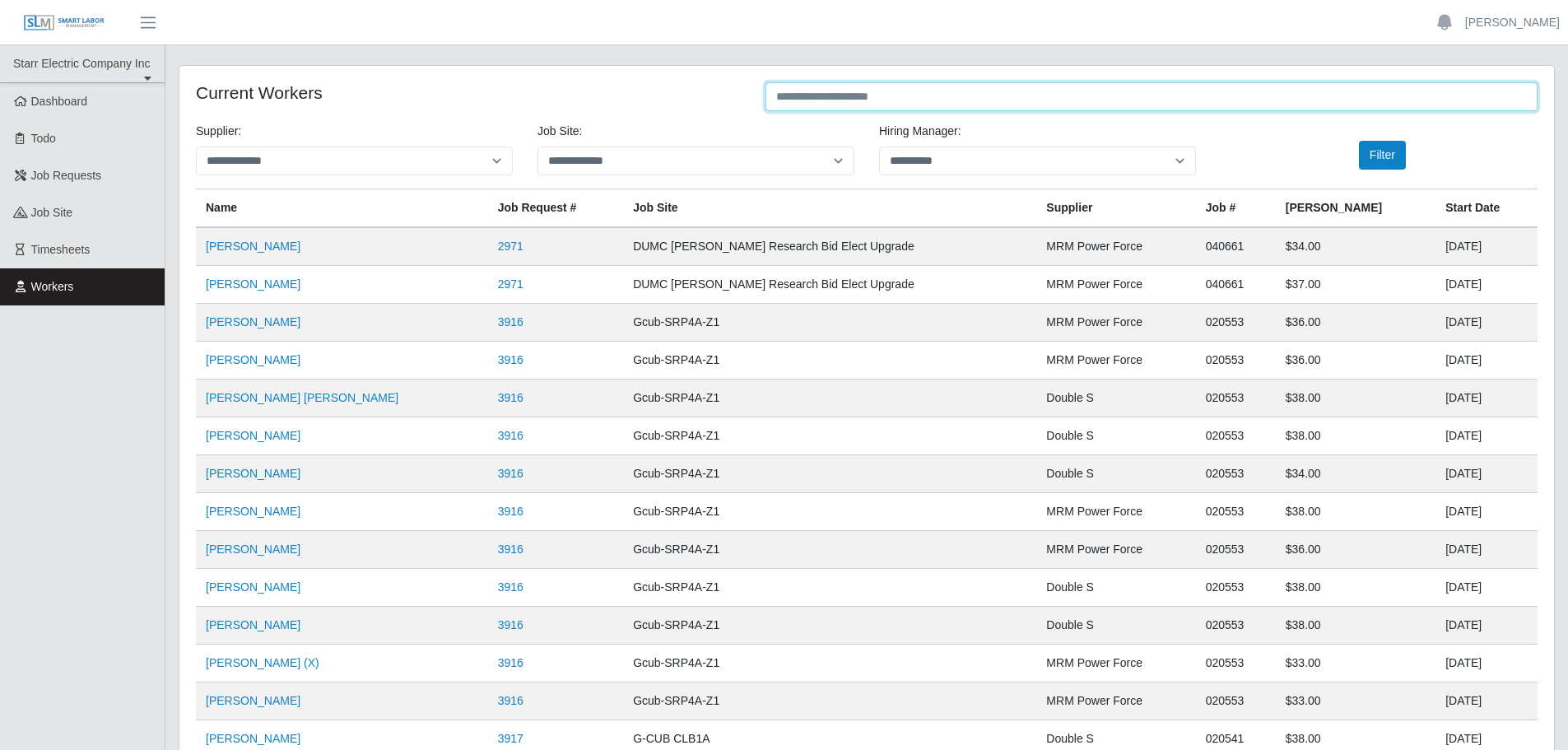
click at [863, 98] on input "text" at bounding box center [1151, 97] width 772 height 28
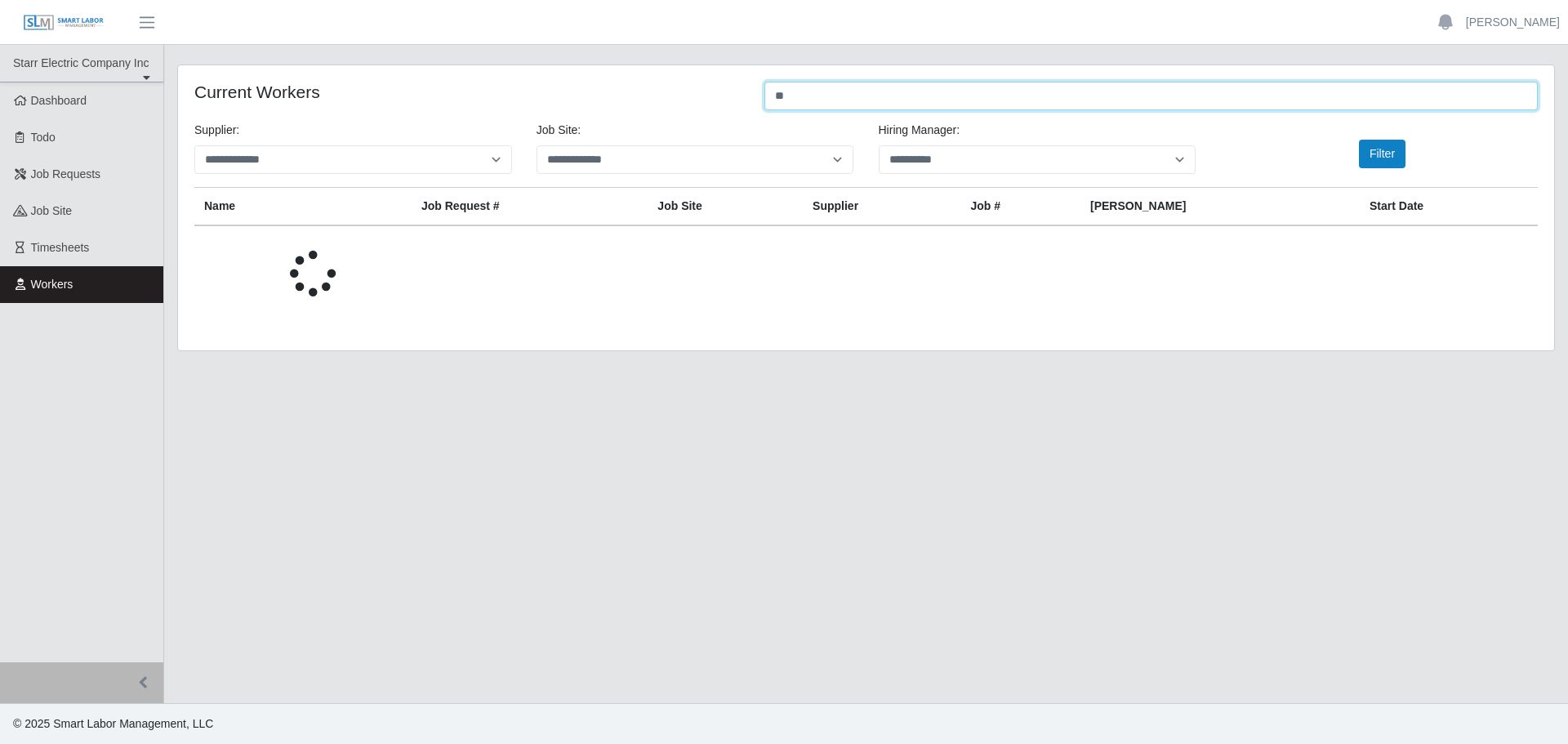
type input "*"
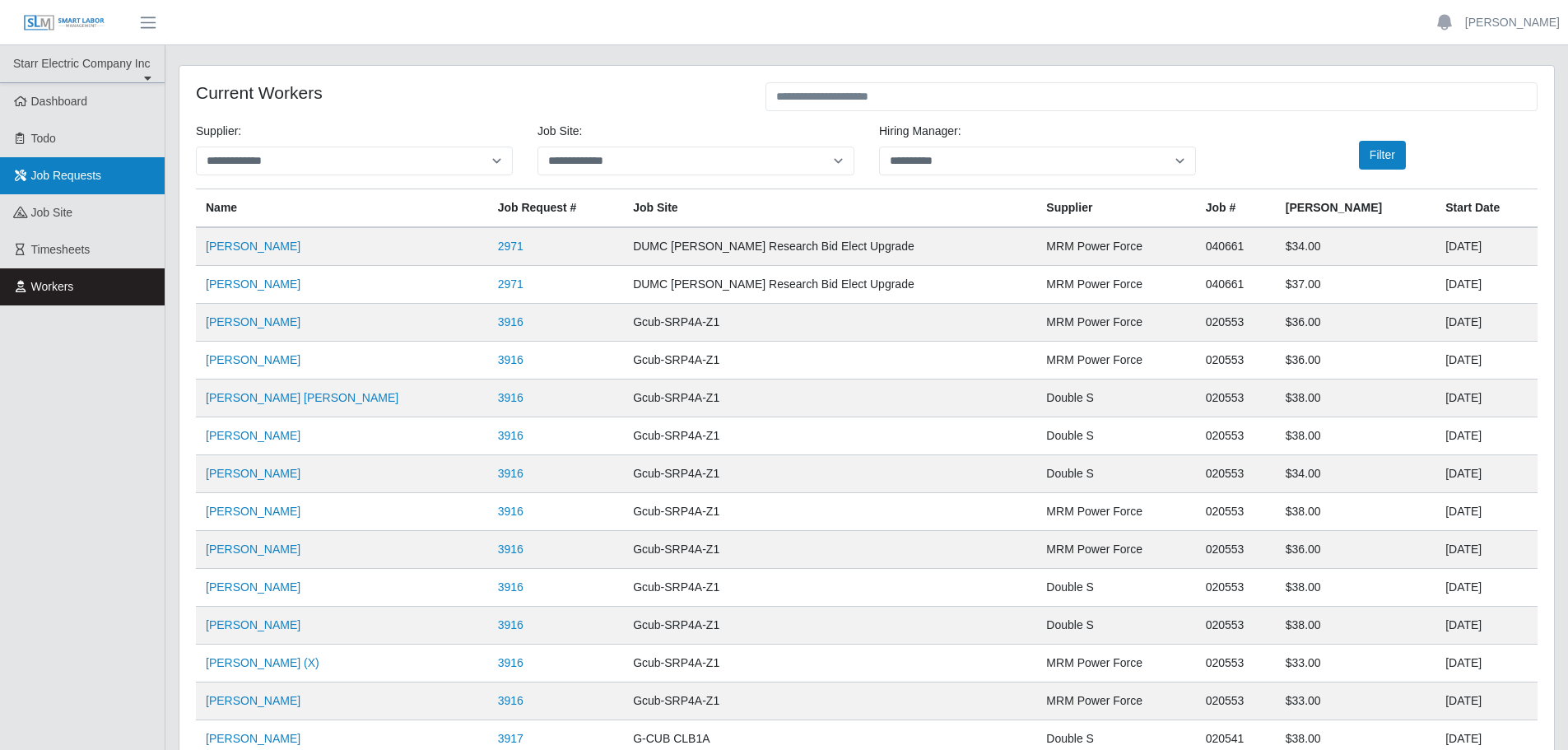
click at [78, 168] on span "Job Requests" at bounding box center [66, 175] width 71 height 13
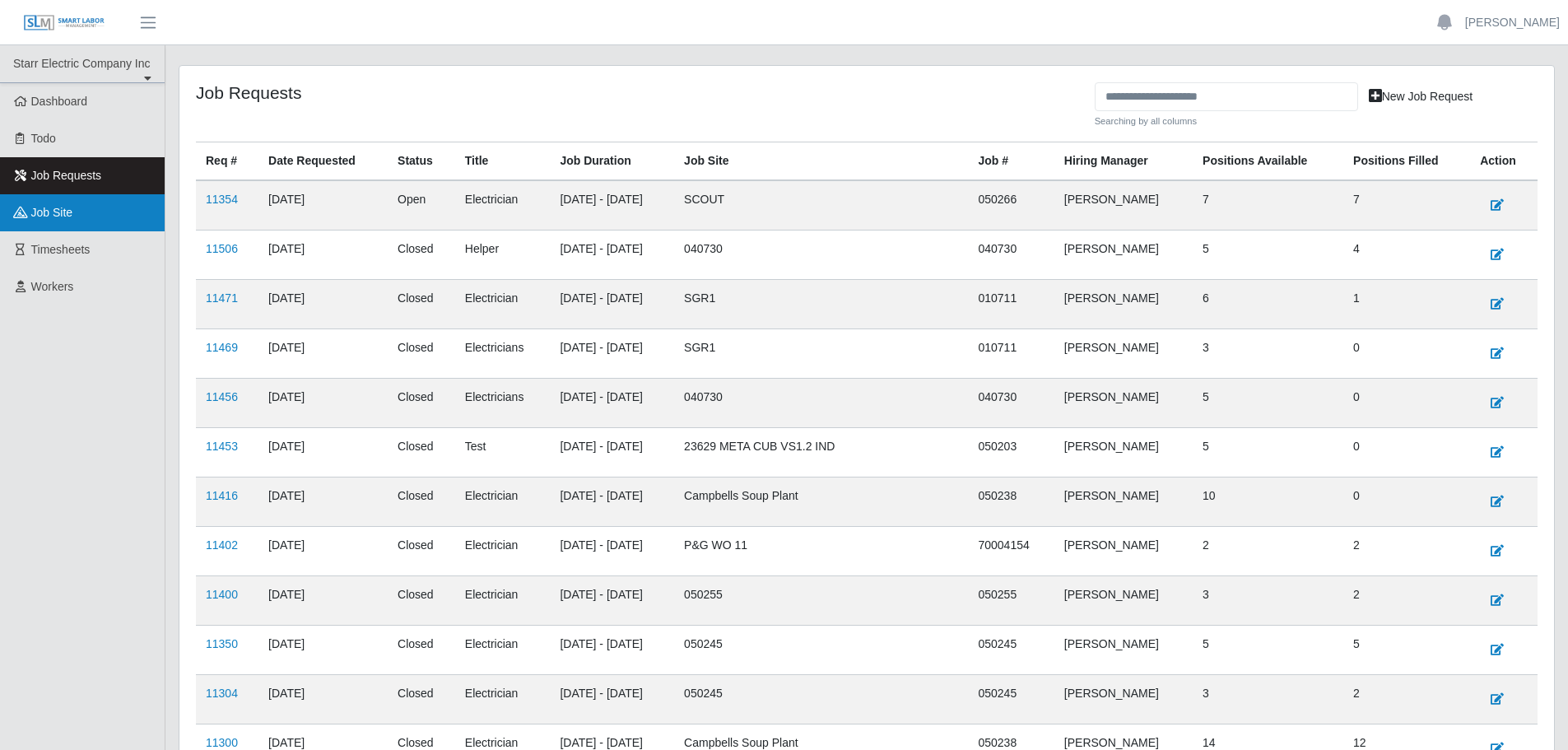
click at [110, 212] on link "job site" at bounding box center [82, 213] width 165 height 37
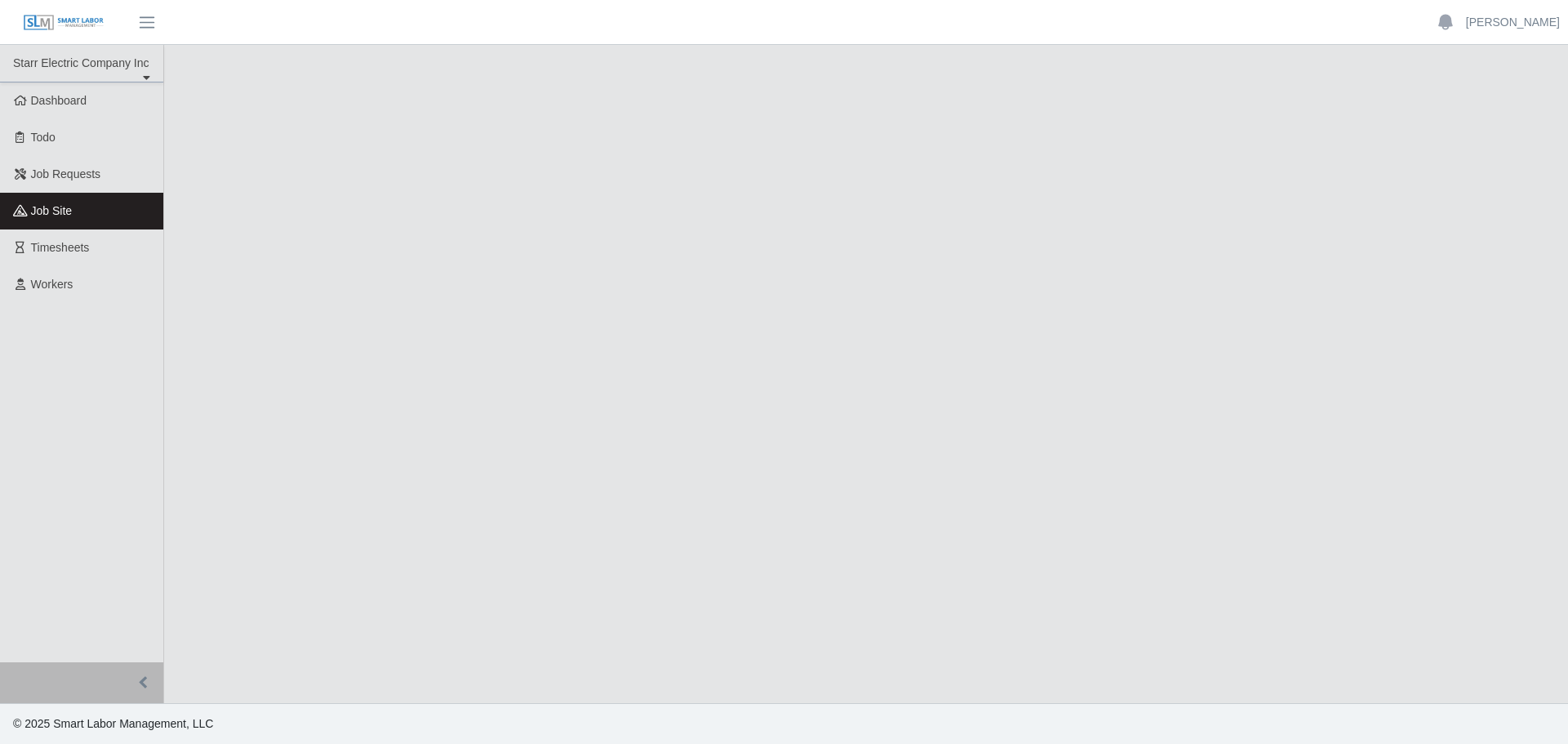
click at [97, 240] on link "Timesheets" at bounding box center [82, 248] width 164 height 37
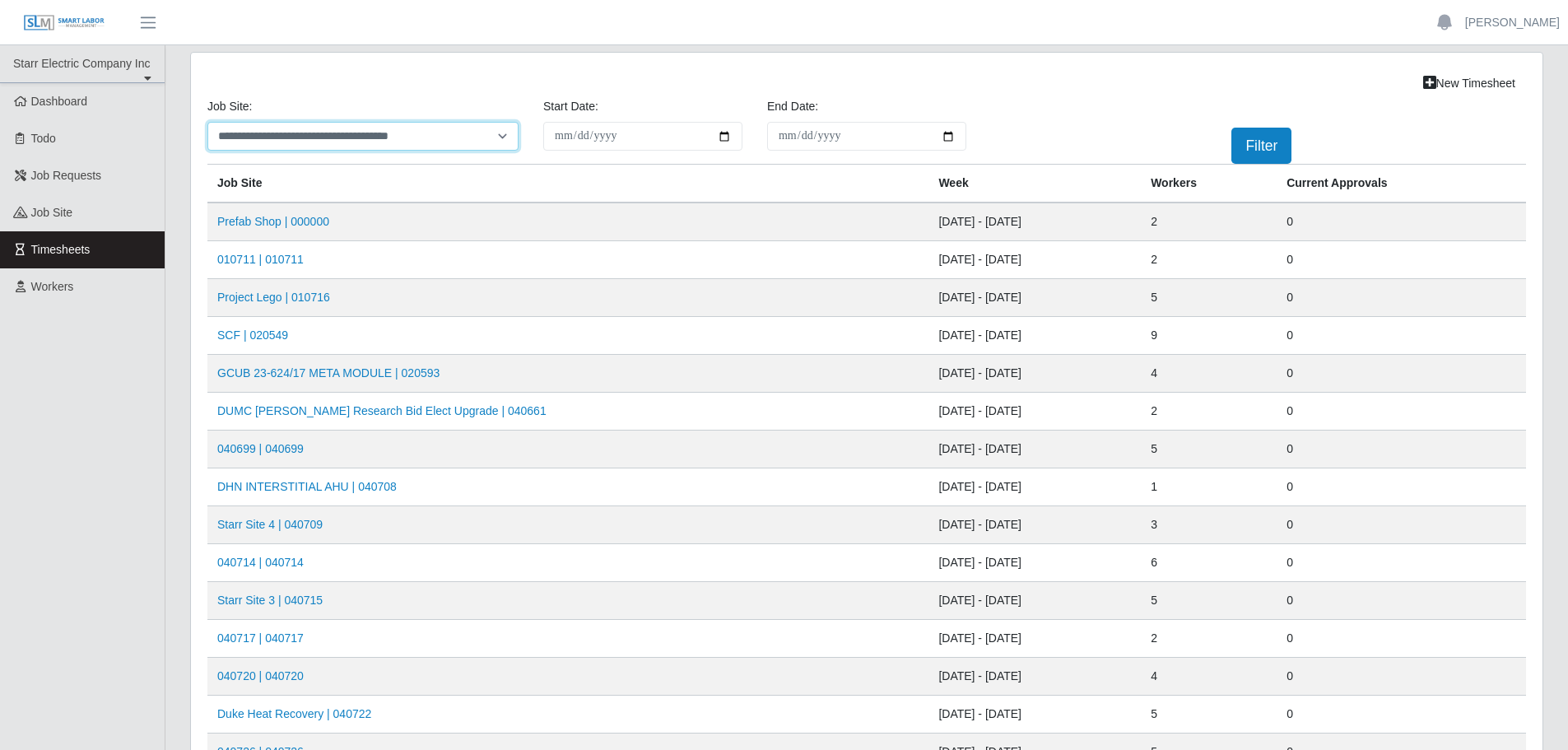
click at [509, 145] on select "**********" at bounding box center [363, 136] width 311 height 28
select select "****"
click at [207, 121] on select "**********" at bounding box center [363, 136] width 311 height 28
click at [1245, 151] on button "Filter" at bounding box center [1261, 145] width 60 height 36
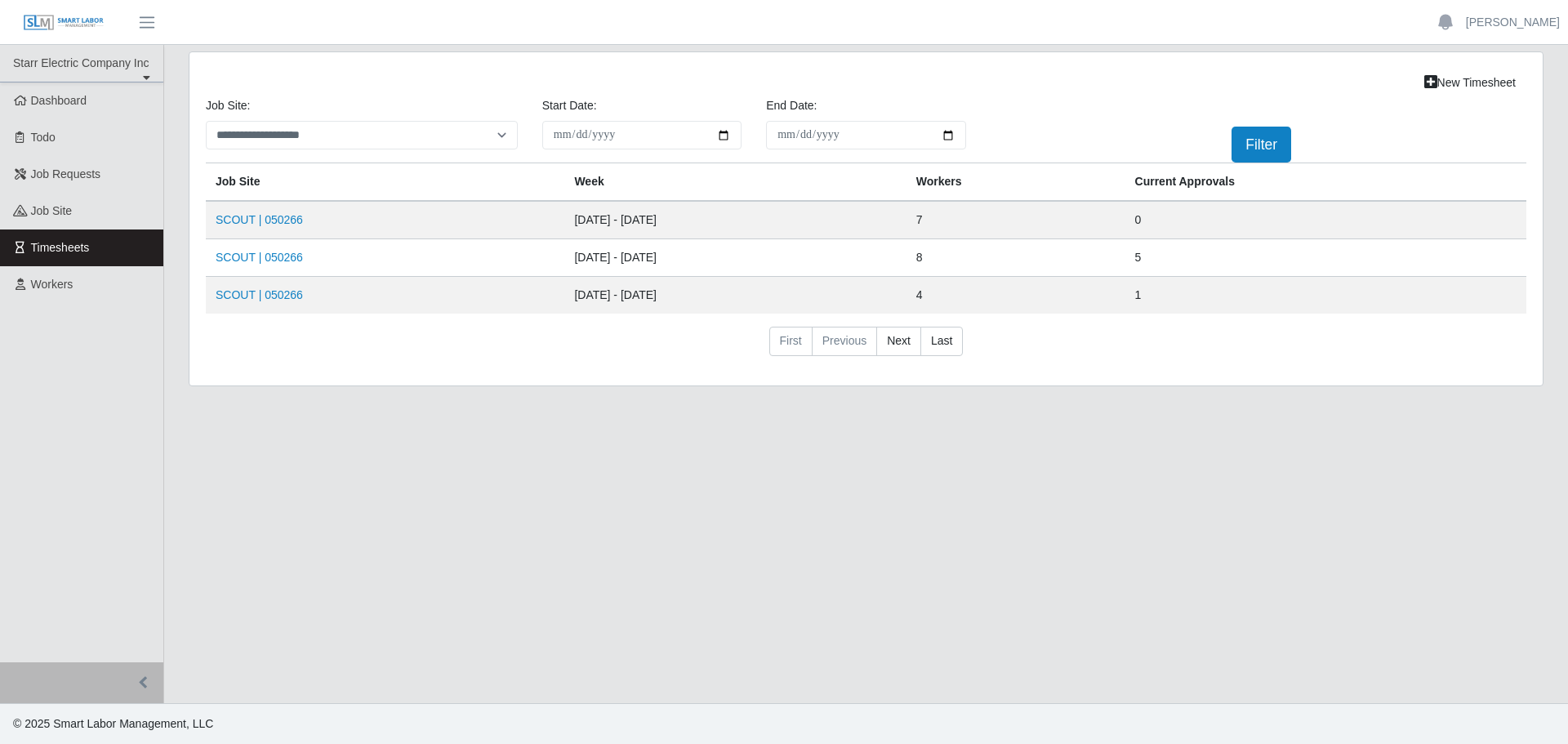
click at [268, 218] on link "SCOUT | 050266" at bounding box center [259, 219] width 87 height 13
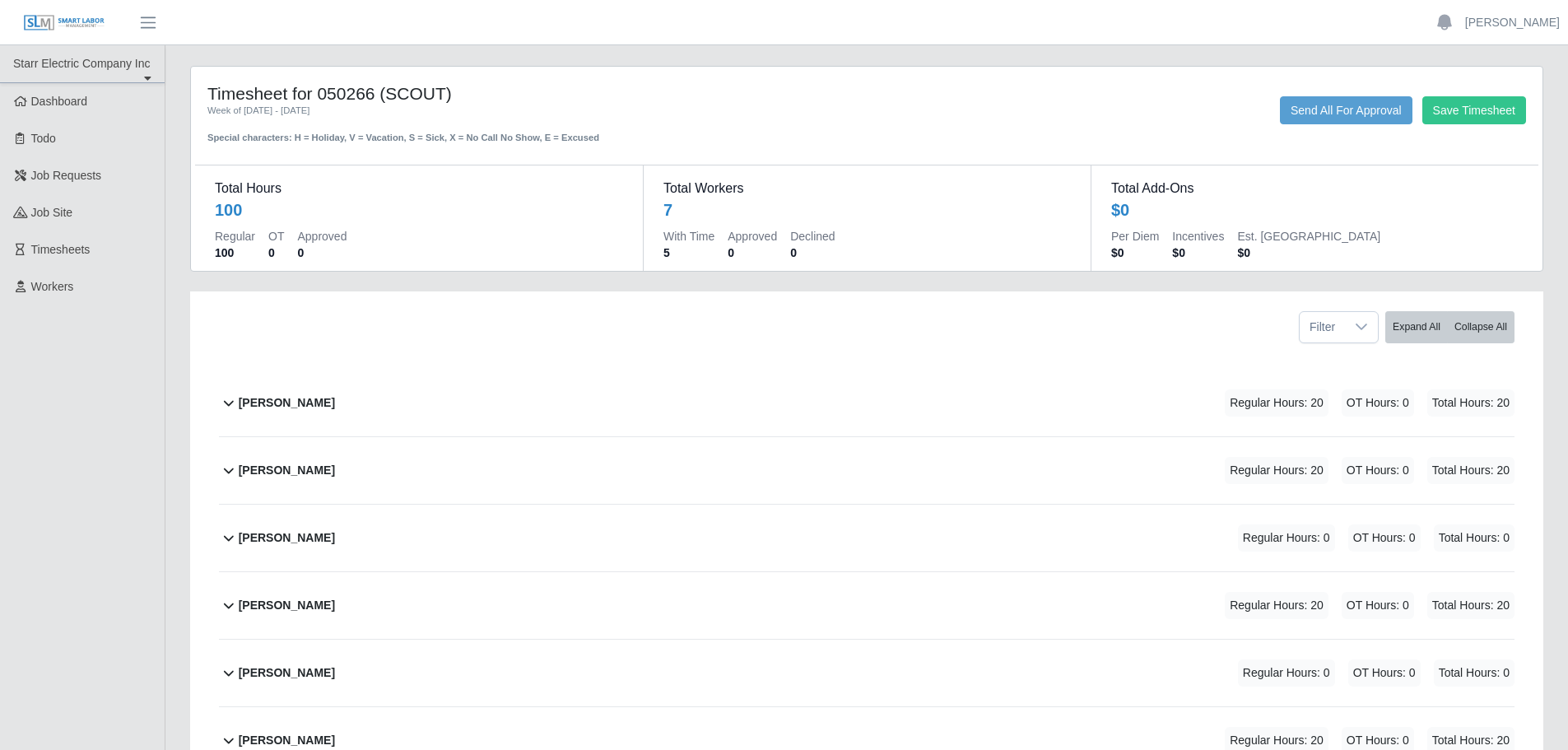
click at [50, 9] on link at bounding box center [64, 22] width 128 height 45
click at [30, 18] on img at bounding box center [64, 23] width 82 height 18
